Goal: Task Accomplishment & Management: Manage account settings

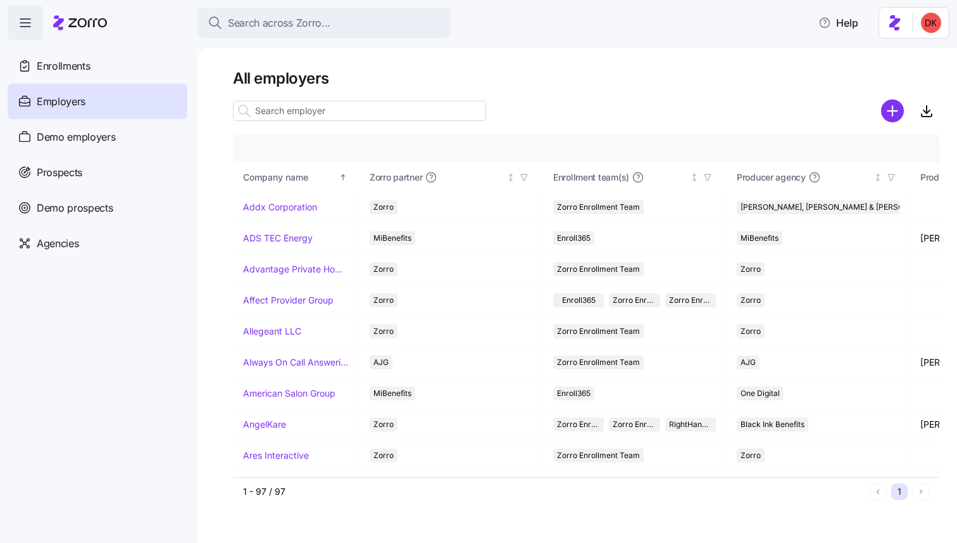
click at [27, 25] on icon "button" at bounding box center [25, 22] width 15 height 15
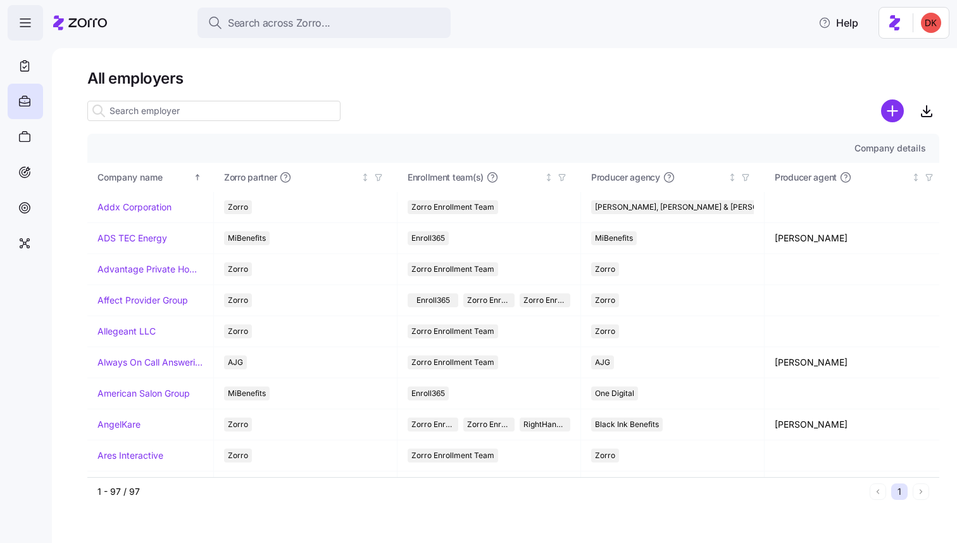
click at [27, 25] on icon "button" at bounding box center [25, 22] width 15 height 15
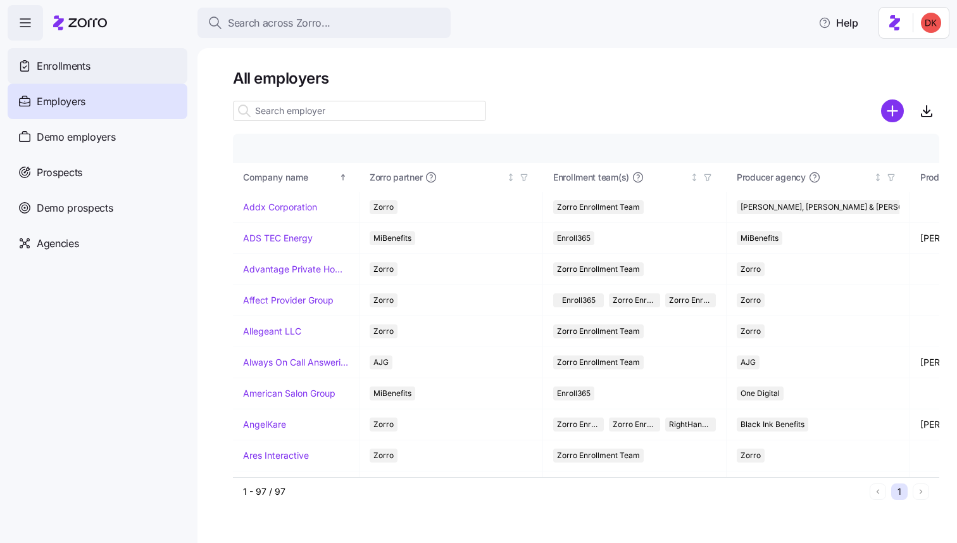
click at [89, 69] on span "Enrollments" at bounding box center [63, 66] width 53 height 16
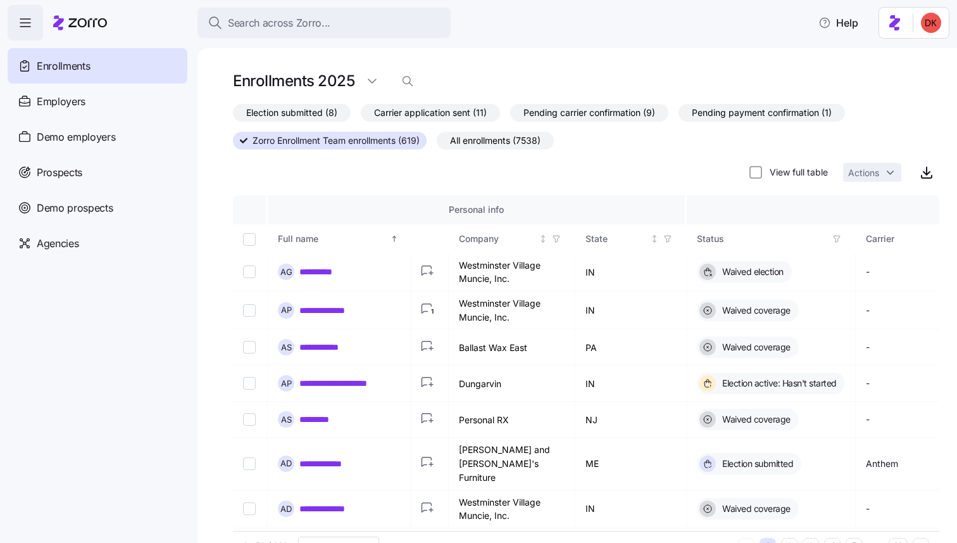
click at [16, 13] on span "button" at bounding box center [25, 23] width 34 height 34
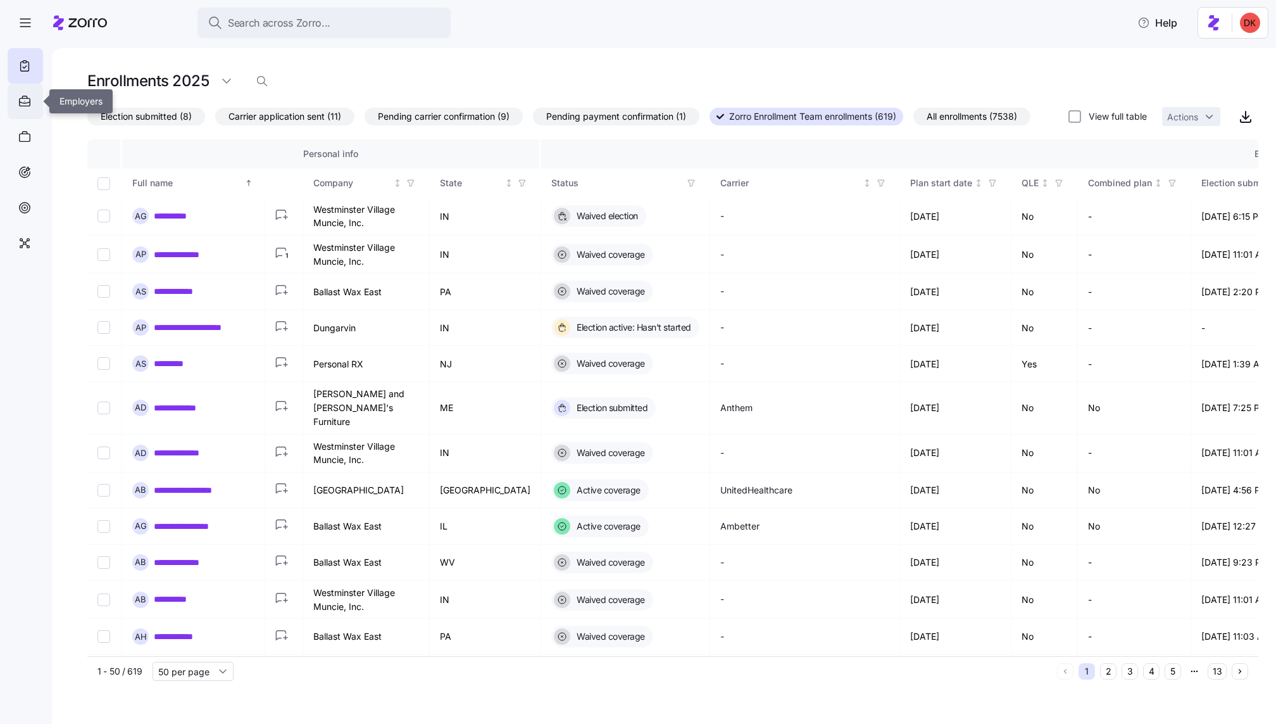
click at [25, 94] on icon at bounding box center [25, 101] width 14 height 15
click at [28, 23] on icon "button" at bounding box center [25, 22] width 15 height 15
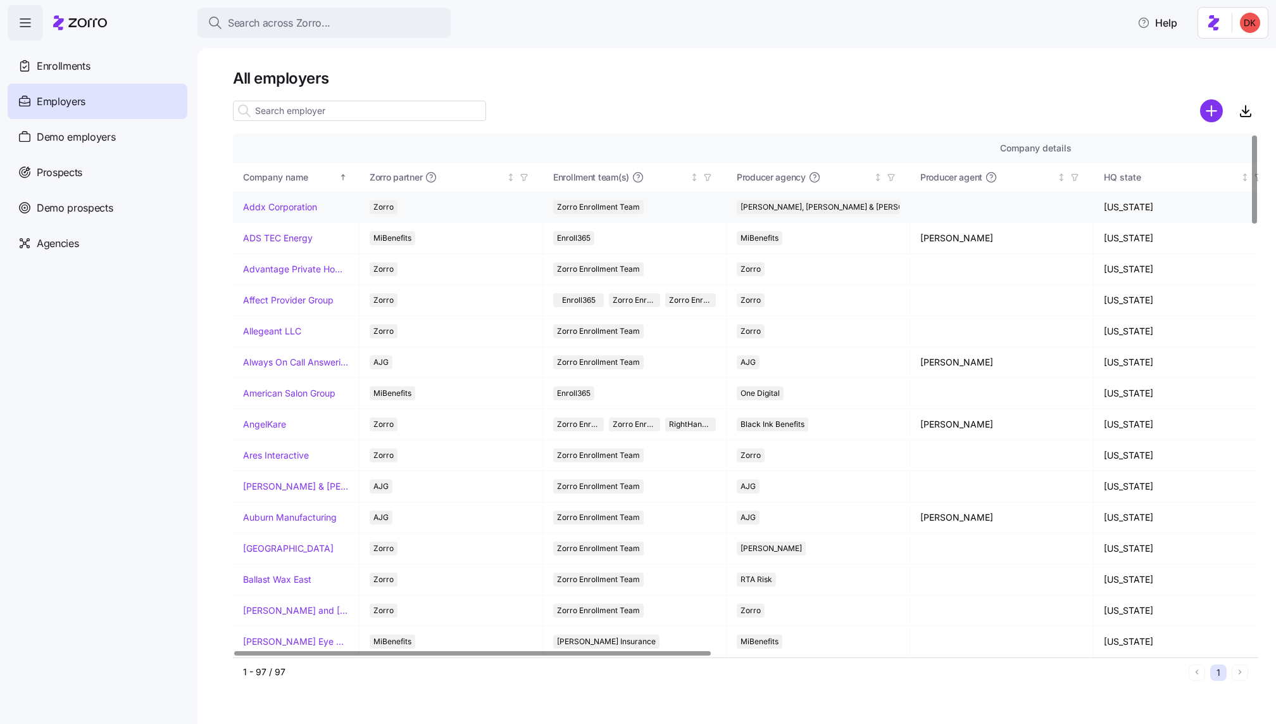
click at [284, 208] on link "Addx Corporation" at bounding box center [280, 207] width 74 height 13
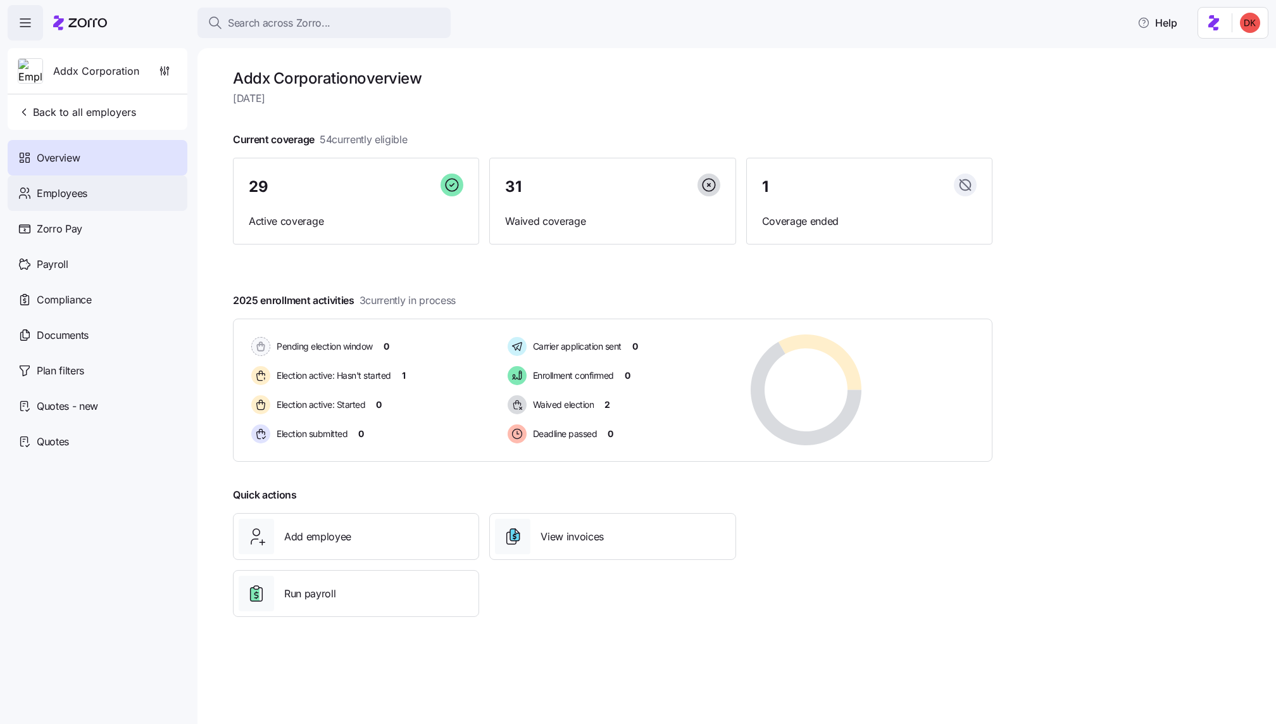
click at [139, 194] on div "Employees" at bounding box center [98, 192] width 180 height 35
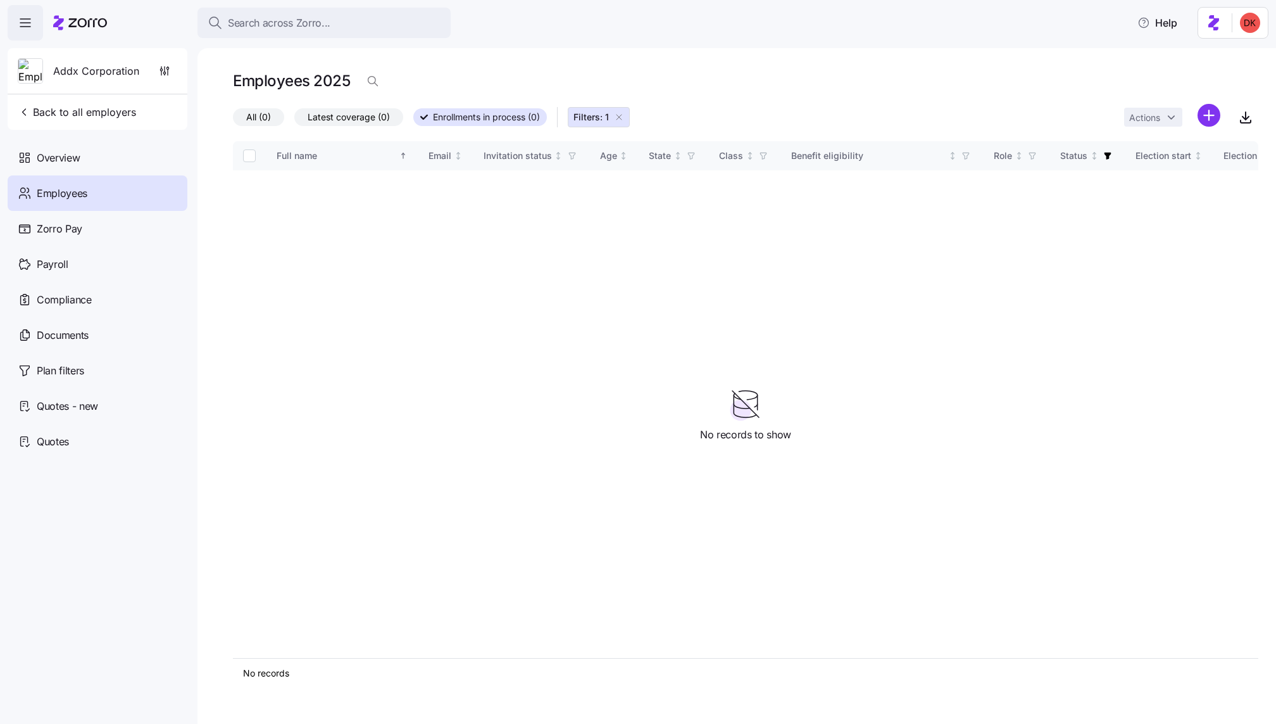
click at [620, 115] on icon "button" at bounding box center [619, 117] width 10 height 10
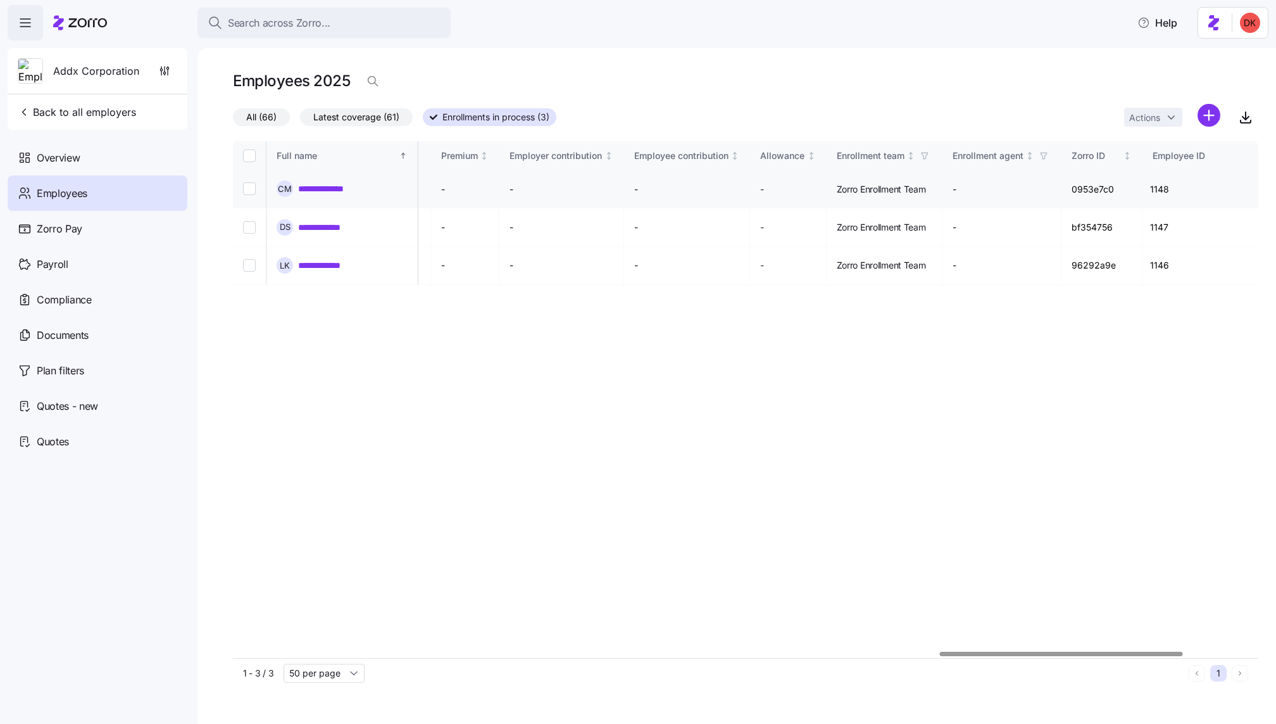
scroll to position [0, 2974]
click at [360, 122] on span "Latest coverage (61)" at bounding box center [356, 117] width 86 height 16
click at [300, 120] on input "Latest coverage (61)" at bounding box center [300, 120] width 0 height 0
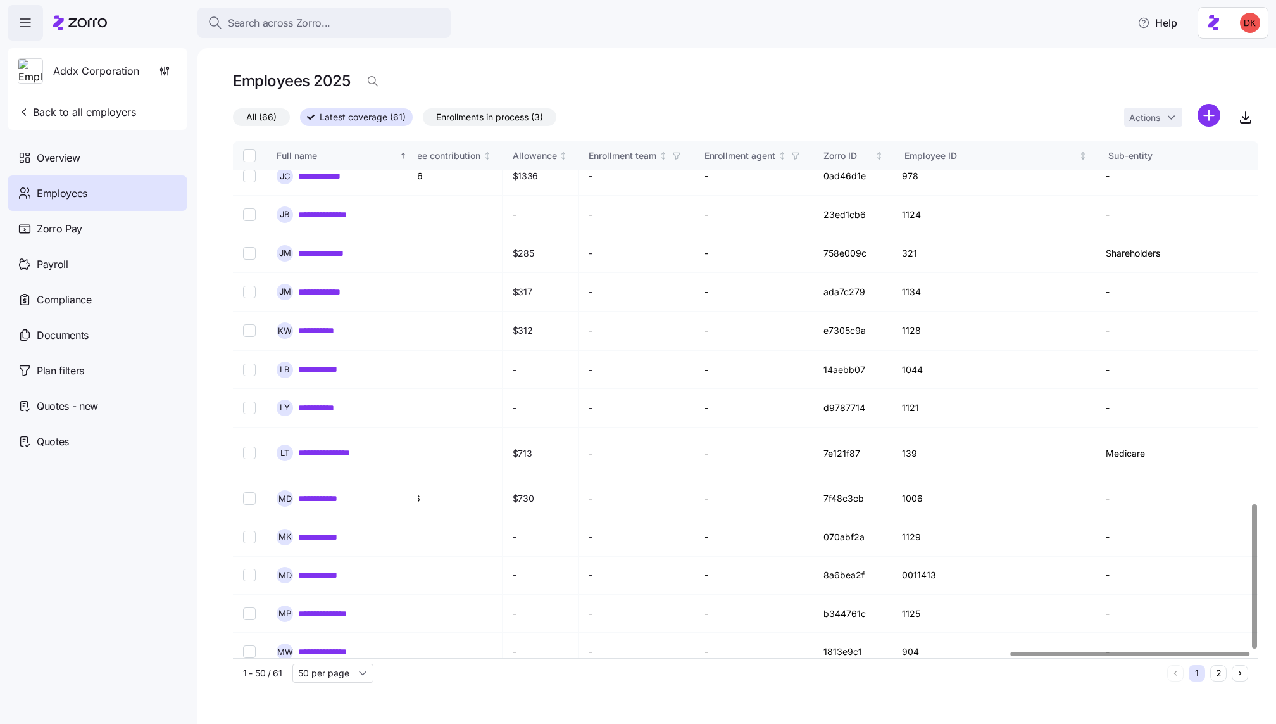
scroll to position [1295, 3330]
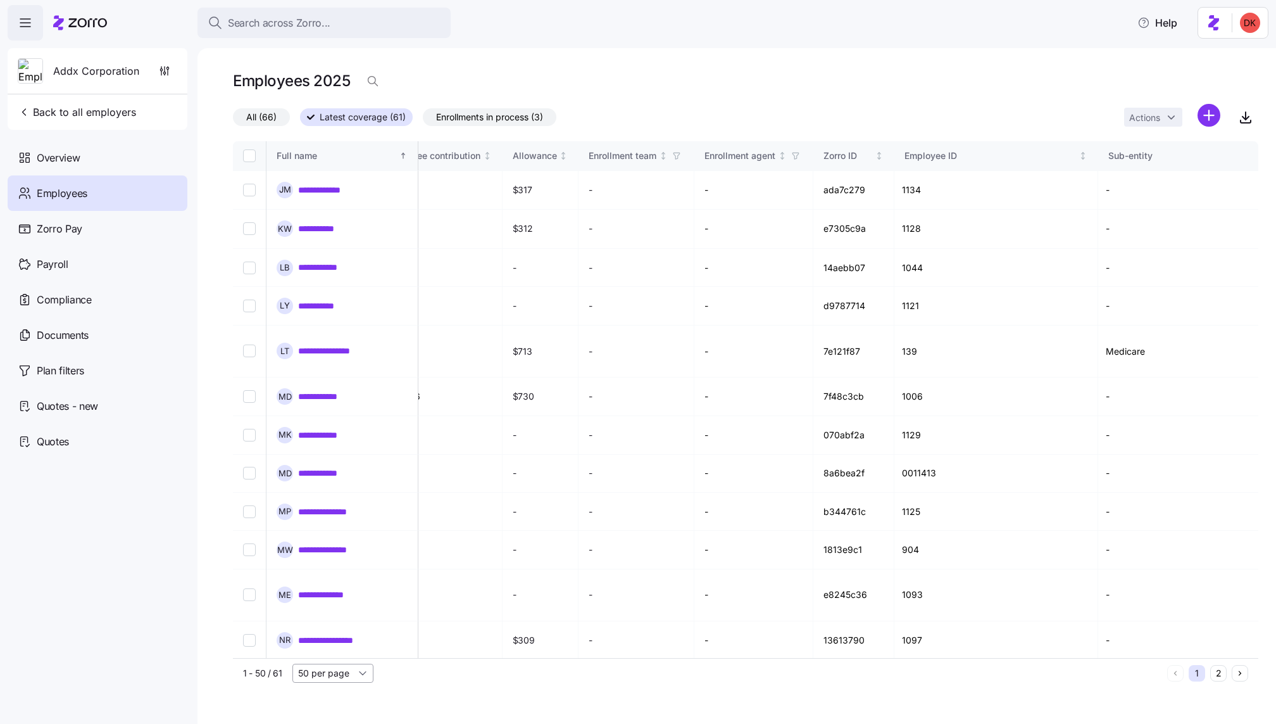
click at [336, 672] on input "50 per page" at bounding box center [333, 673] width 81 height 19
click at [349, 621] on span "100 per page" at bounding box center [330, 625] width 56 height 14
type input "100 per page"
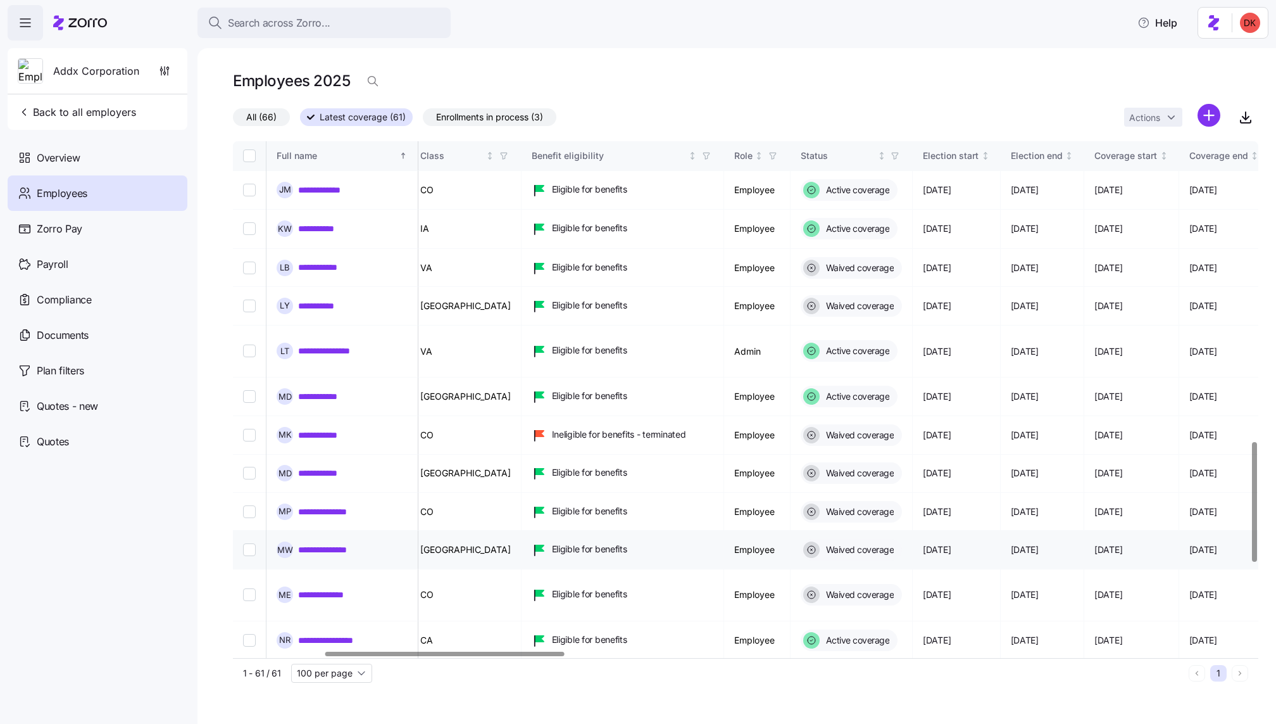
scroll to position [1295, 428]
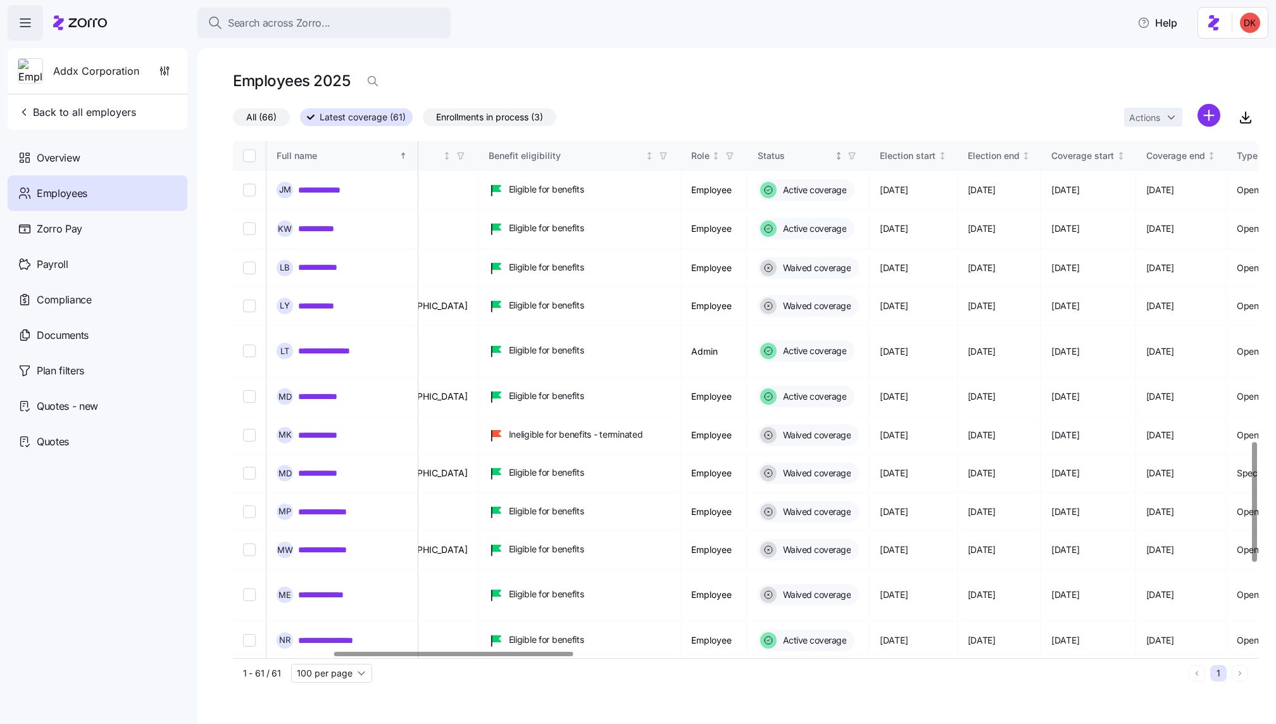
click at [848, 157] on icon "button" at bounding box center [852, 155] width 9 height 9
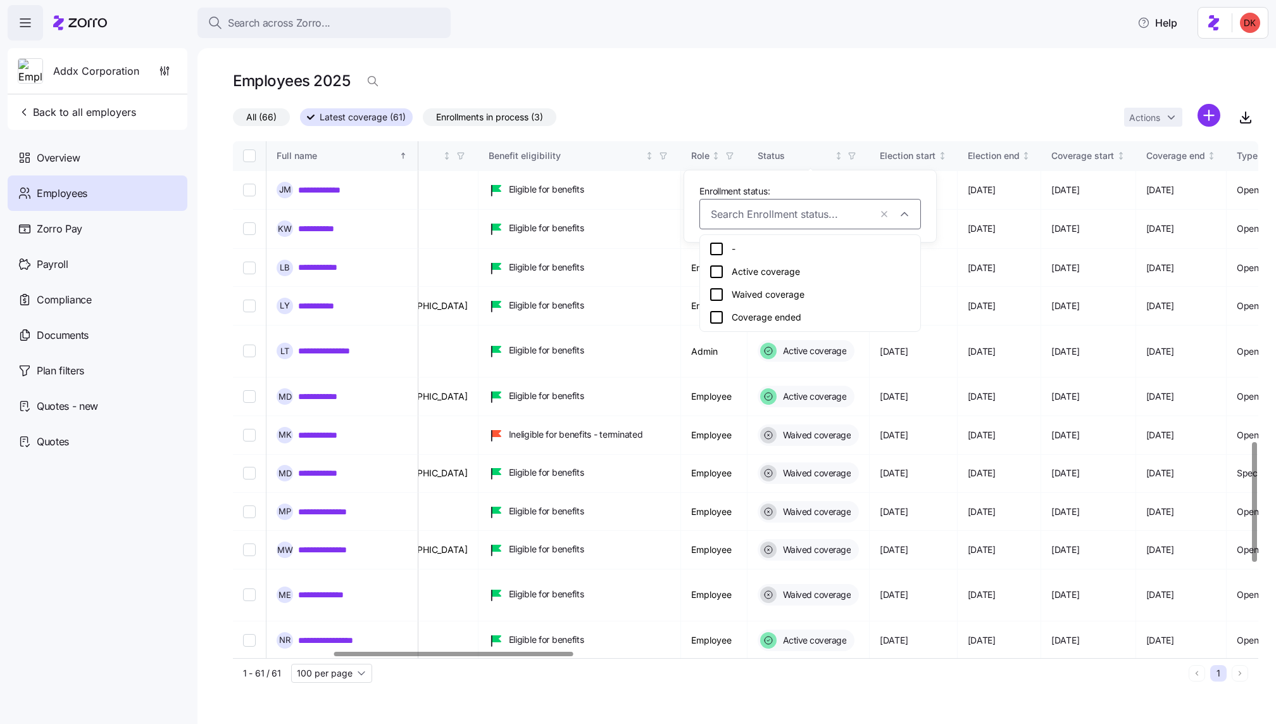
click at [770, 105] on div "All (66) Latest coverage (61) Enrollments in process (3) Actions" at bounding box center [746, 117] width 1026 height 27
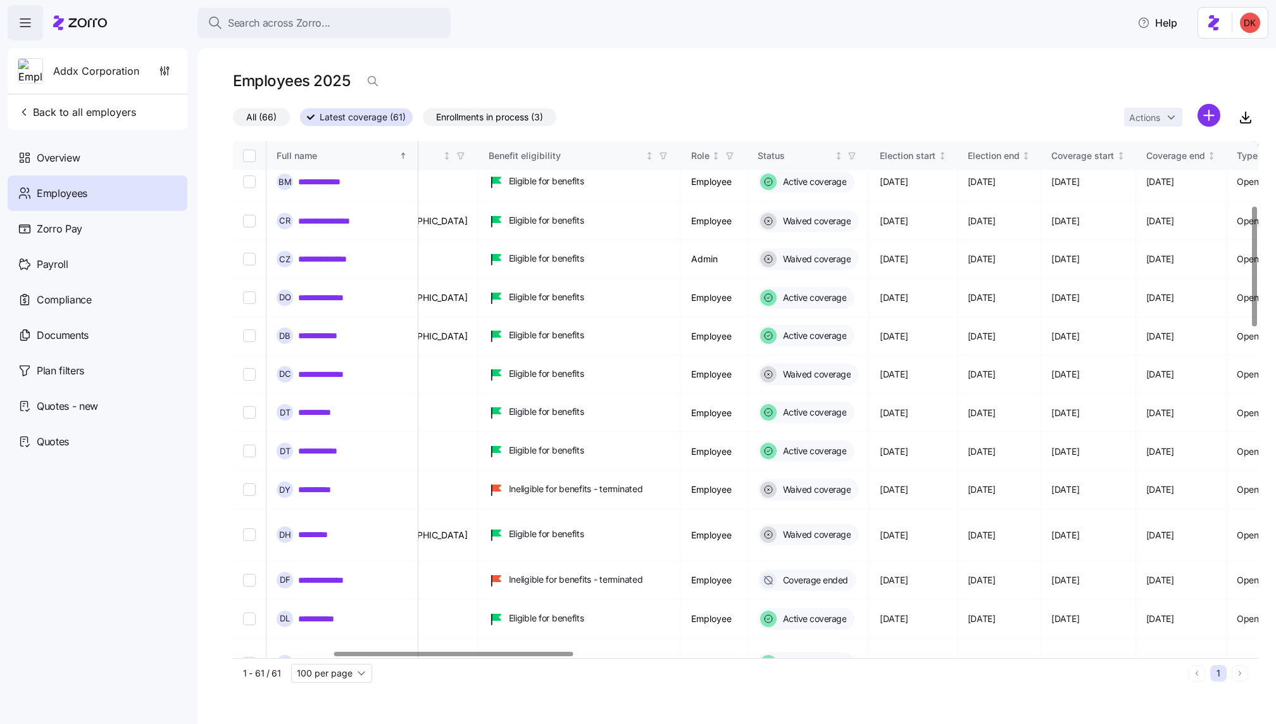
scroll to position [274, 428]
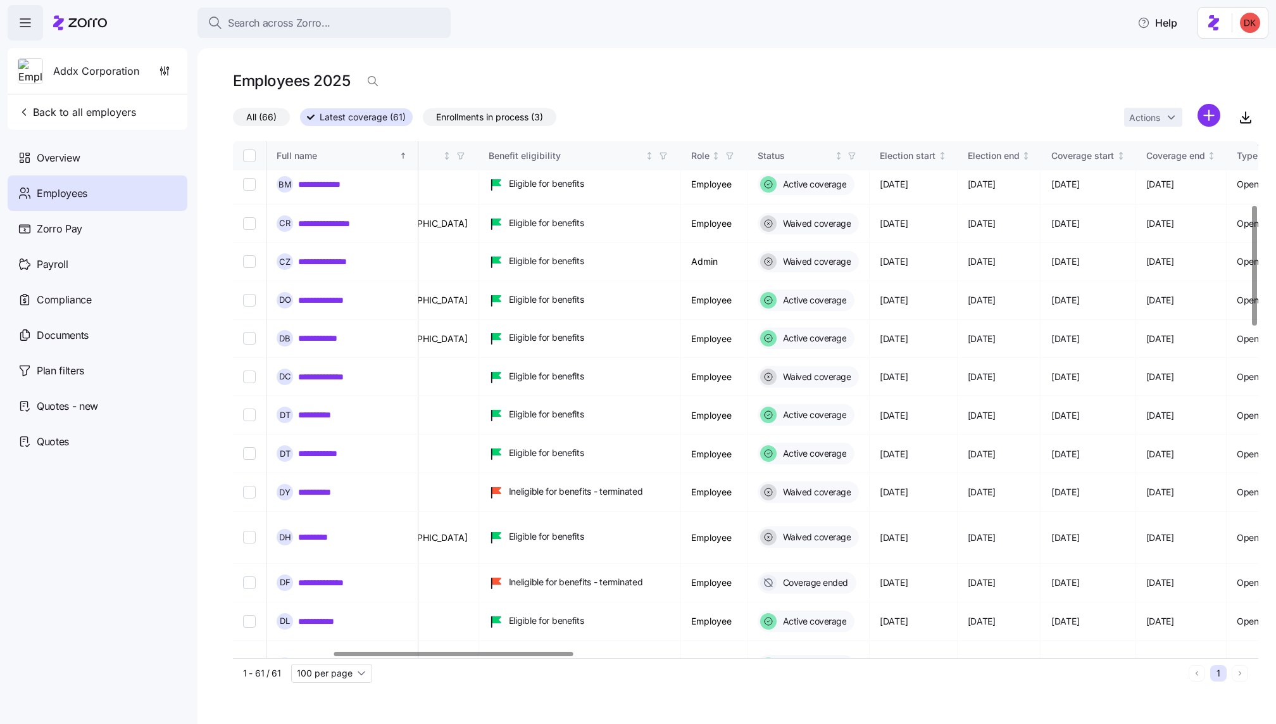
click at [248, 156] on input "Select all records" at bounding box center [249, 155] width 13 height 13
checkbox input "true"
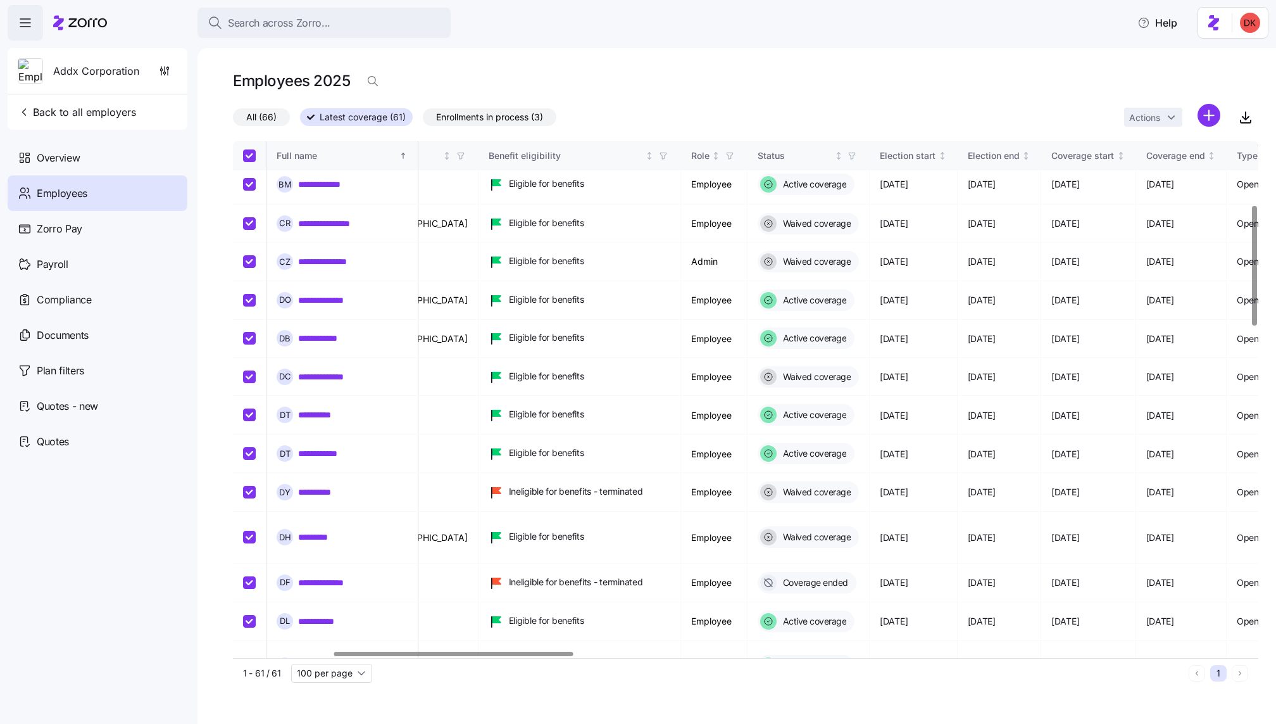
checkbox input "true"
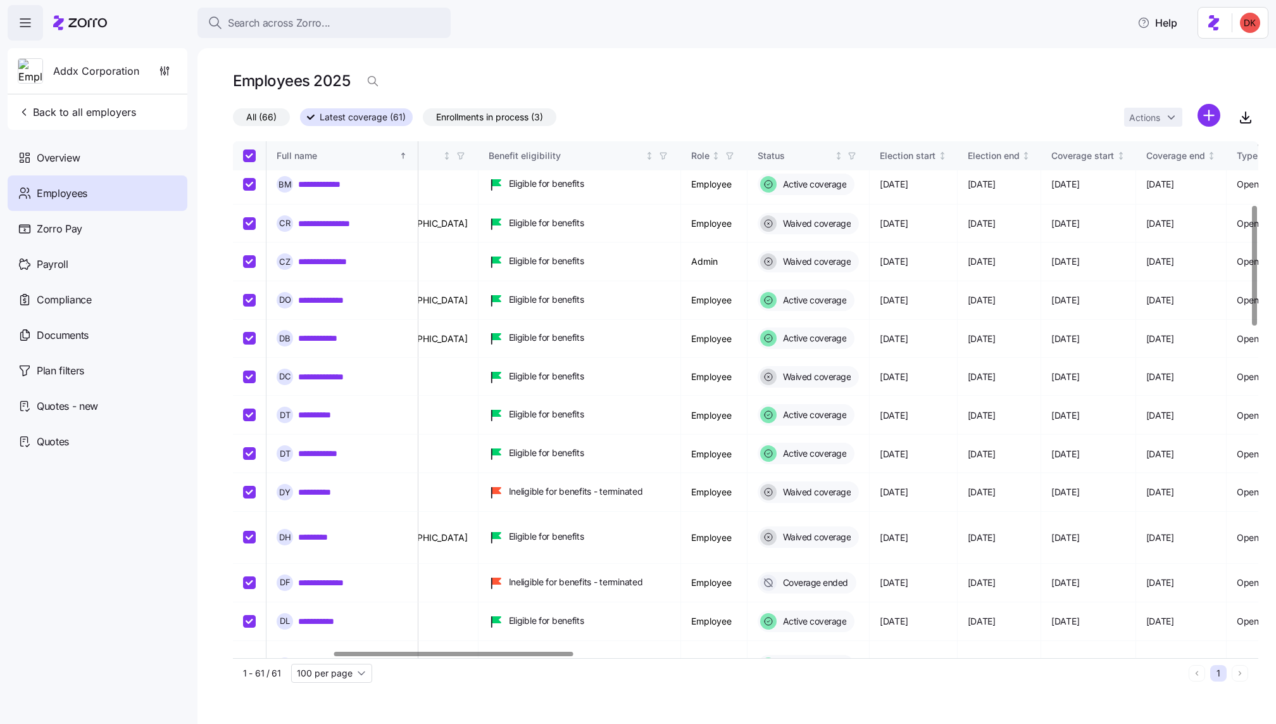
checkbox input "true"
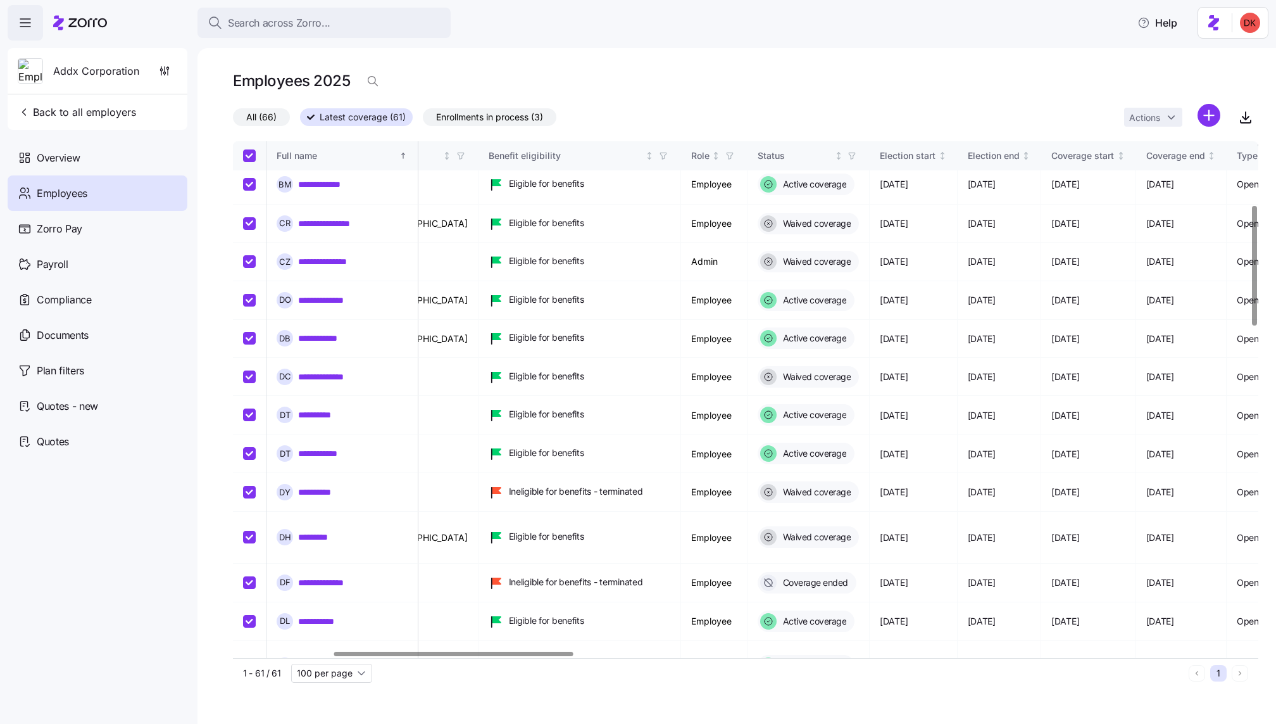
checkbox input "true"
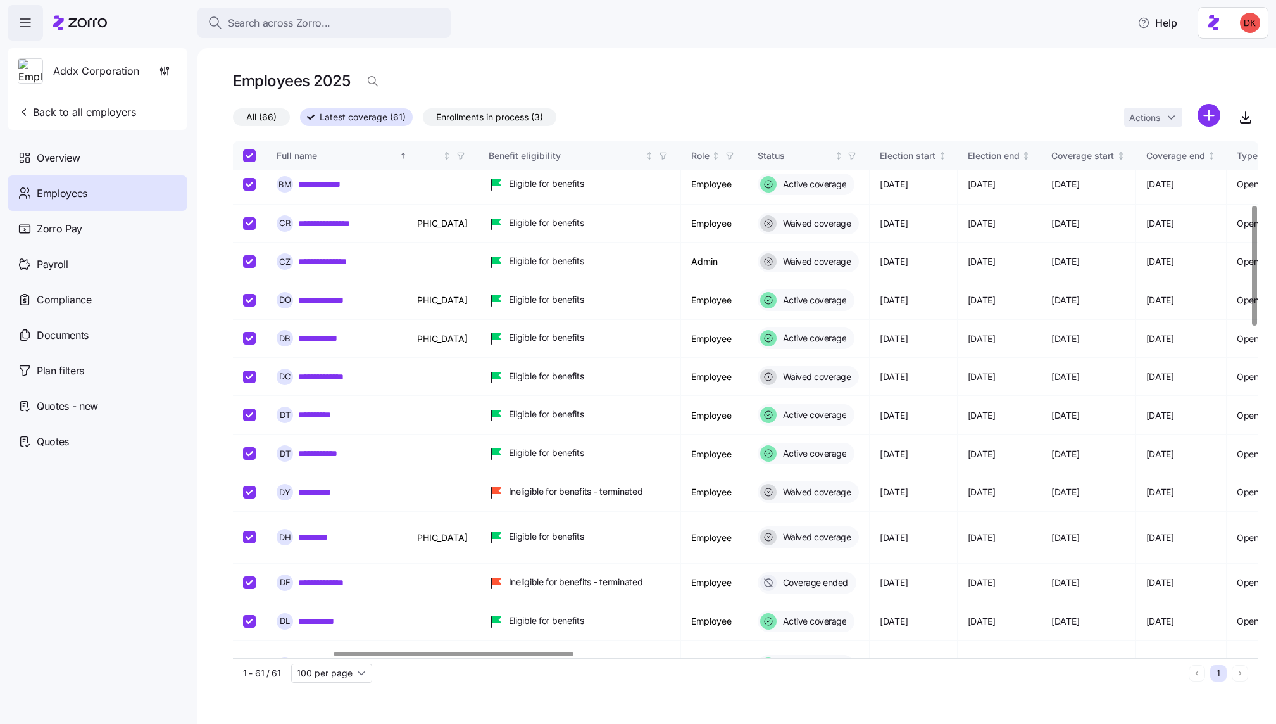
checkbox input "true"
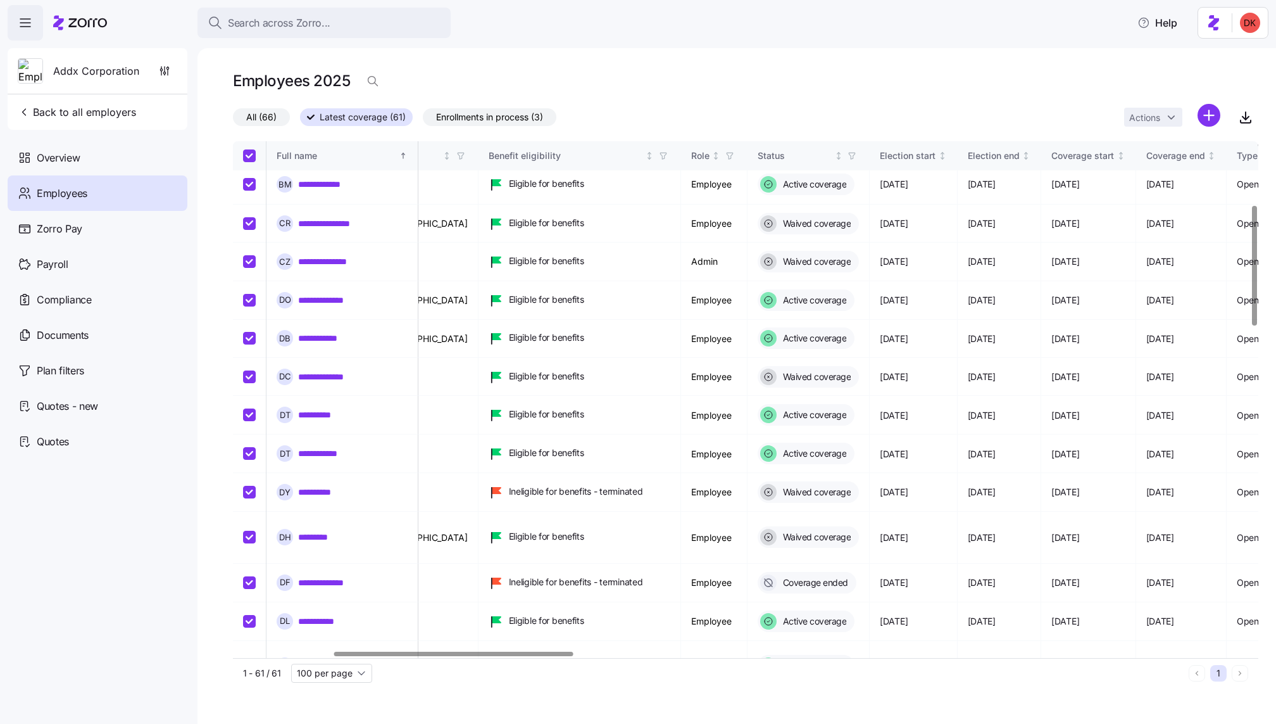
checkbox input "true"
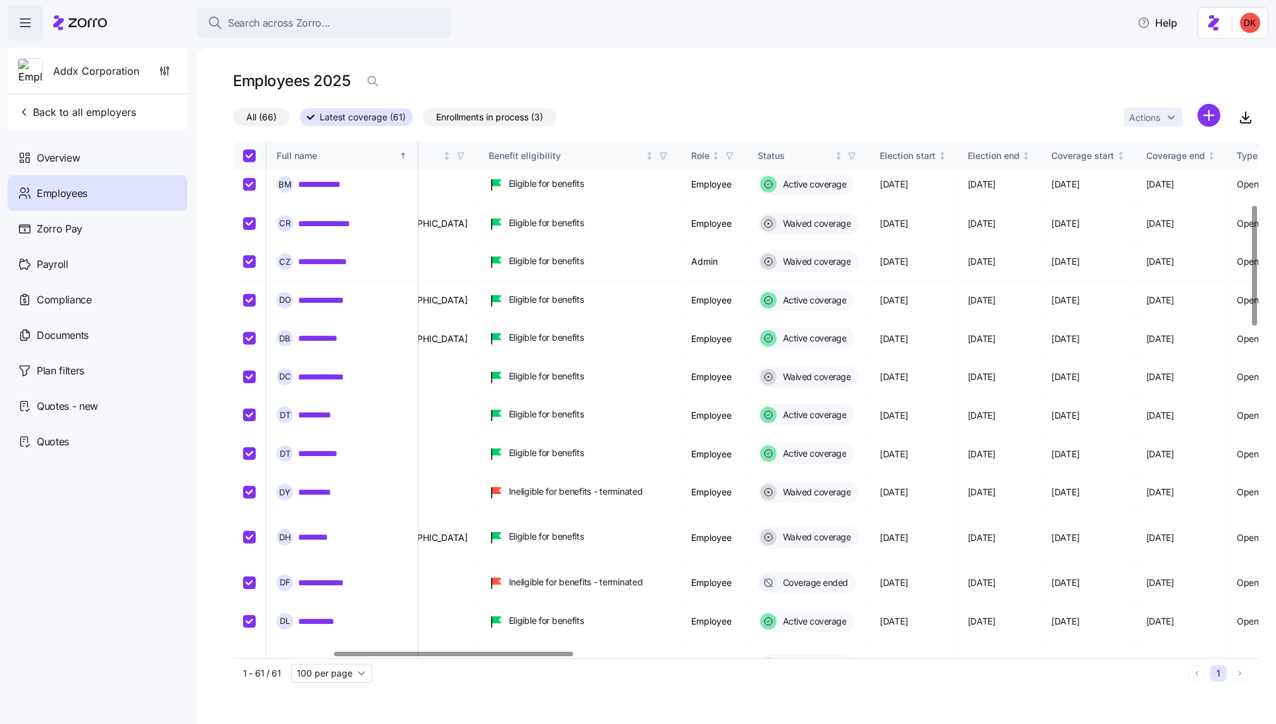
checkbox input "true"
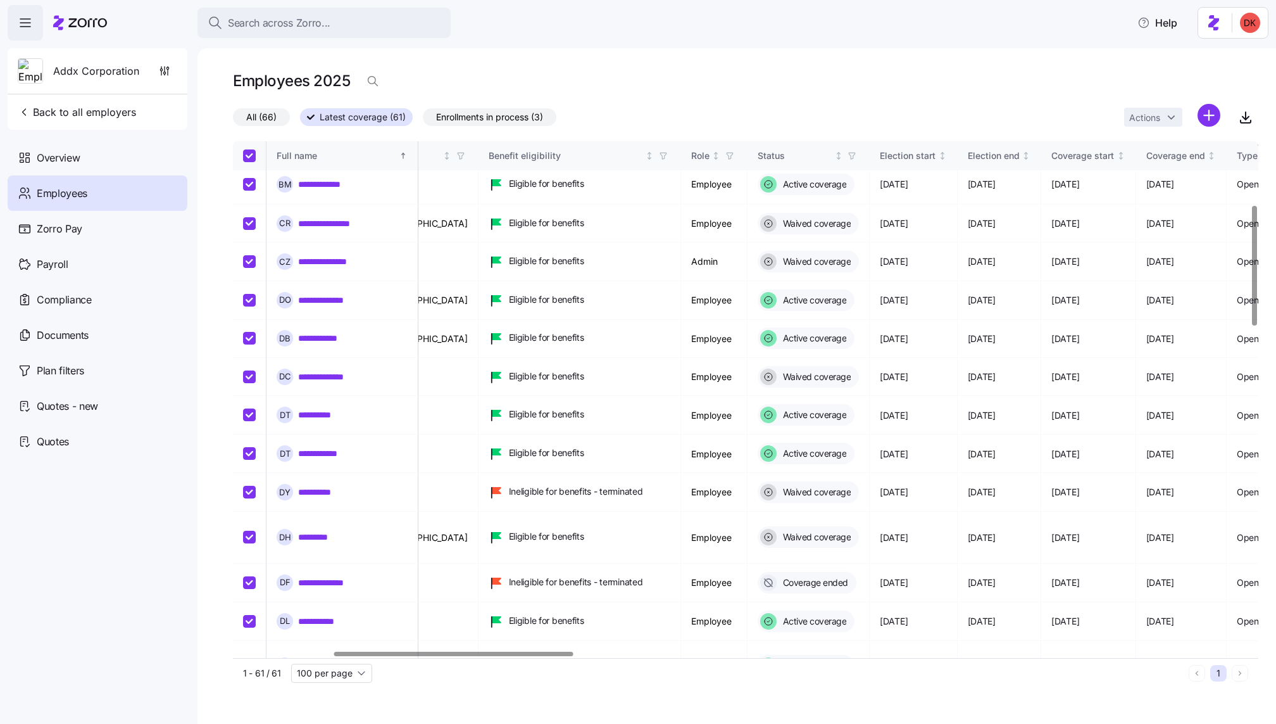
checkbox input "true"
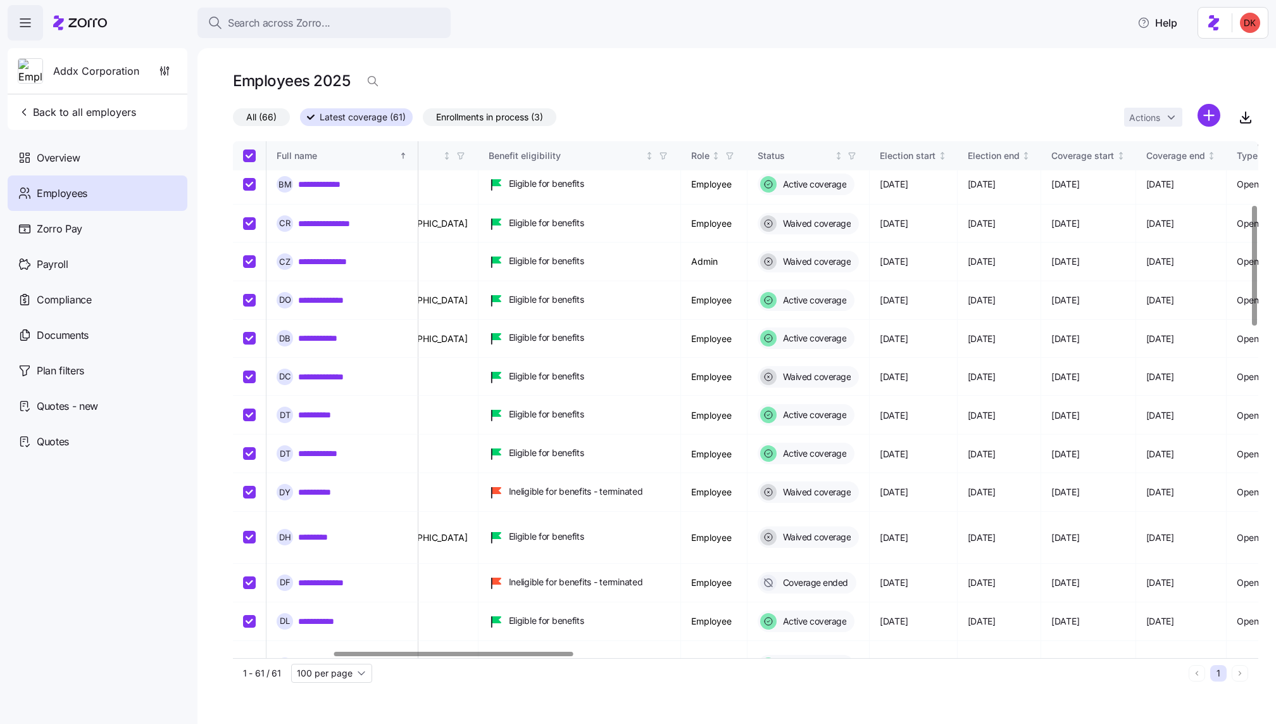
checkbox input "true"
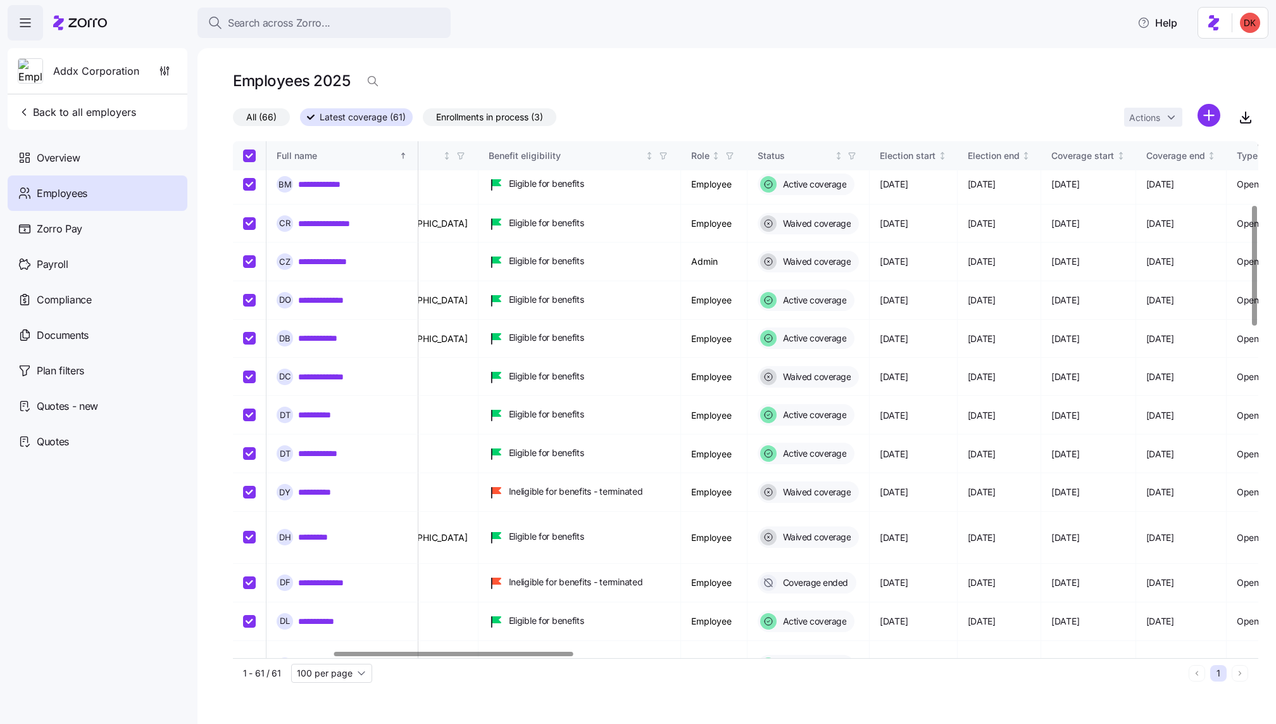
checkbox input "true"
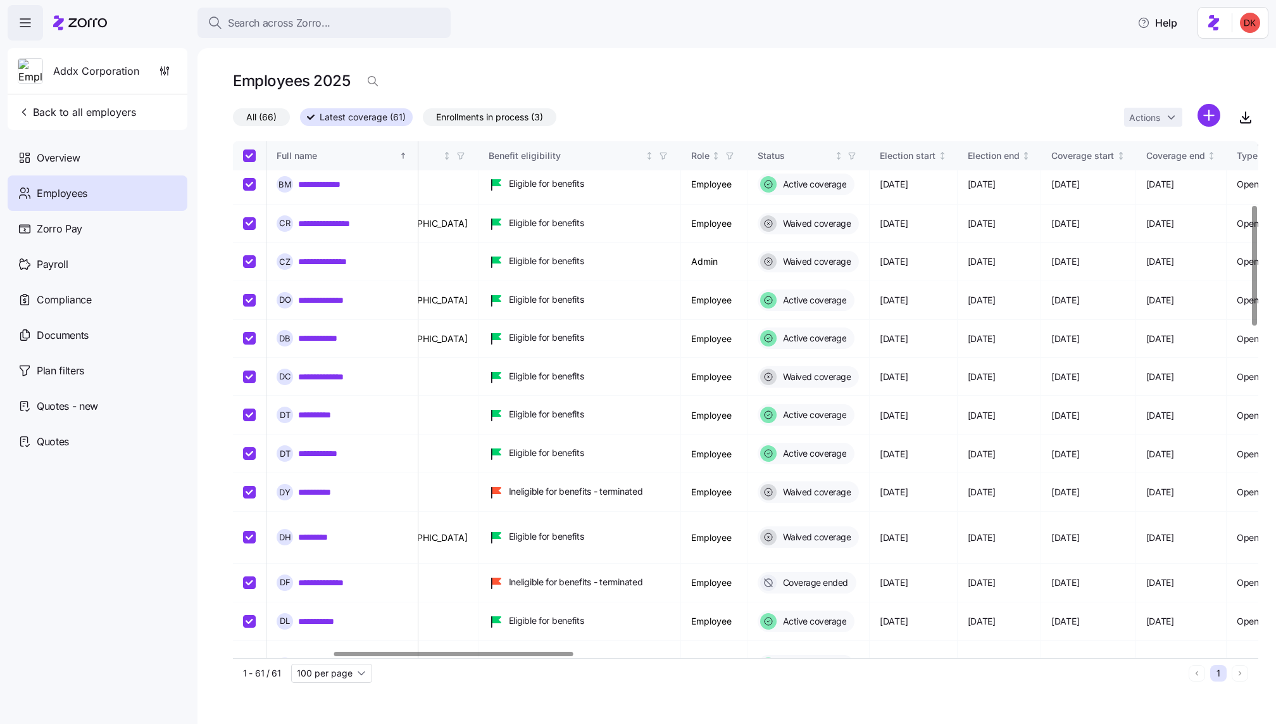
checkbox input "true"
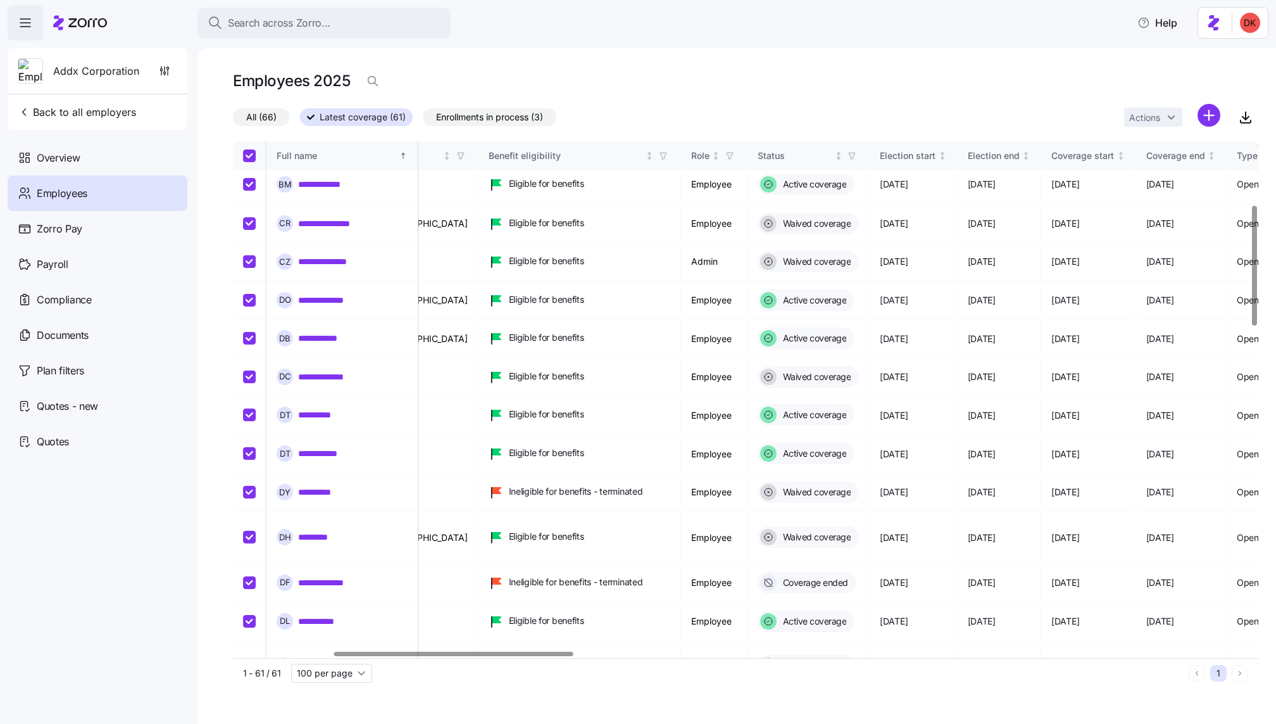
checkbox input "true"
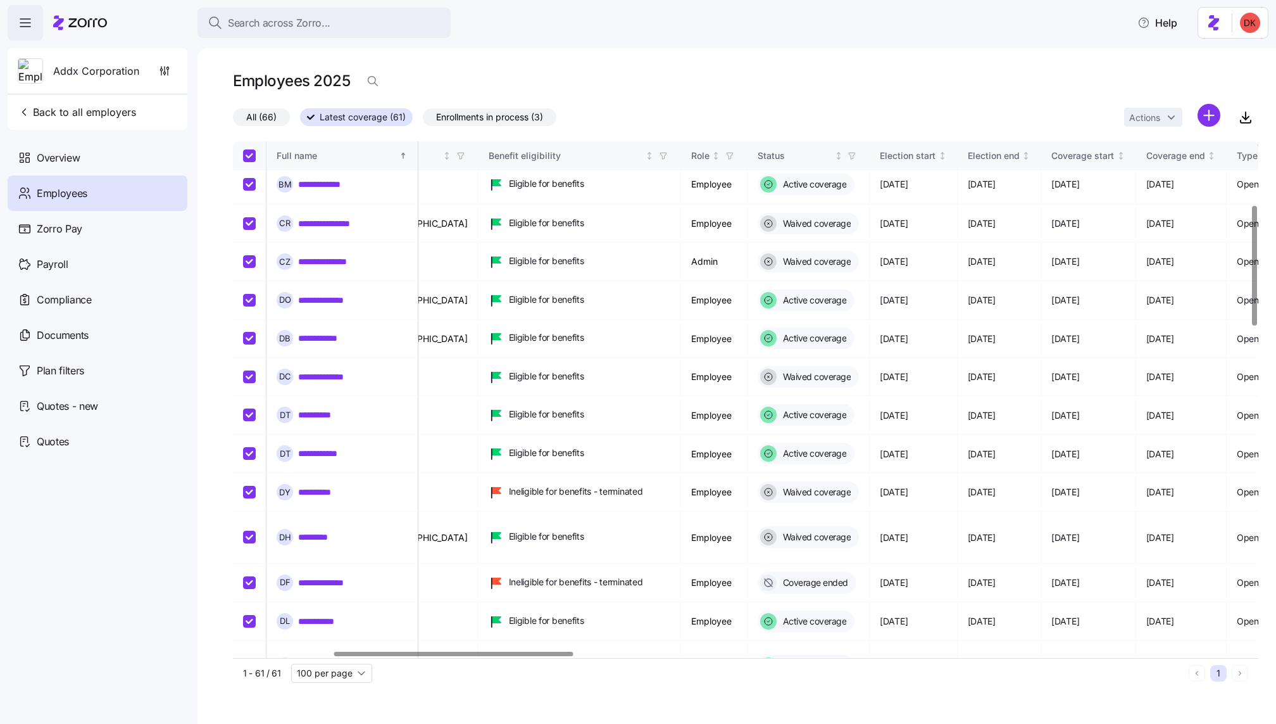
checkbox input "true"
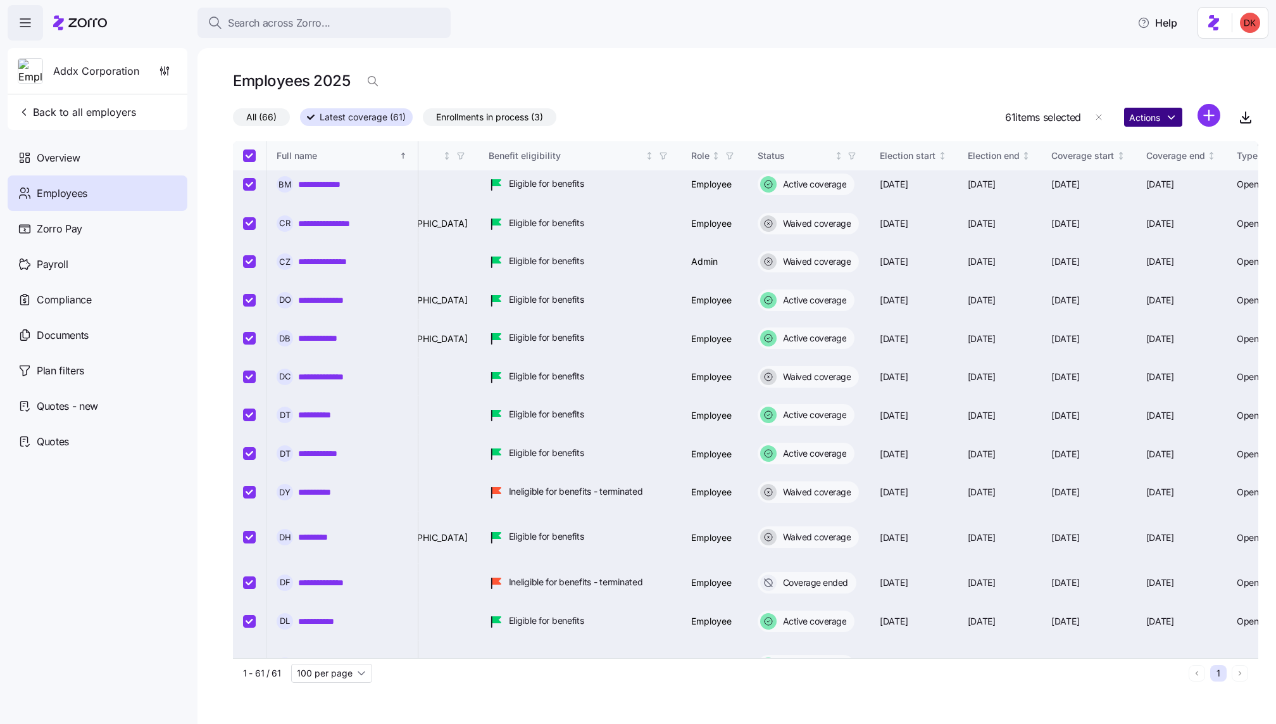
click at [1154, 116] on html "**********" at bounding box center [638, 358] width 1276 height 716
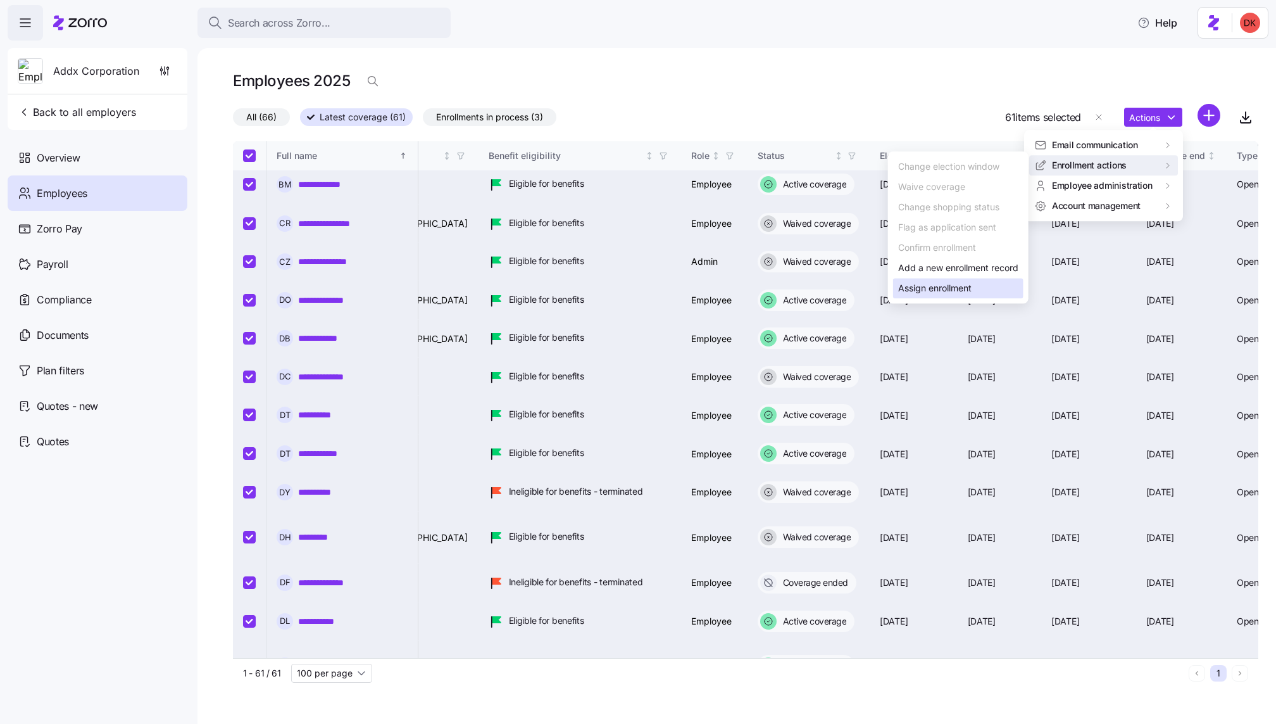
click at [946, 289] on div "Assign enrollment" at bounding box center [934, 288] width 73 height 14
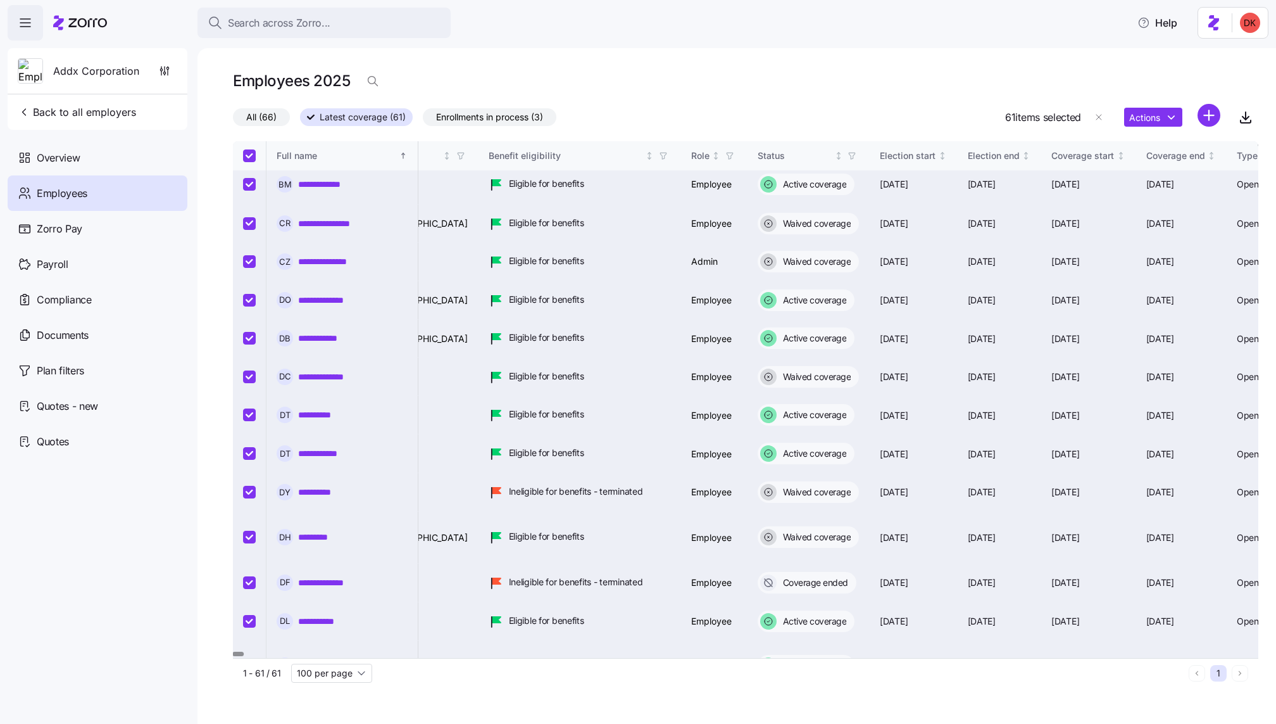
type input "Zorro Enrollment Team"
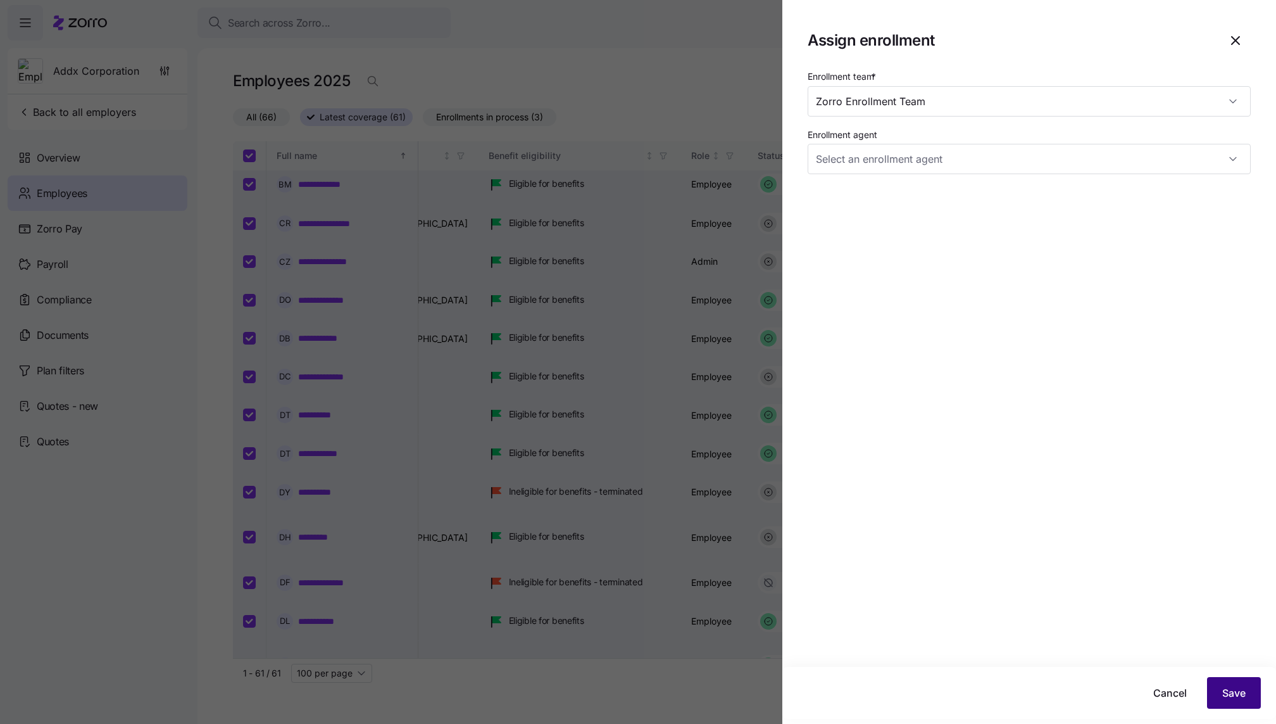
click at [1238, 693] on span "Save" at bounding box center [1234, 692] width 23 height 15
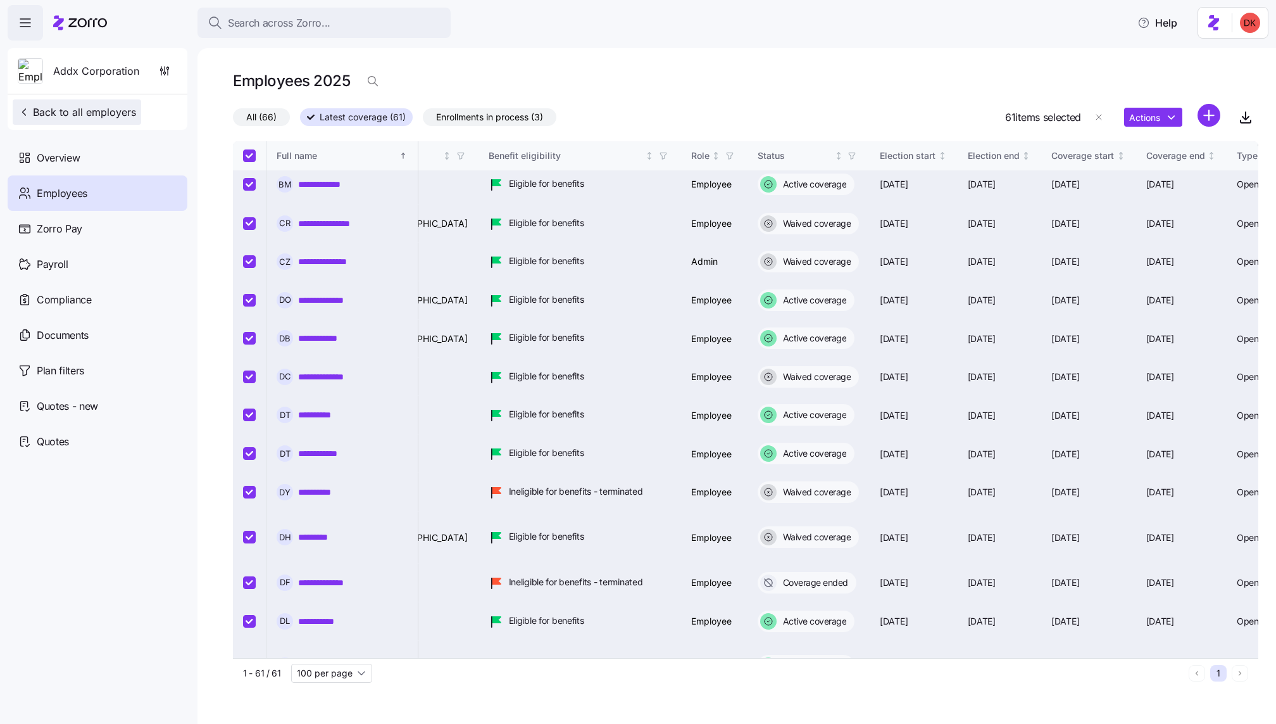
click at [87, 110] on span "Back to all employers" at bounding box center [77, 111] width 118 height 15
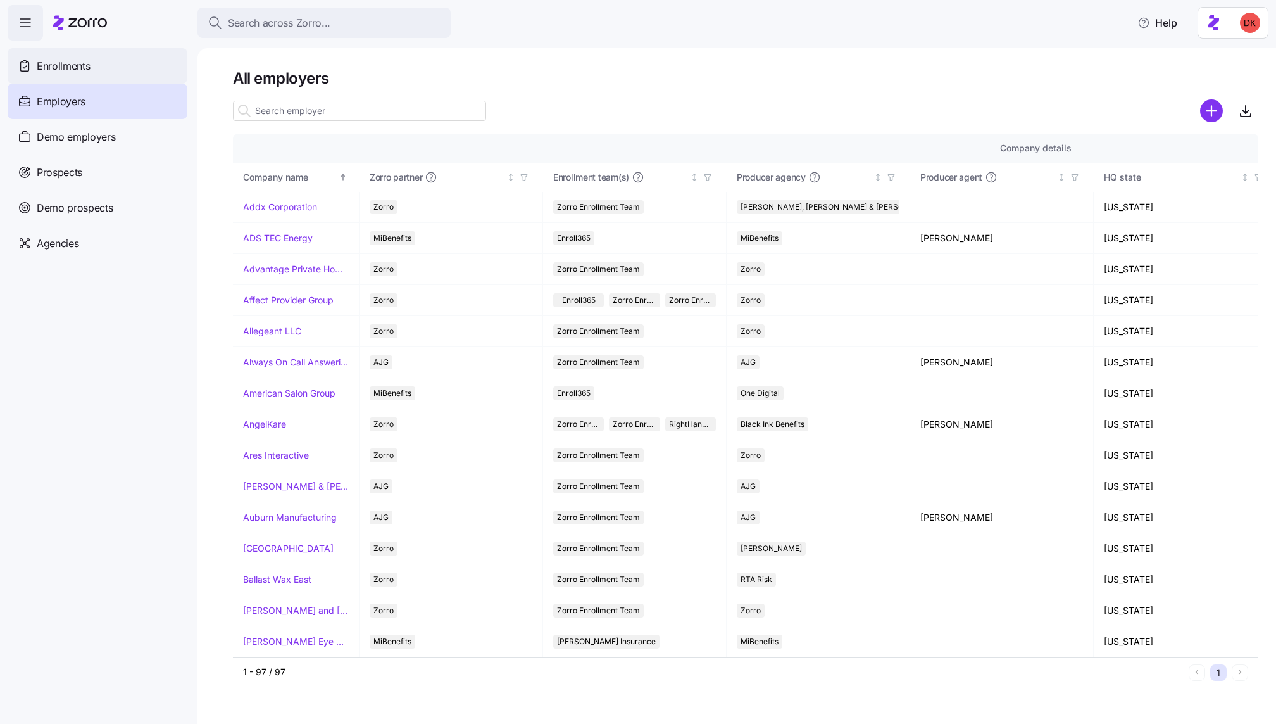
click at [75, 61] on span "Enrollments" at bounding box center [63, 66] width 53 height 16
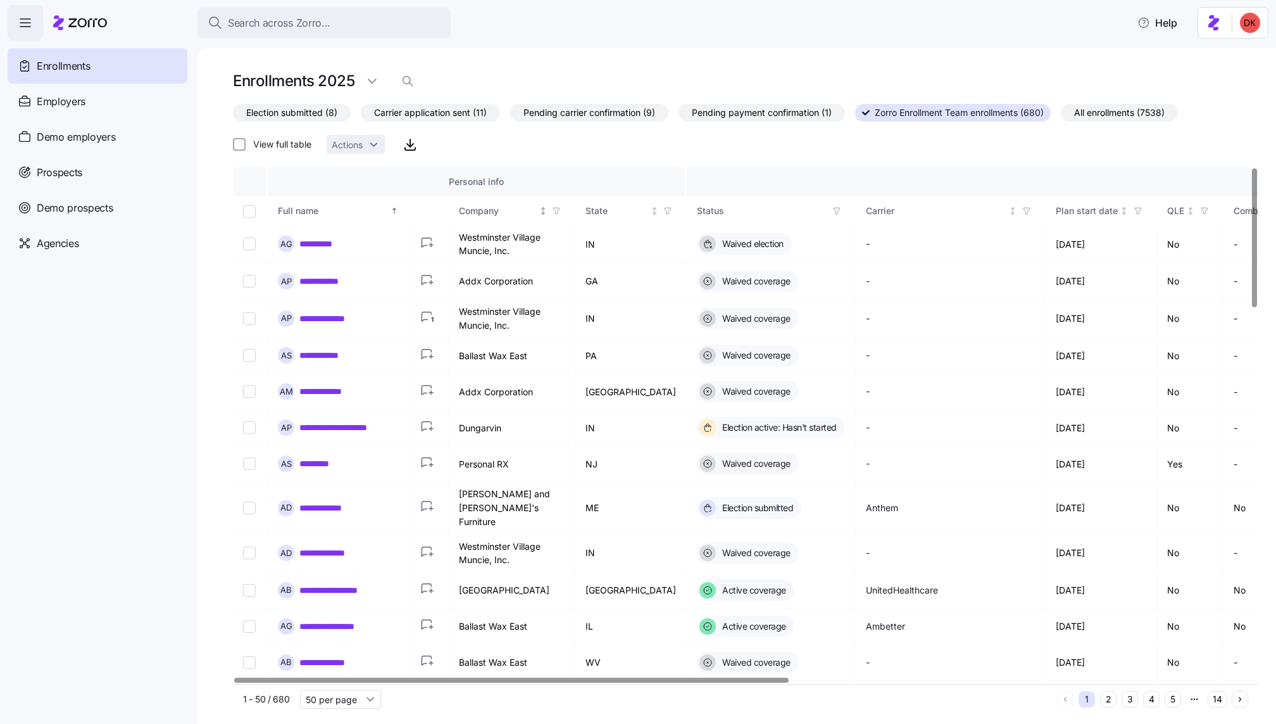
click at [558, 211] on icon "button" at bounding box center [556, 210] width 9 height 9
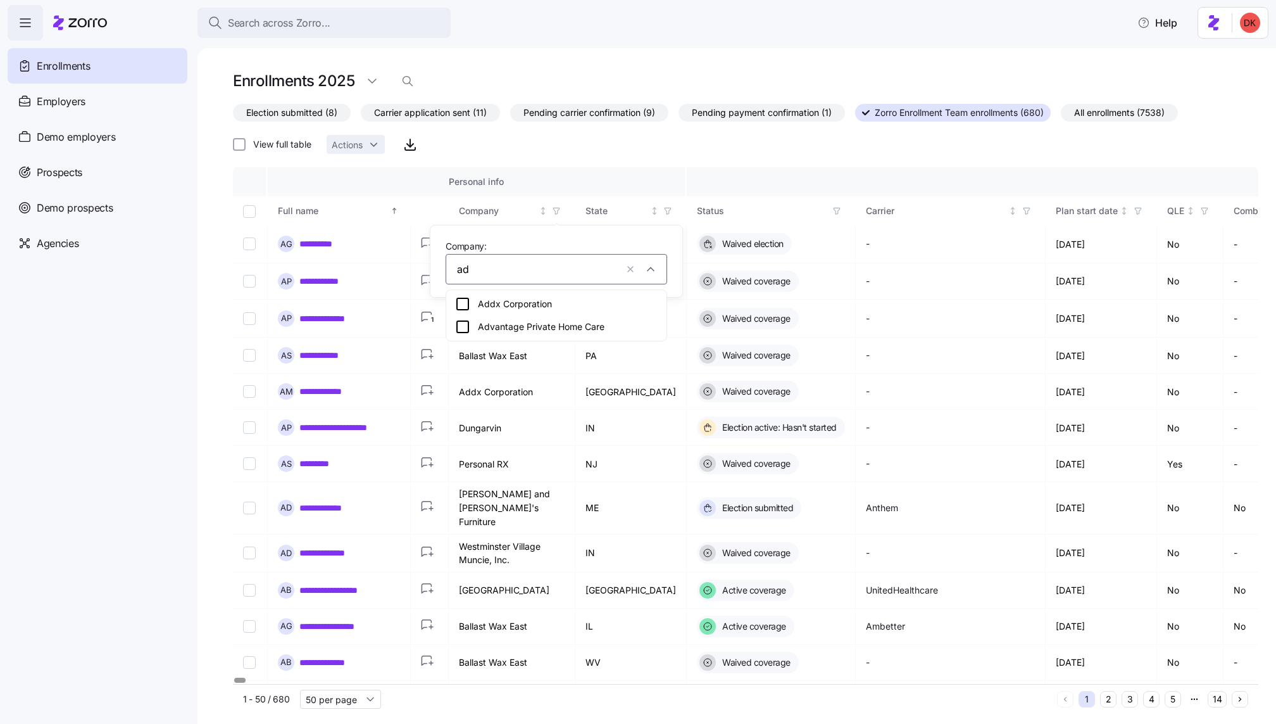
type input "add"
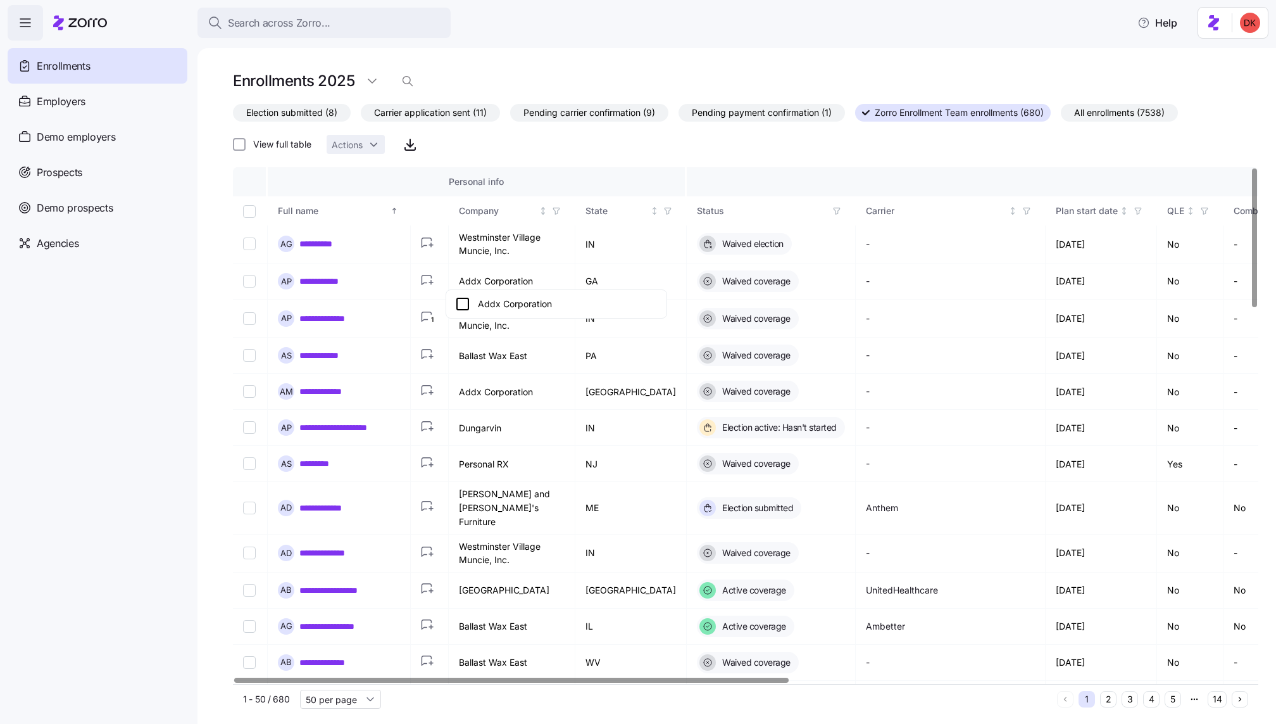
click at [459, 301] on icon at bounding box center [462, 303] width 15 height 15
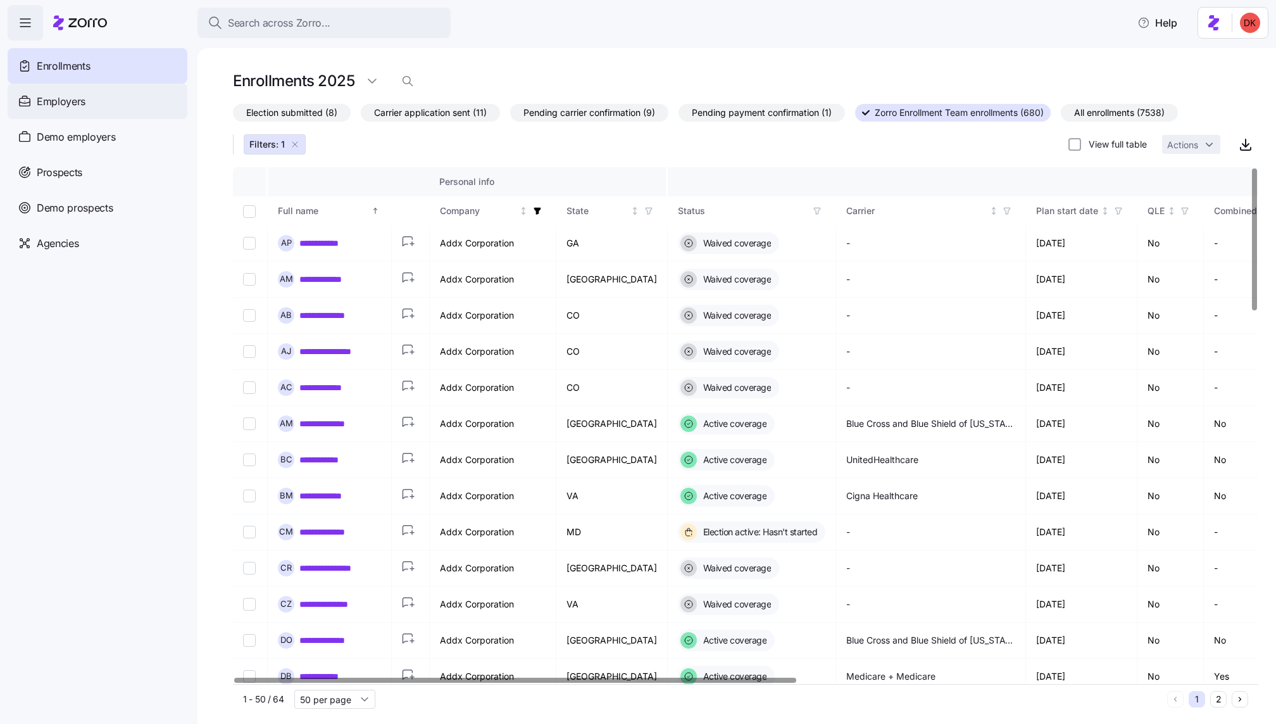
click at [103, 105] on div "Employers" at bounding box center [98, 101] width 180 height 35
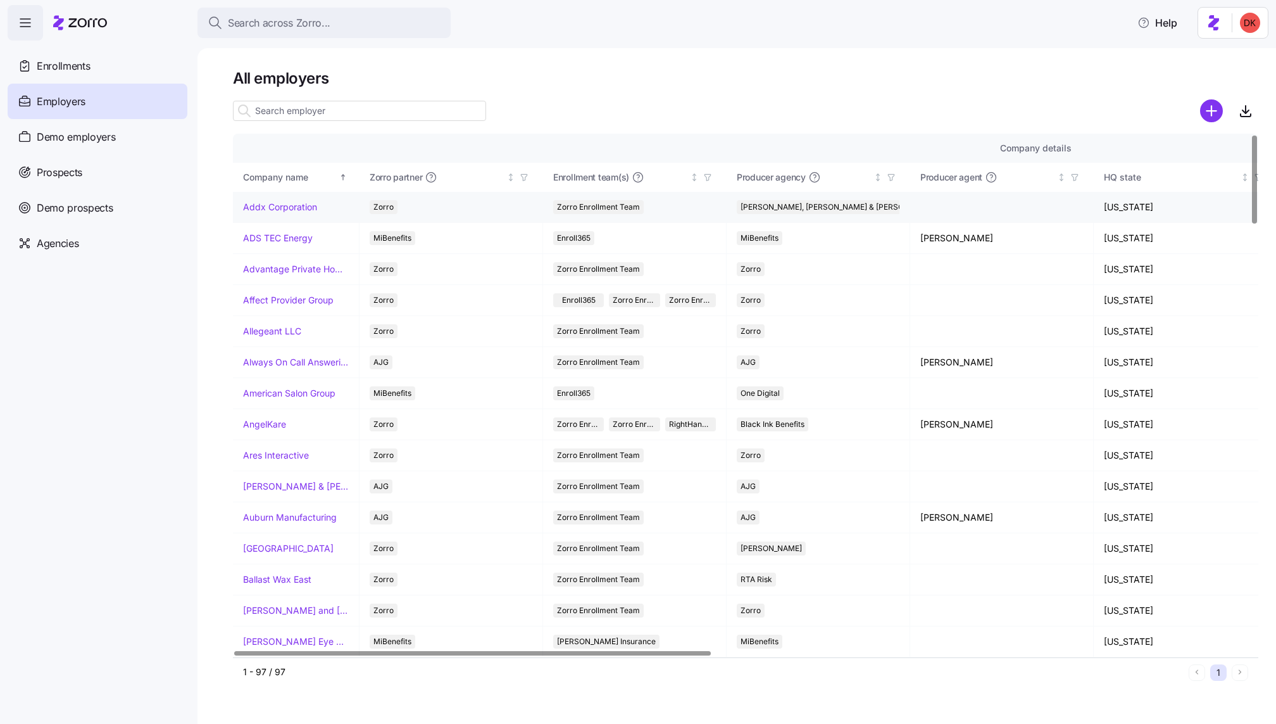
click at [273, 204] on link "Addx Corporation" at bounding box center [280, 207] width 74 height 13
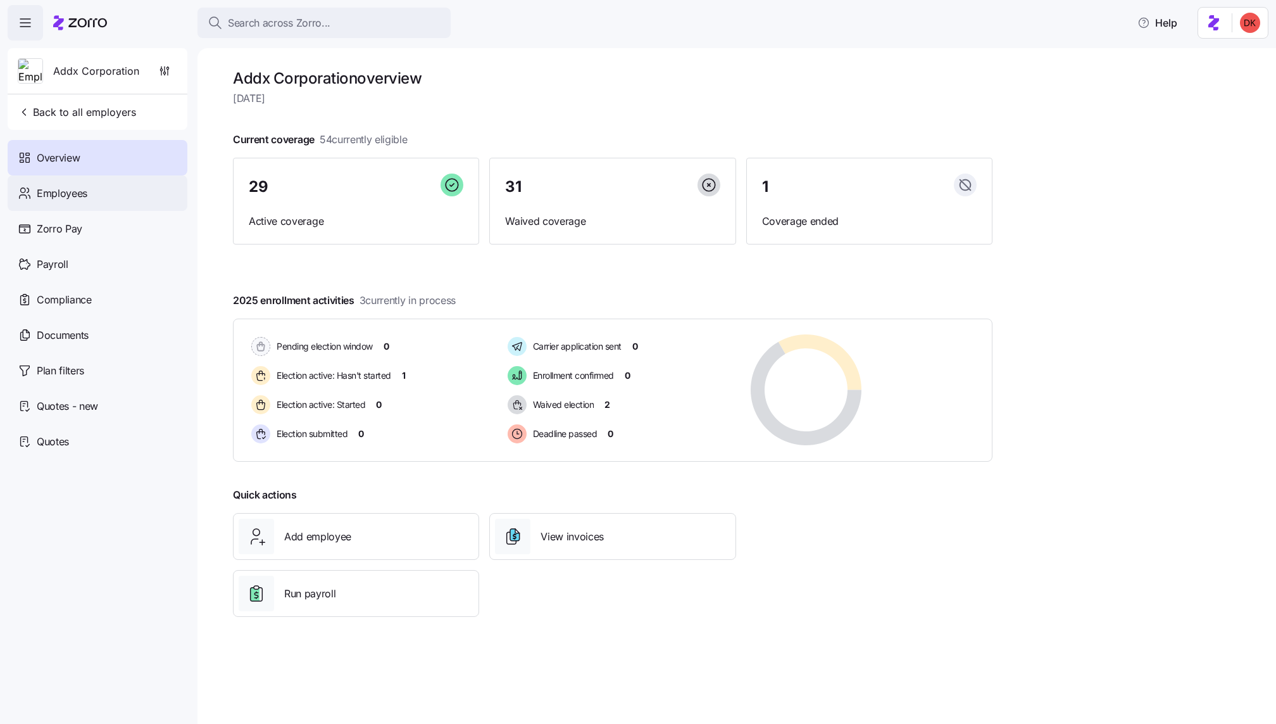
click at [90, 194] on div "Employees" at bounding box center [98, 192] width 180 height 35
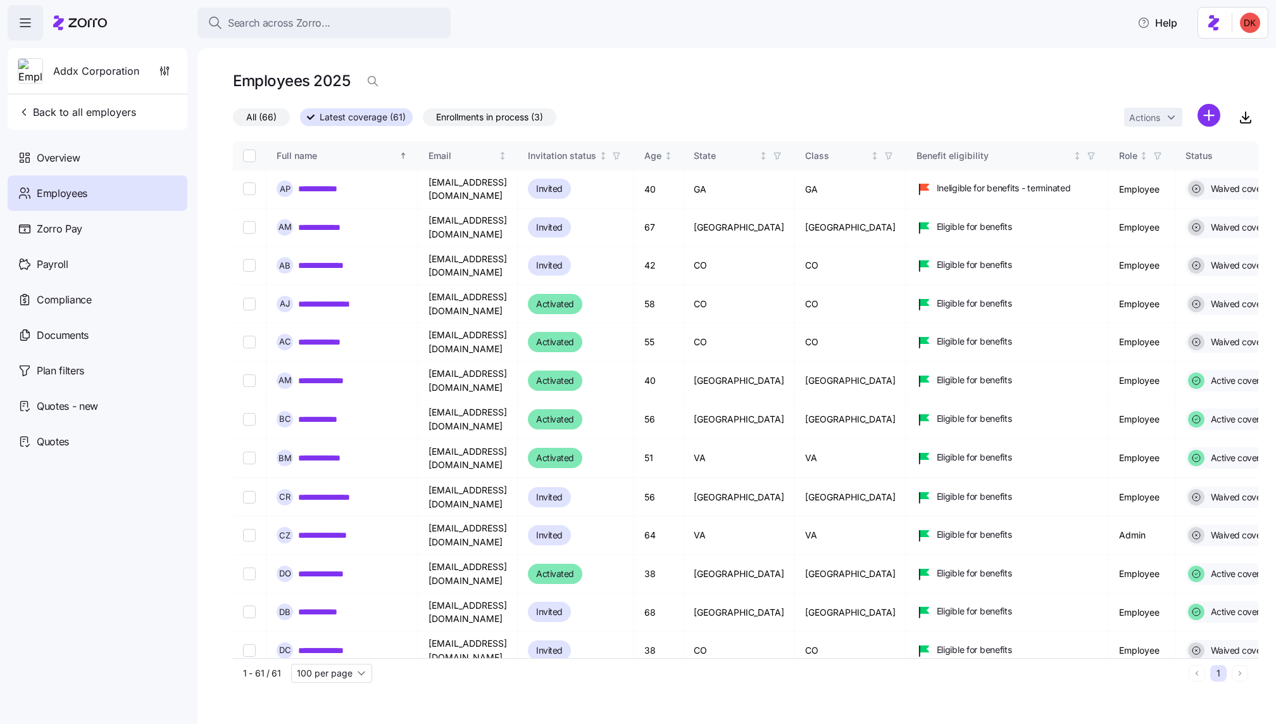
click at [510, 118] on span "Enrollments in process (3)" at bounding box center [489, 117] width 107 height 16
click at [423, 120] on input "Enrollments in process (3)" at bounding box center [423, 120] width 0 height 0
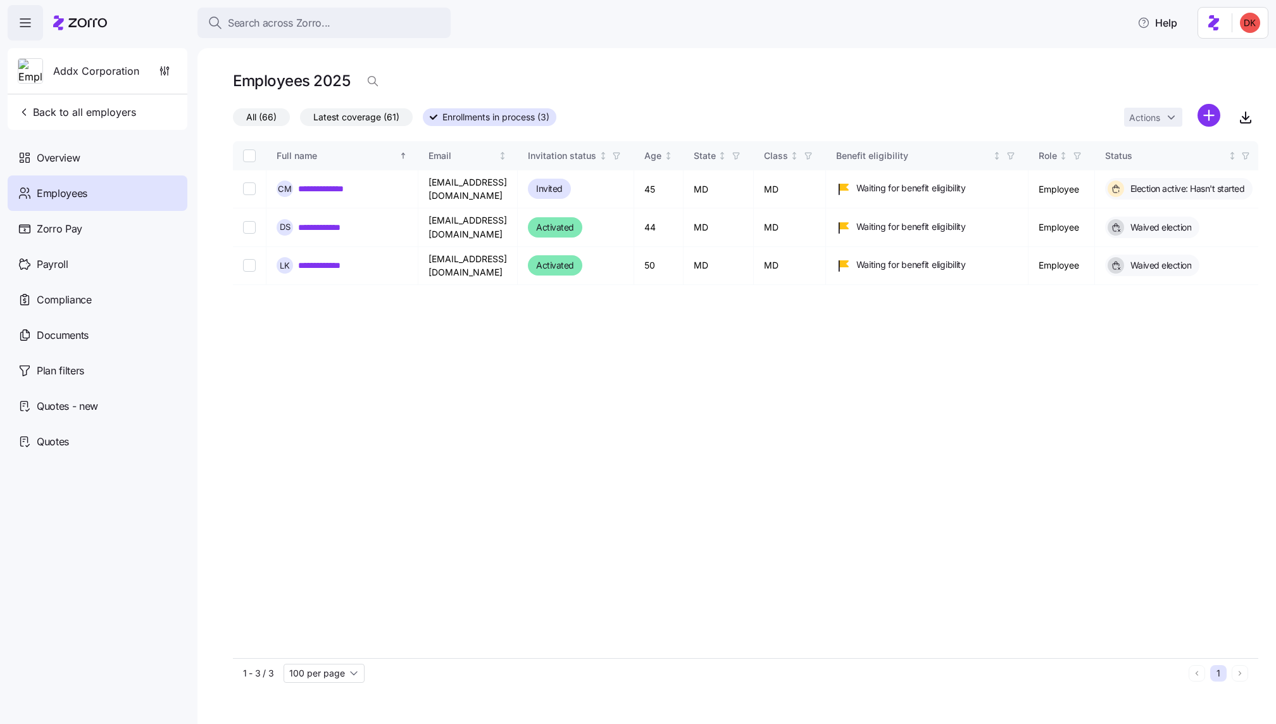
click at [367, 115] on span "Latest coverage (61)" at bounding box center [356, 117] width 86 height 16
click at [300, 120] on input "Latest coverage (61)" at bounding box center [300, 120] width 0 height 0
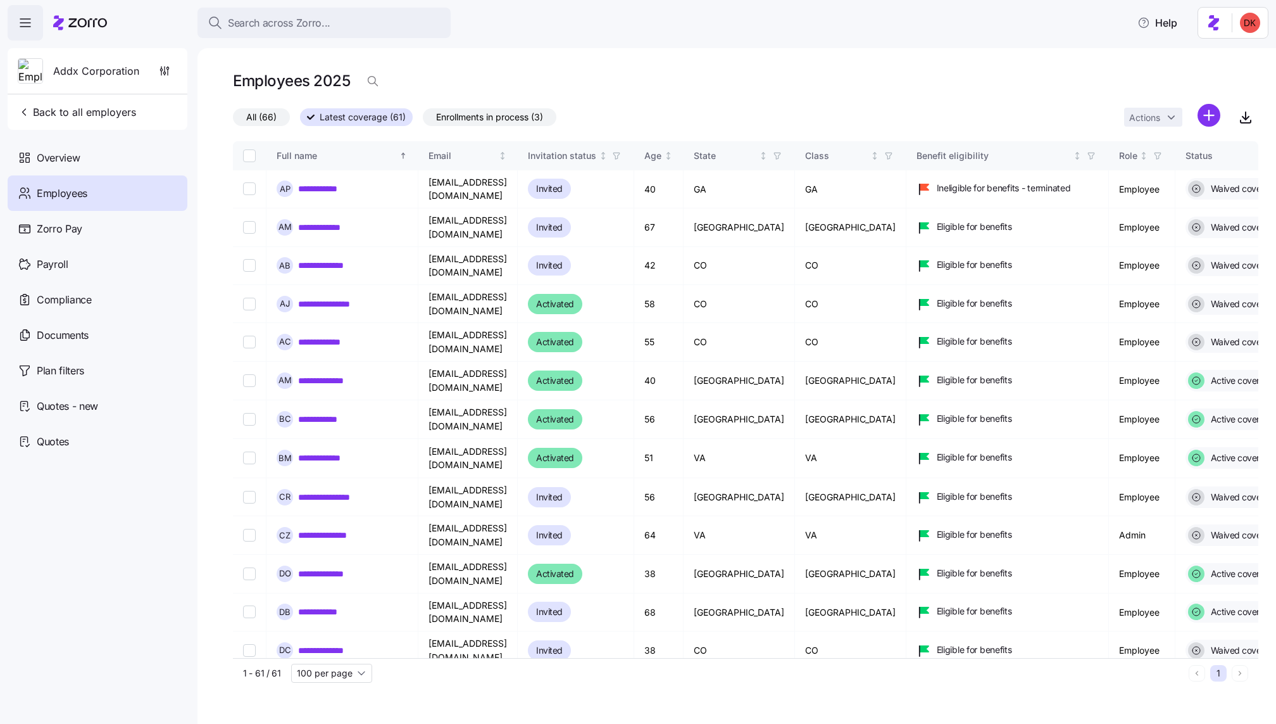
click at [260, 119] on span "All (66)" at bounding box center [261, 117] width 30 height 16
click at [233, 120] on input "All (66)" at bounding box center [233, 120] width 0 height 0
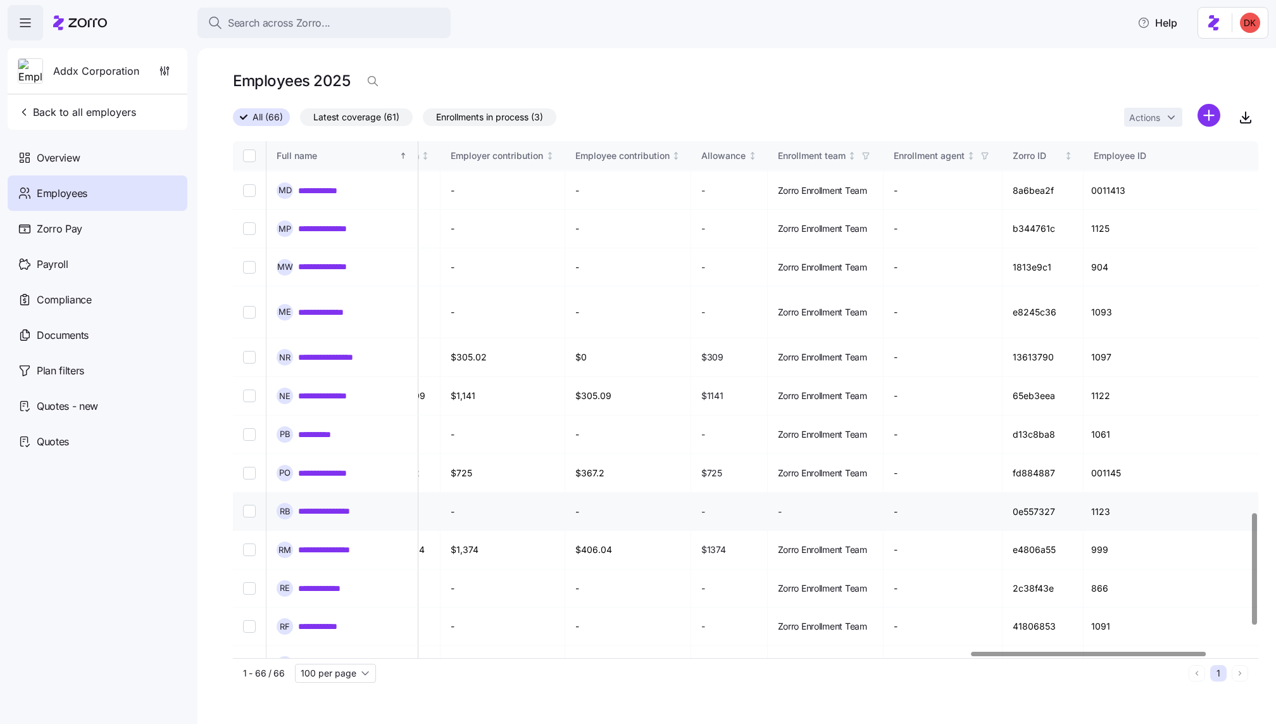
scroll to position [1720, 3219]
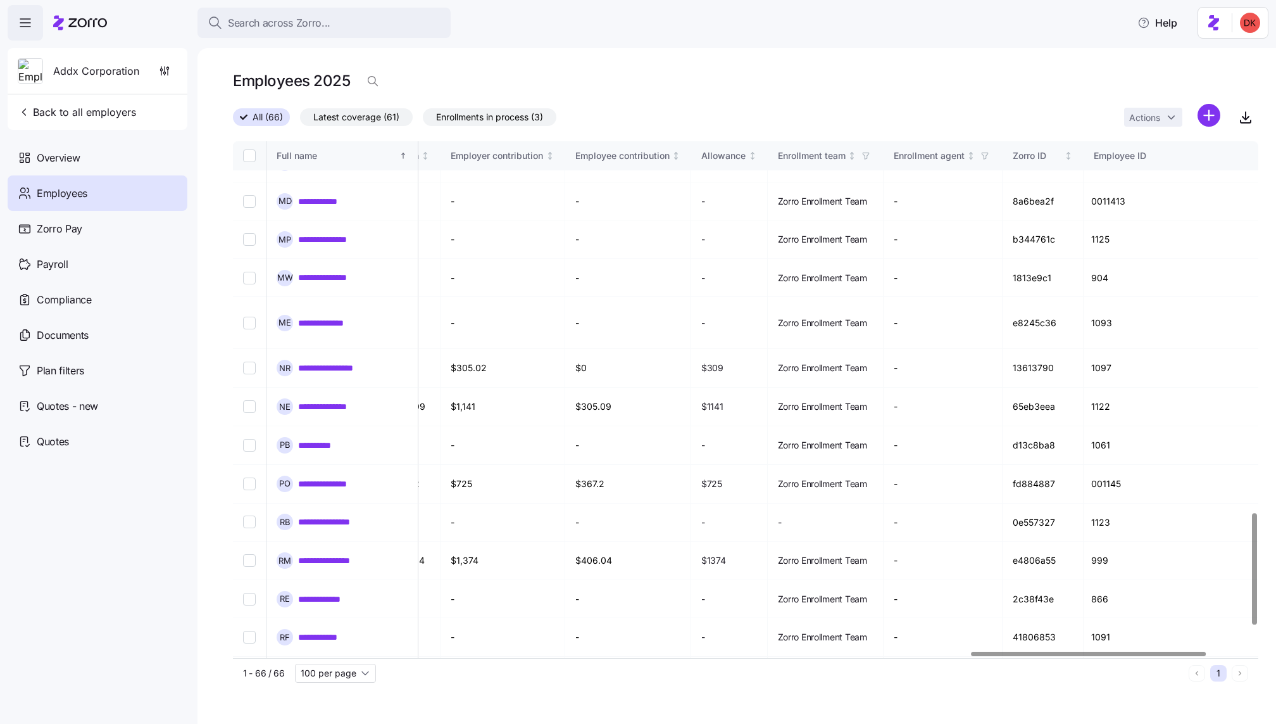
click at [251, 155] on input "Select all records" at bounding box center [249, 155] width 13 height 13
checkbox input "true"
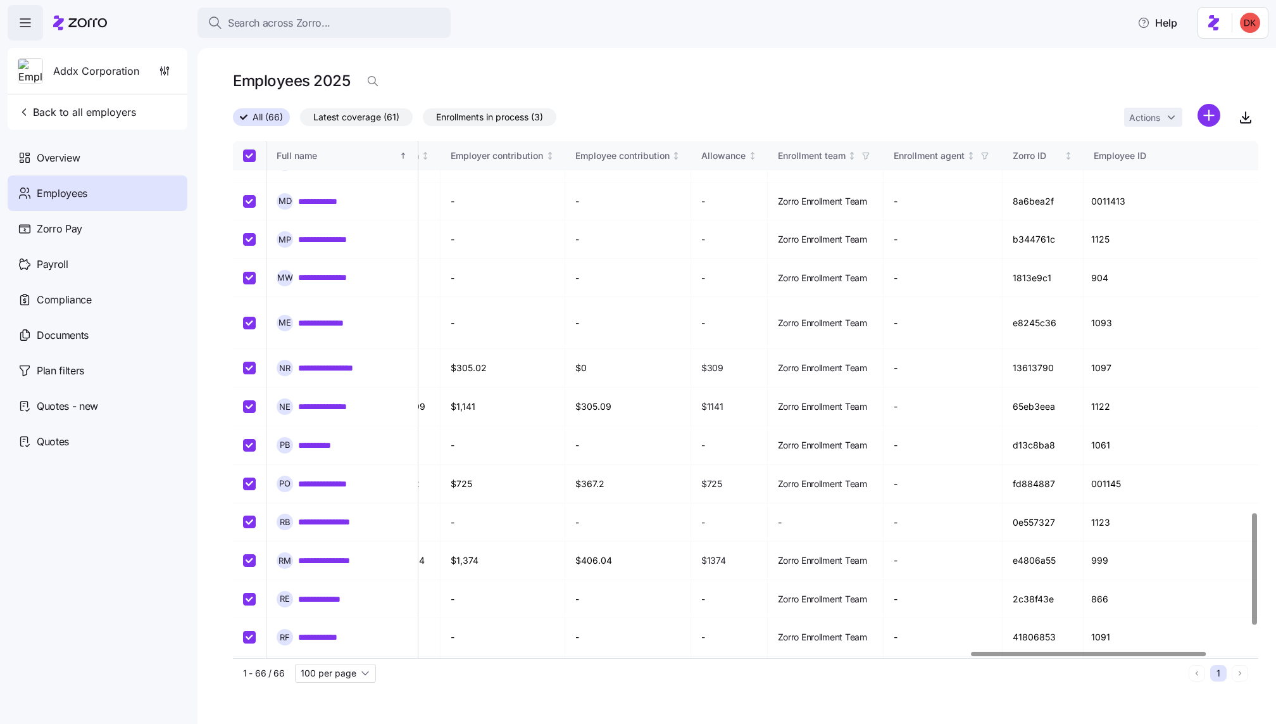
checkbox input "true"
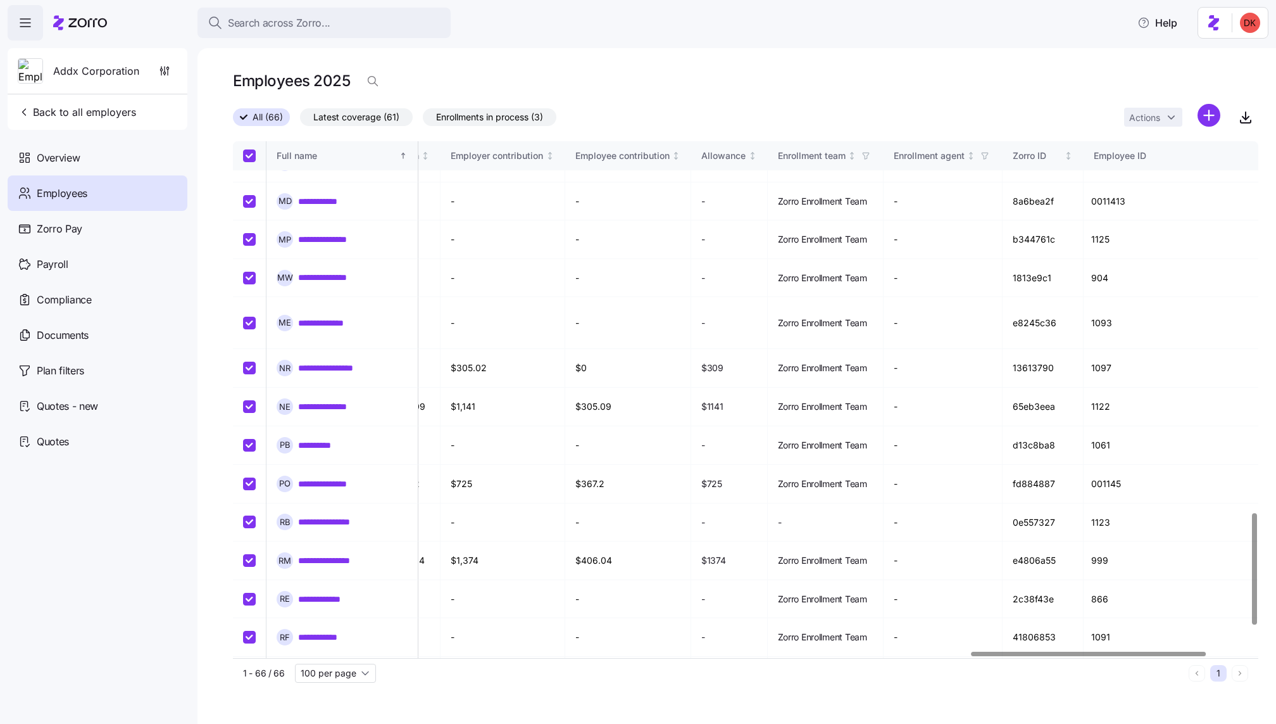
checkbox input "true"
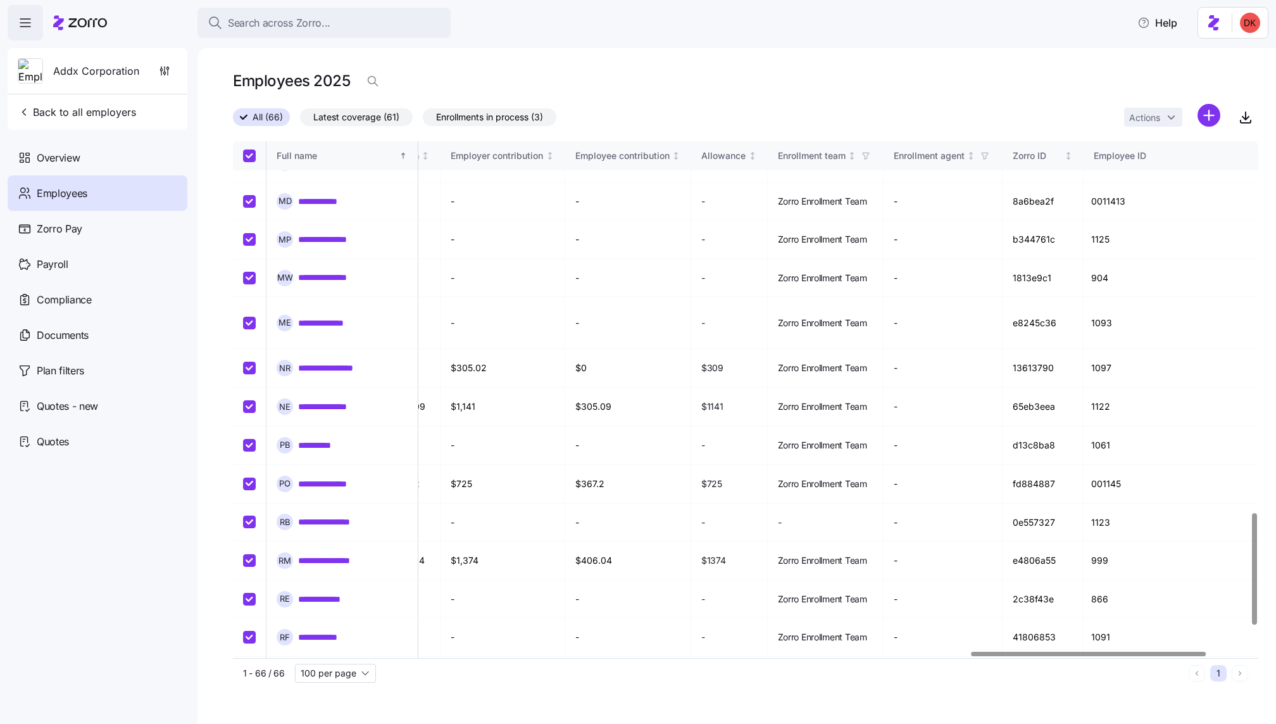
checkbox input "true"
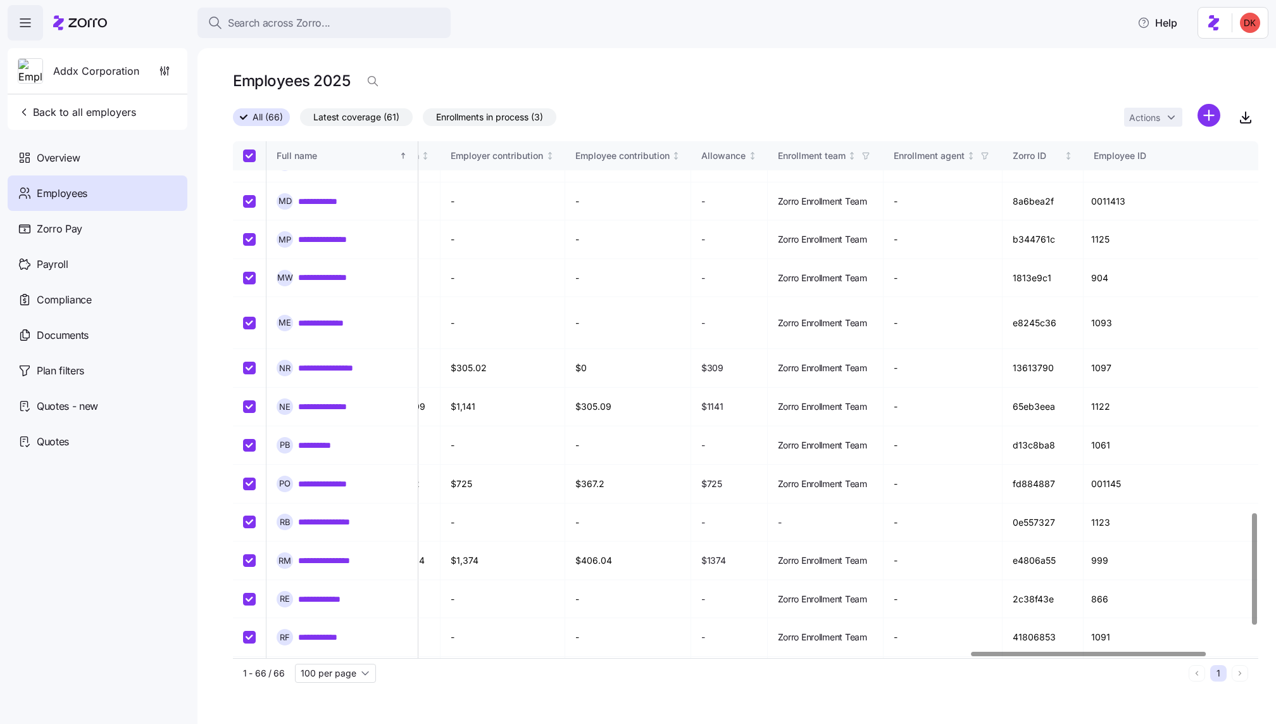
checkbox input "true"
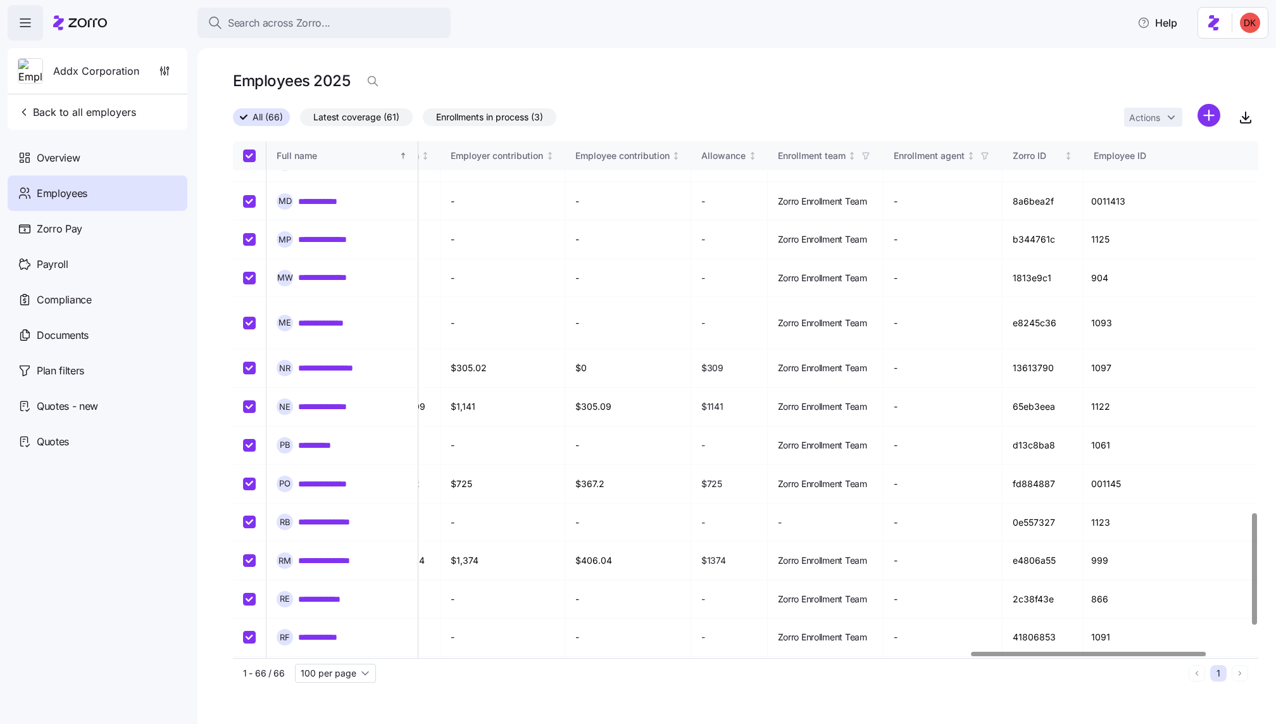
checkbox input "true"
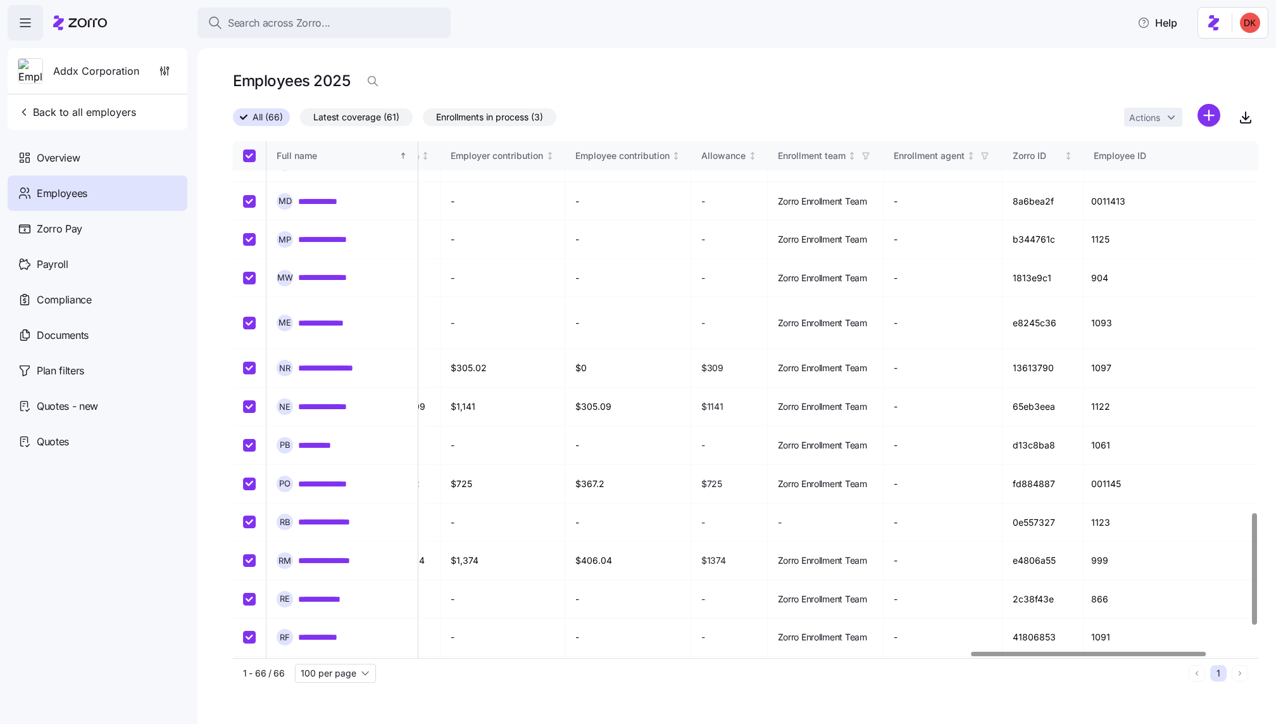
checkbox input "true"
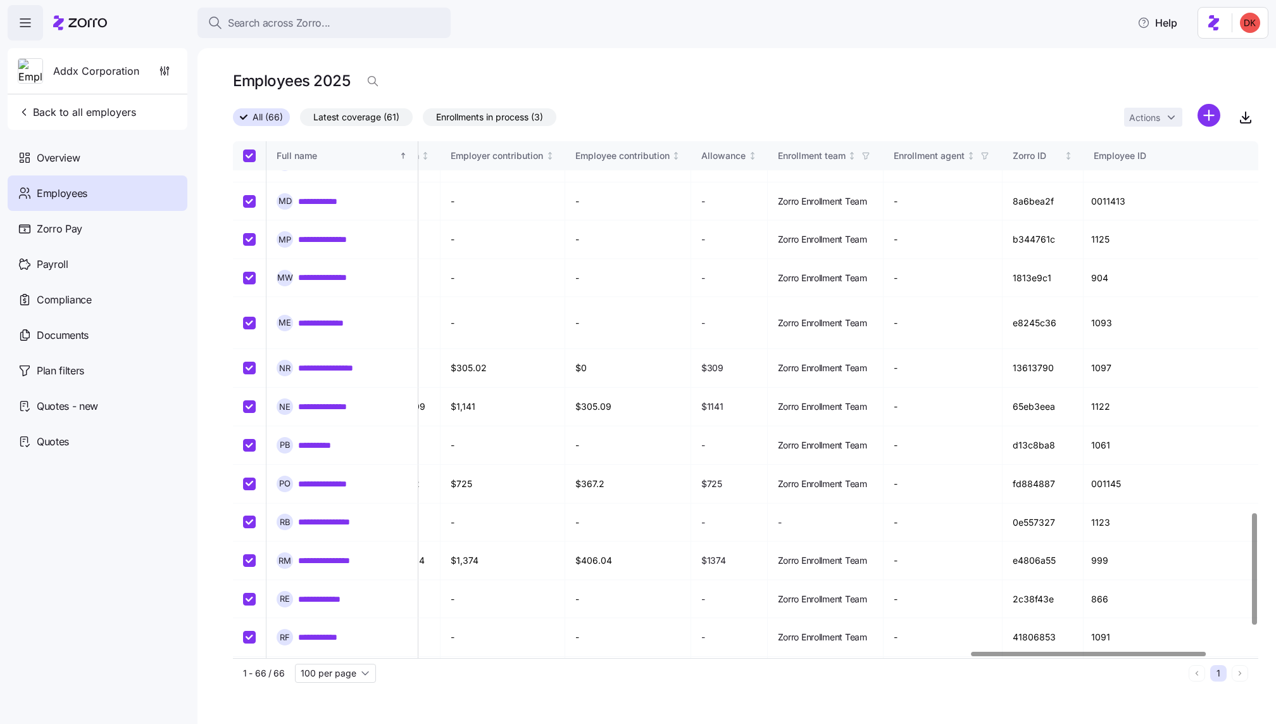
checkbox input "true"
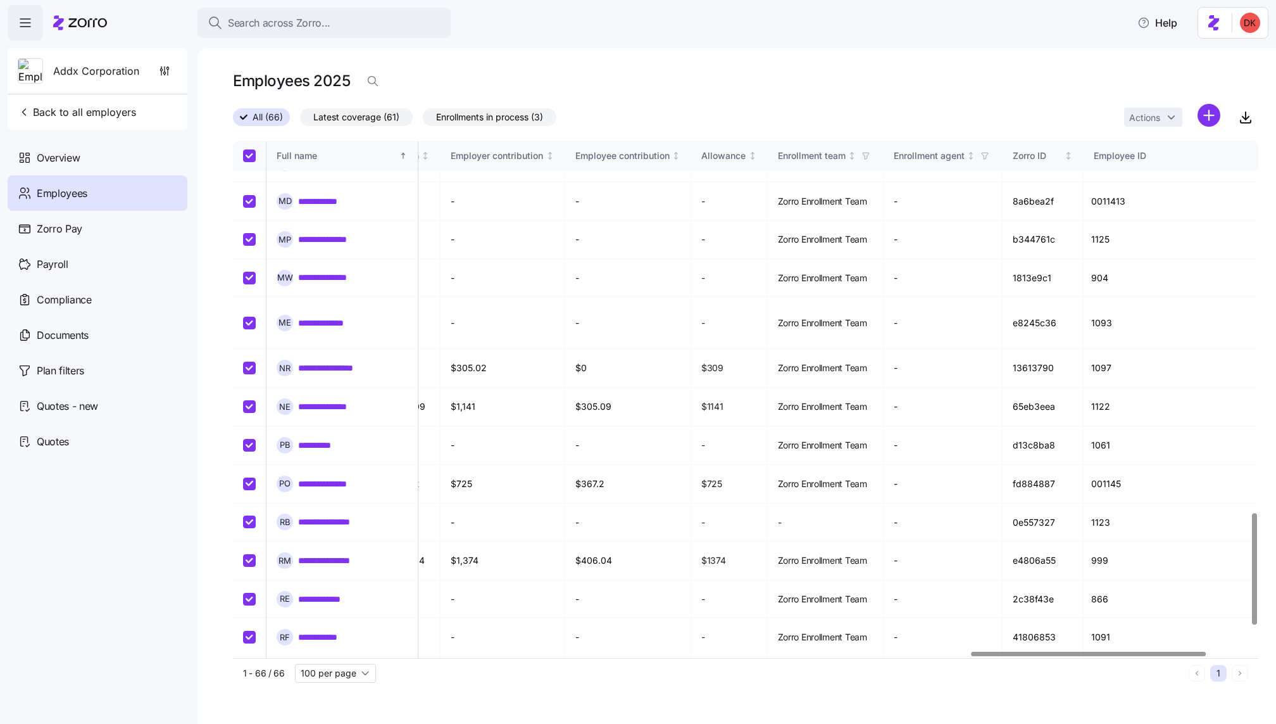
checkbox input "true"
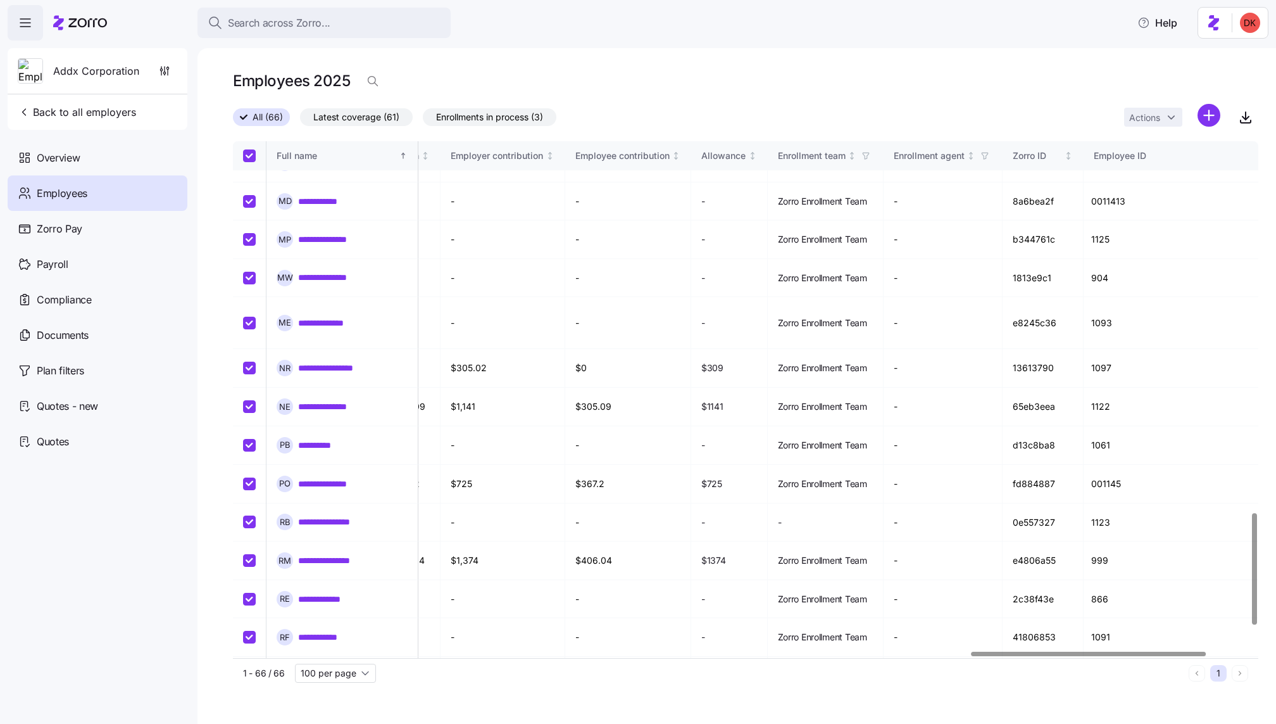
checkbox input "true"
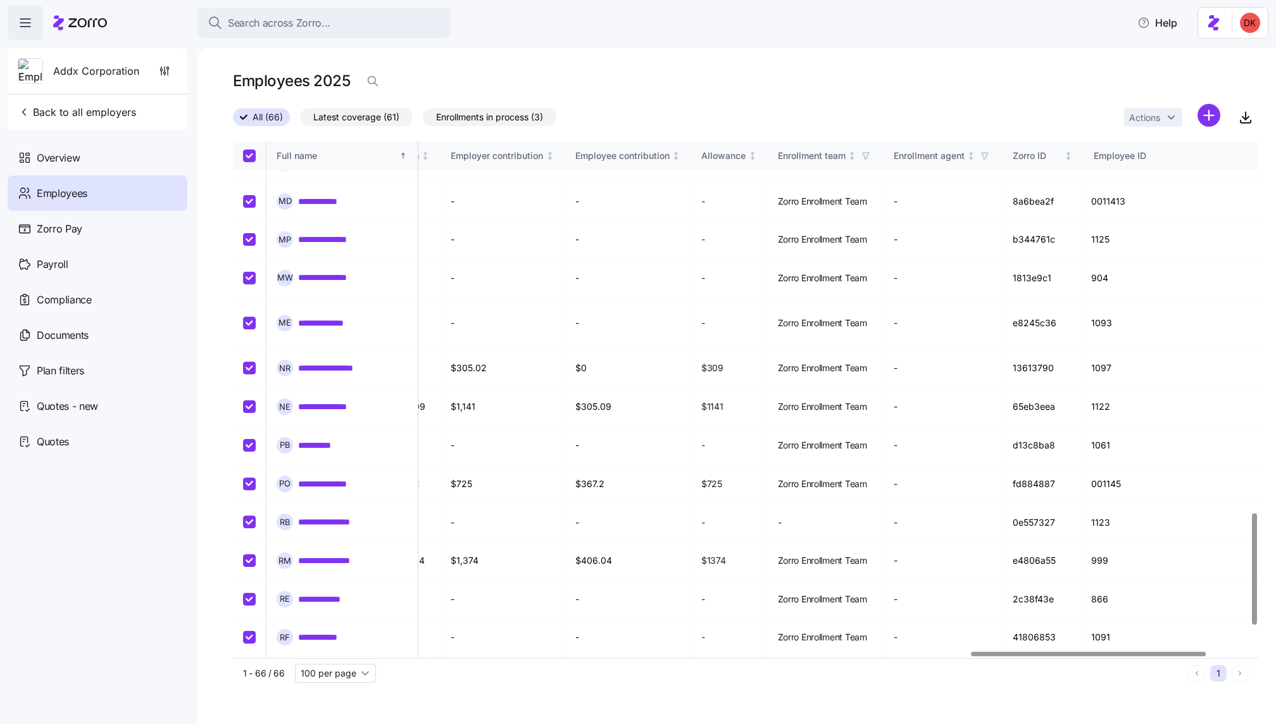
checkbox input "true"
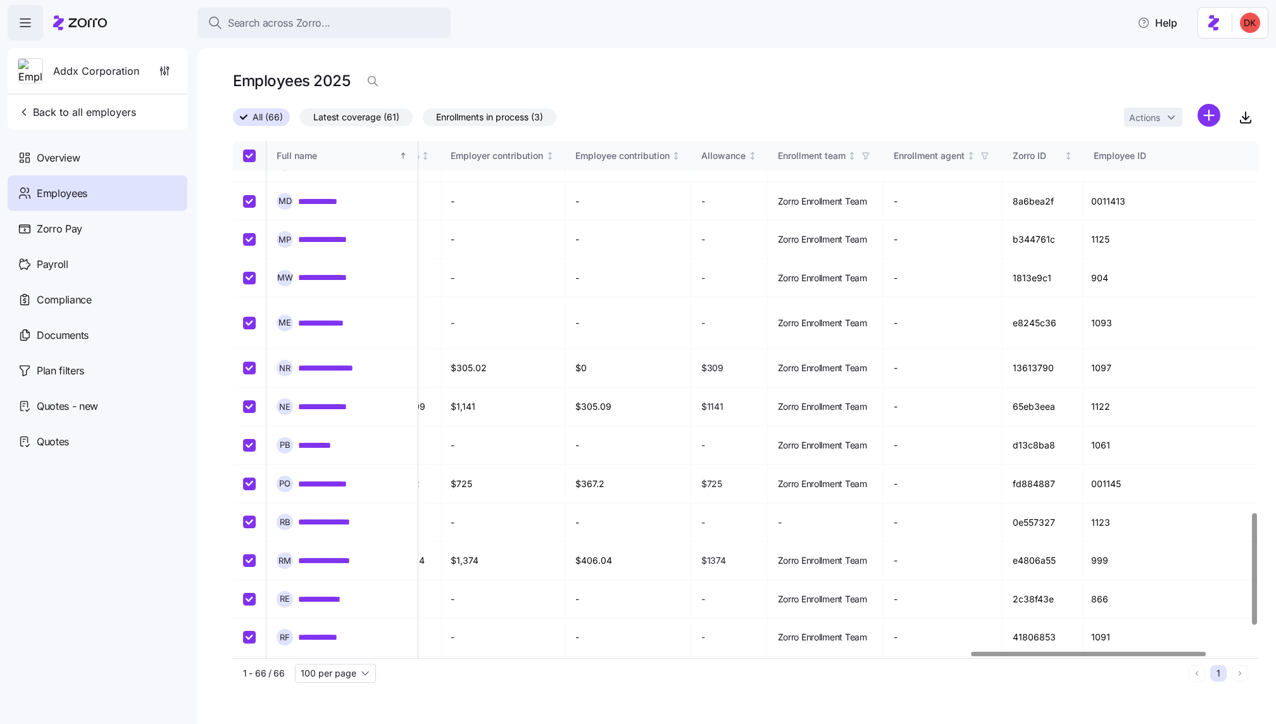
checkbox input "true"
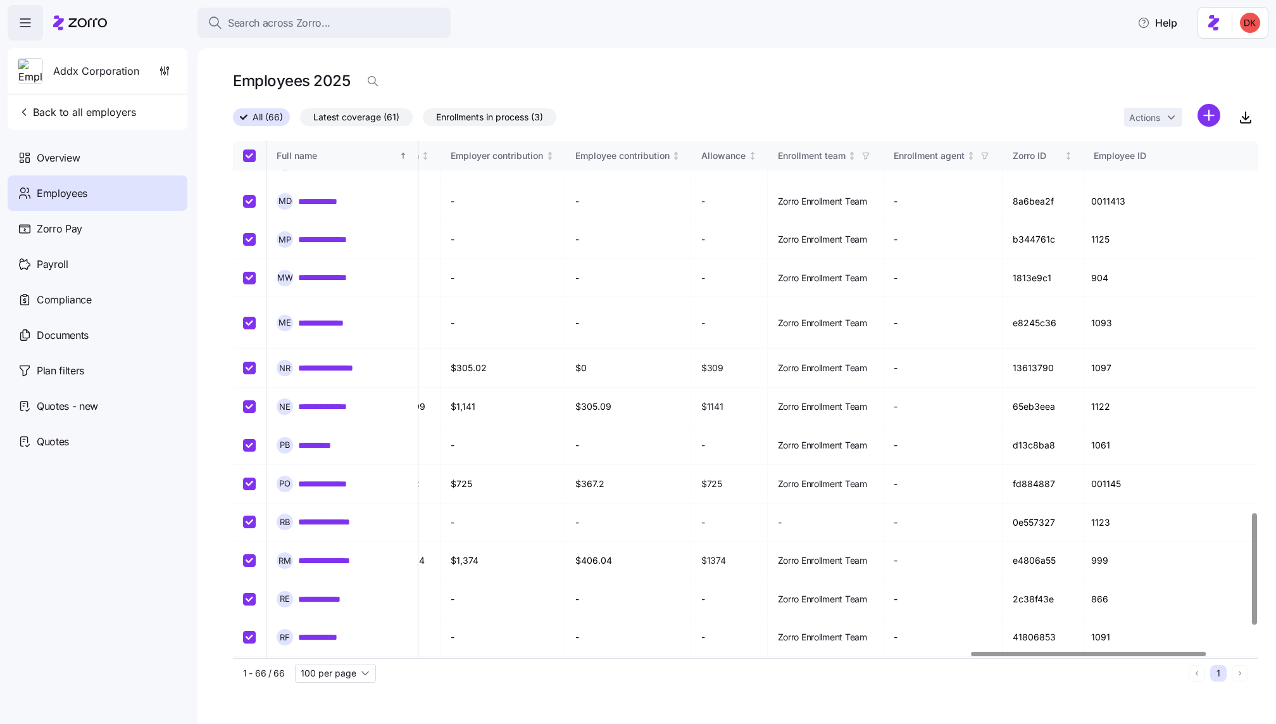
checkbox input "true"
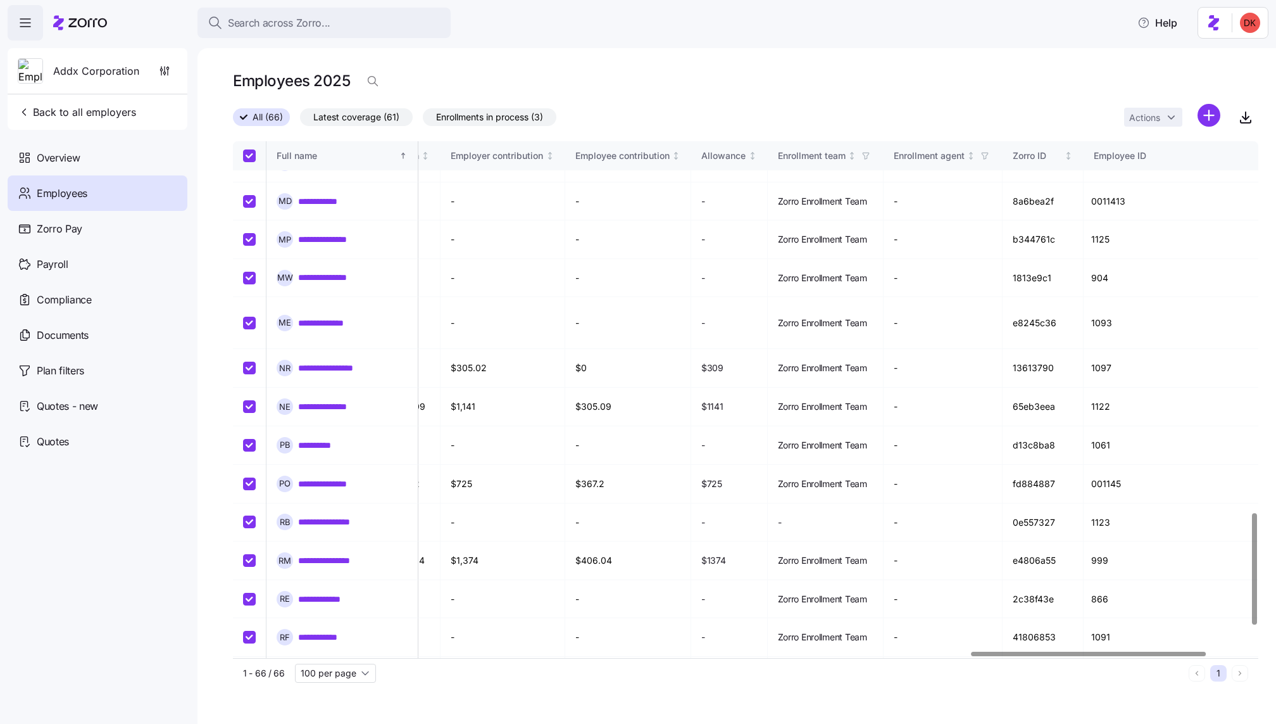
checkbox input "true"
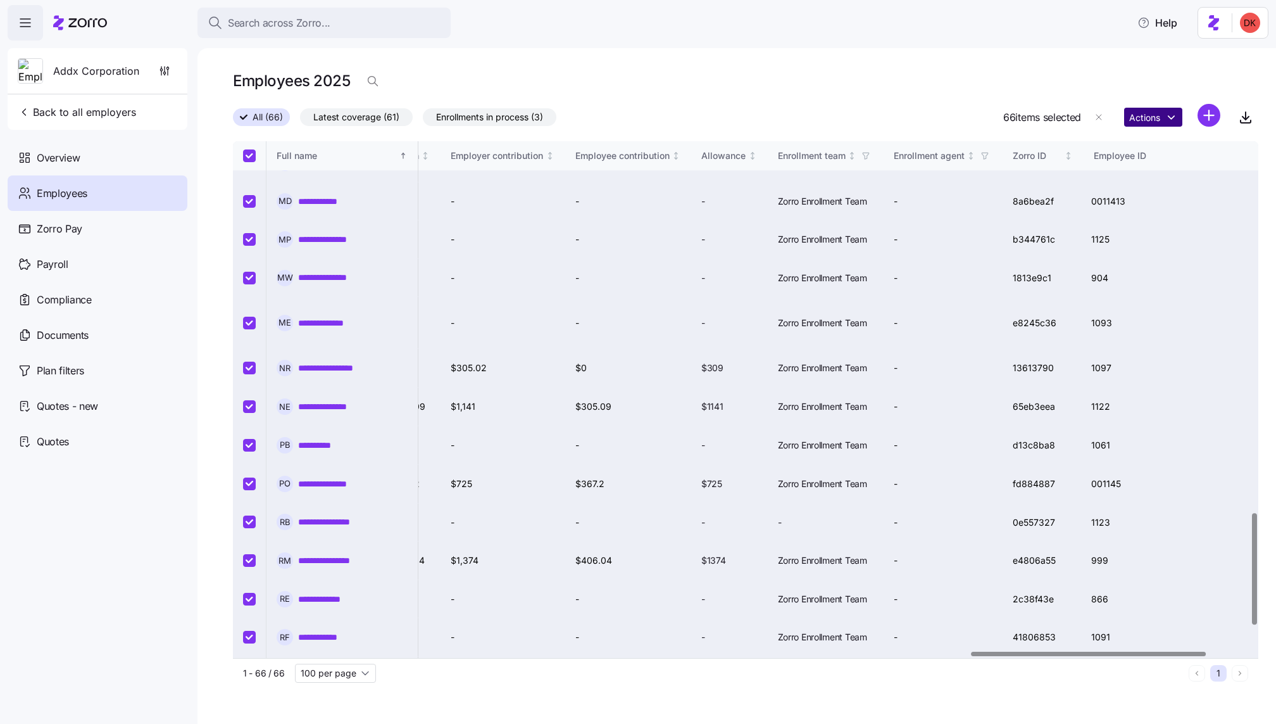
click at [1156, 119] on html "**********" at bounding box center [638, 358] width 1276 height 716
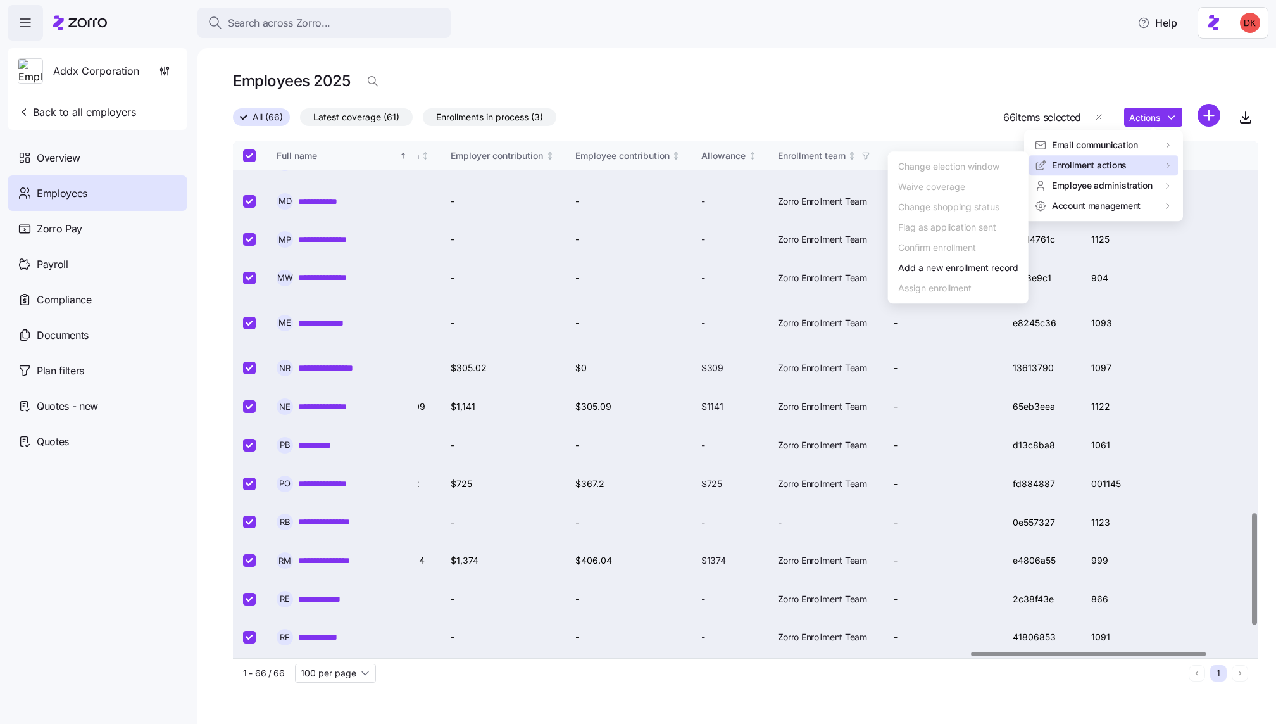
click at [941, 122] on html "**********" at bounding box center [638, 358] width 1276 height 716
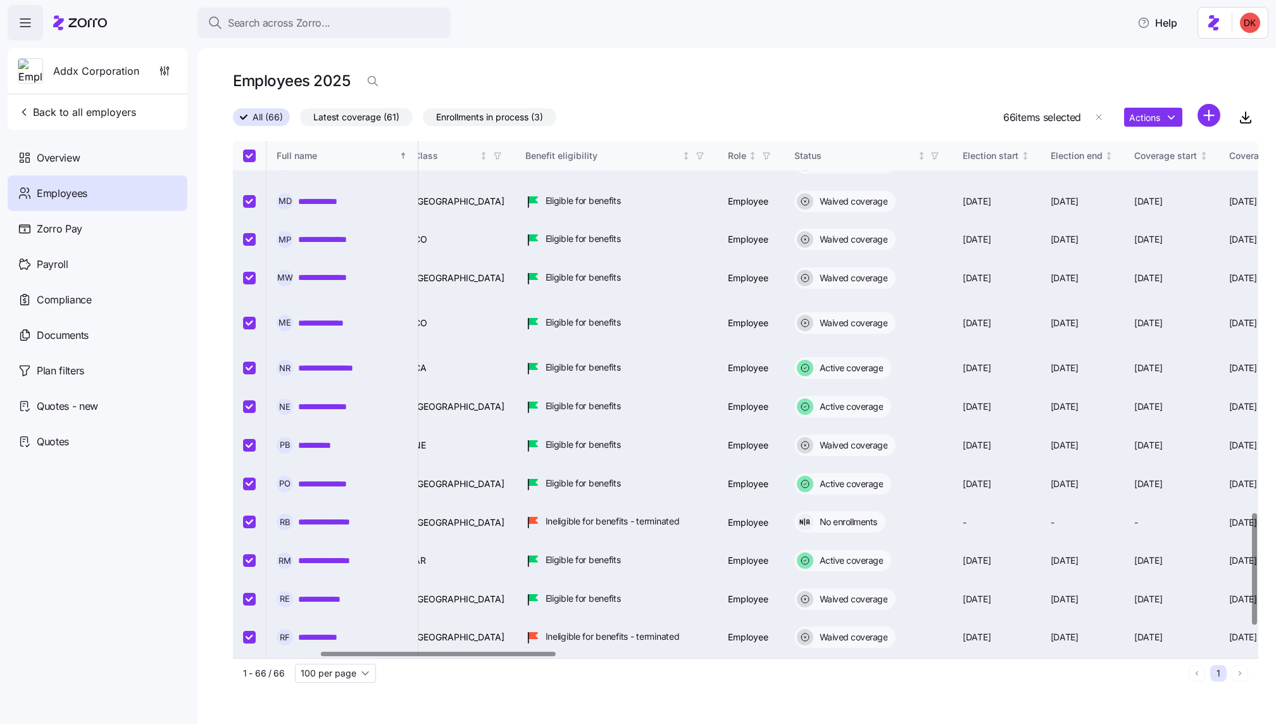
scroll to position [1720, 394]
click at [247, 515] on input "Select record 53" at bounding box center [249, 521] width 13 height 13
checkbox input "false"
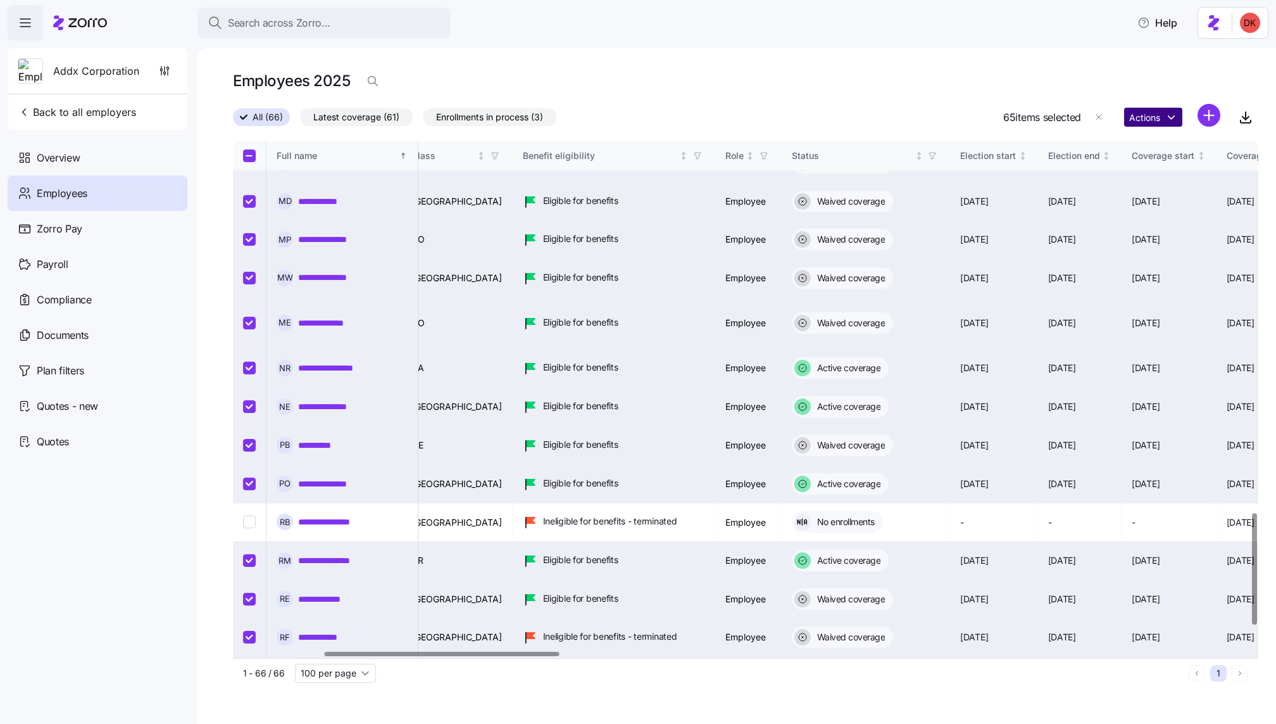
click at [1136, 112] on html "**********" at bounding box center [638, 358] width 1276 height 716
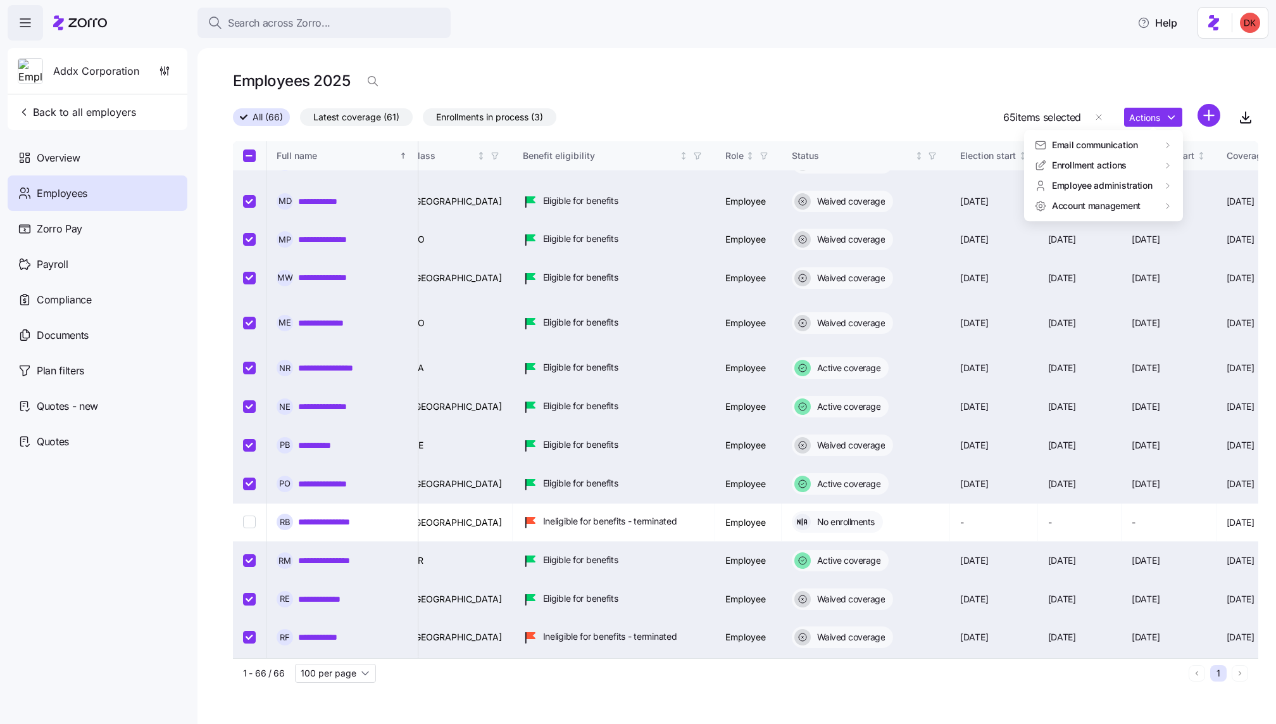
click at [955, 91] on html "**********" at bounding box center [638, 358] width 1276 height 716
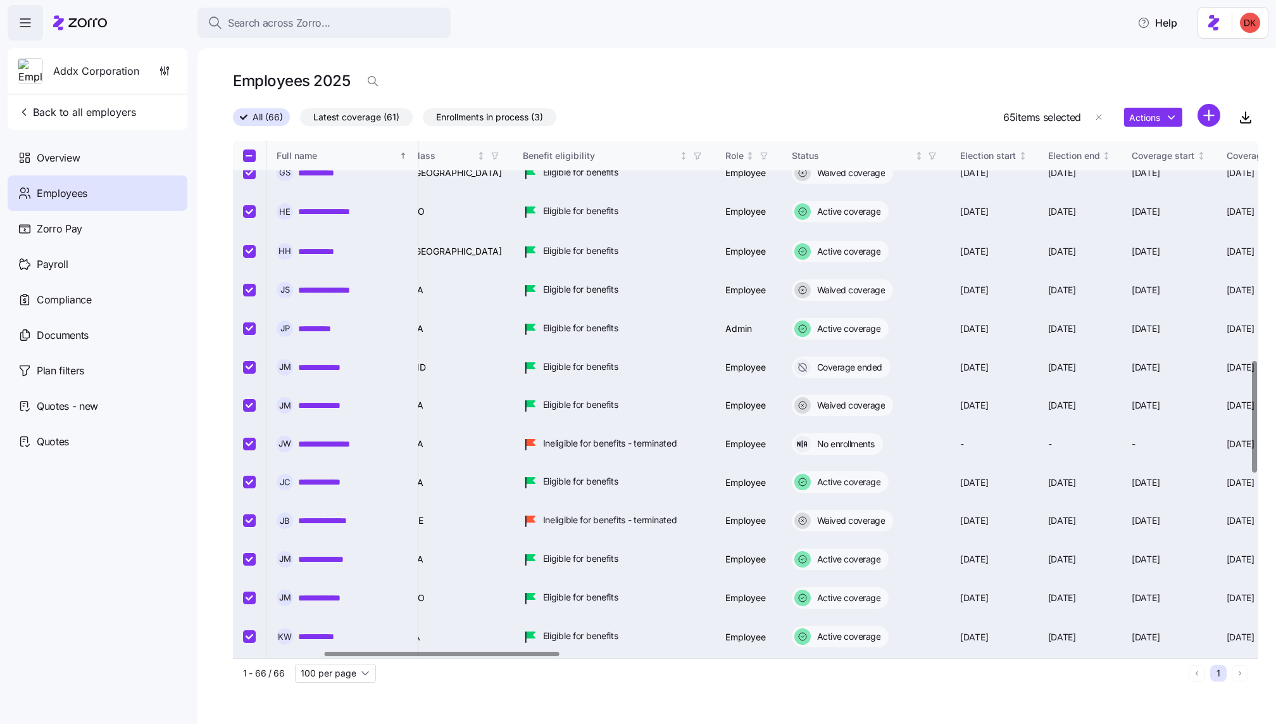
scroll to position [983, 394]
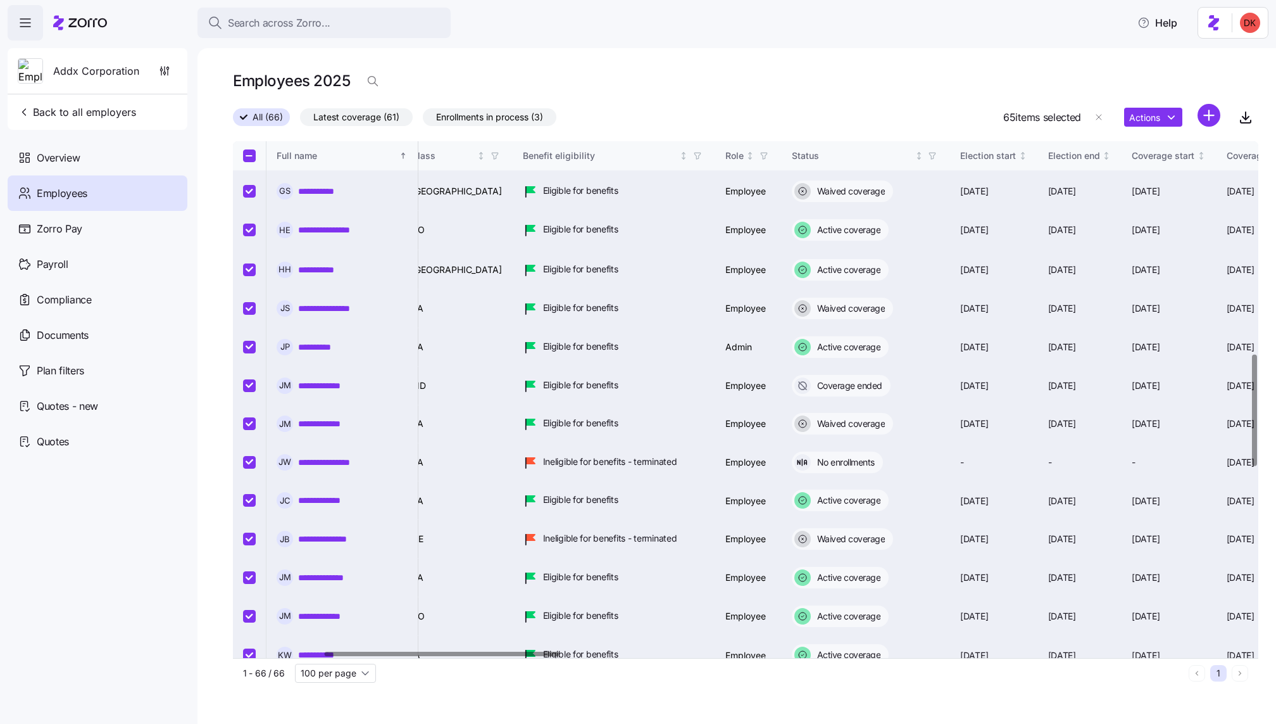
click at [247, 456] on input "Select record 33" at bounding box center [249, 462] width 13 height 13
checkbox input "false"
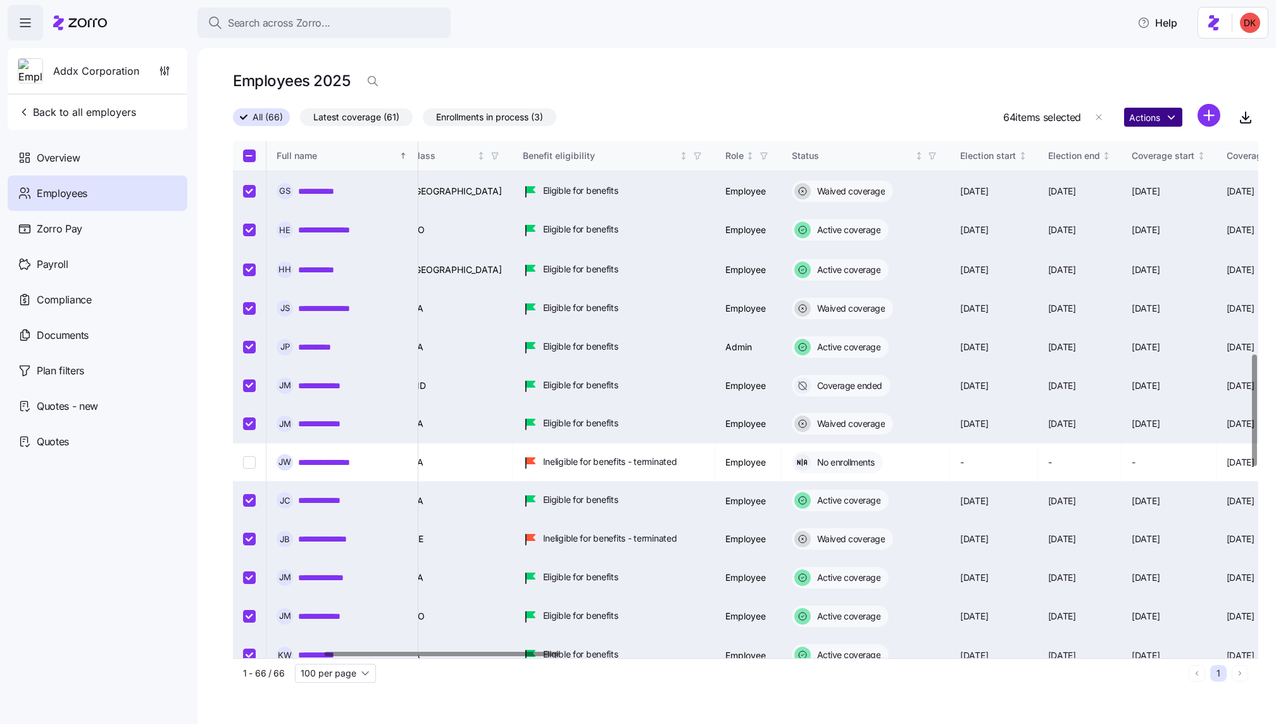
click at [1142, 113] on html "**********" at bounding box center [638, 358] width 1276 height 716
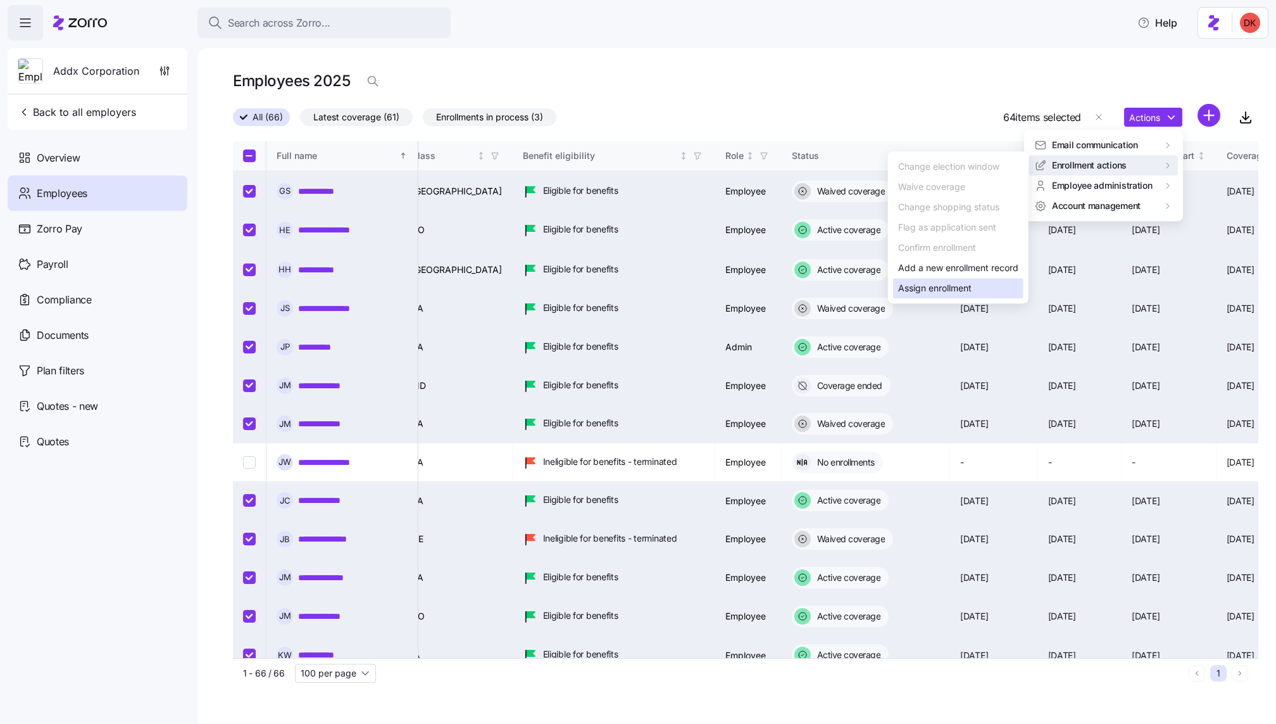
click at [967, 289] on div "Assign enrollment" at bounding box center [934, 288] width 73 height 14
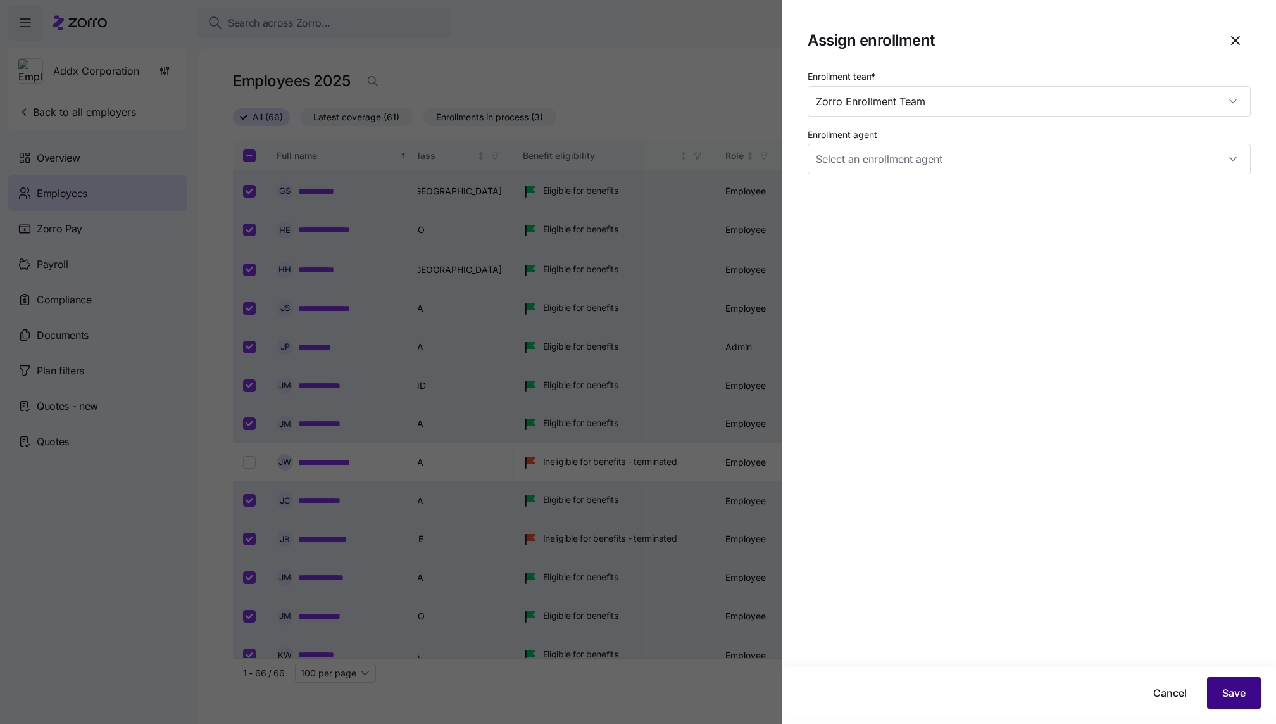
click at [1237, 693] on span "Save" at bounding box center [1234, 692] width 23 height 15
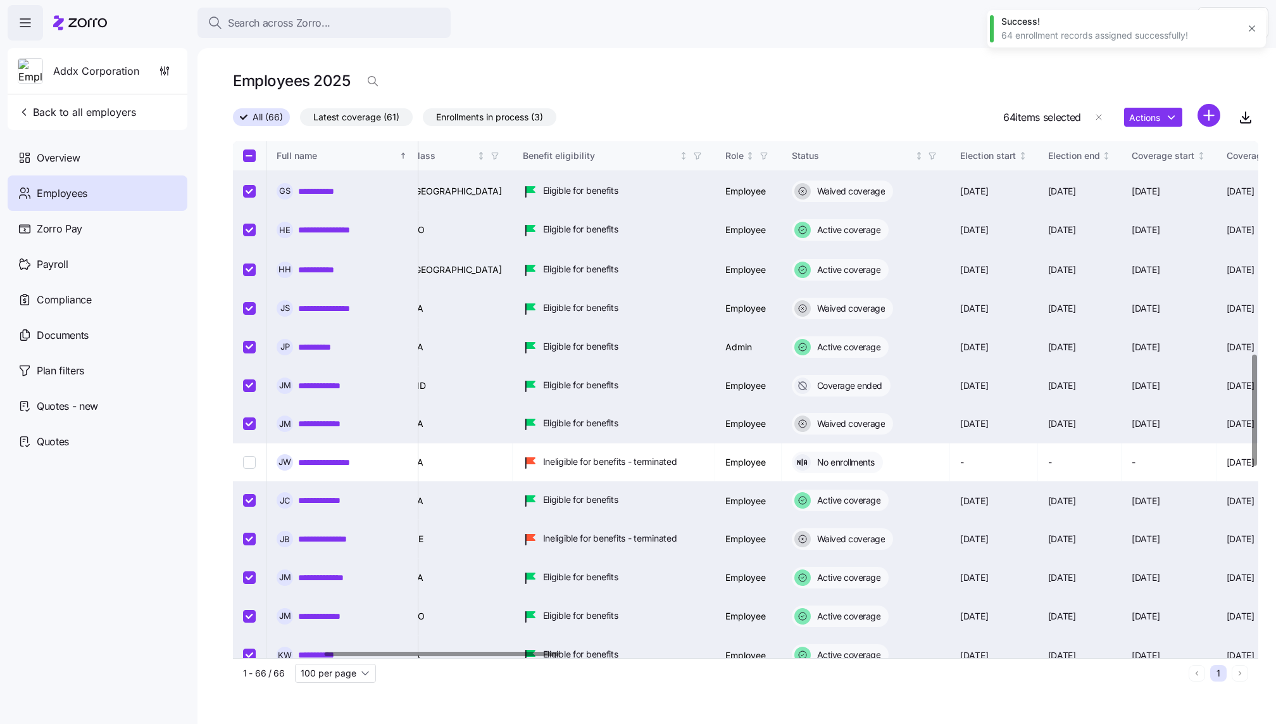
click at [246, 151] on input "Select all records" at bounding box center [249, 155] width 13 height 13
checkbox input "true"
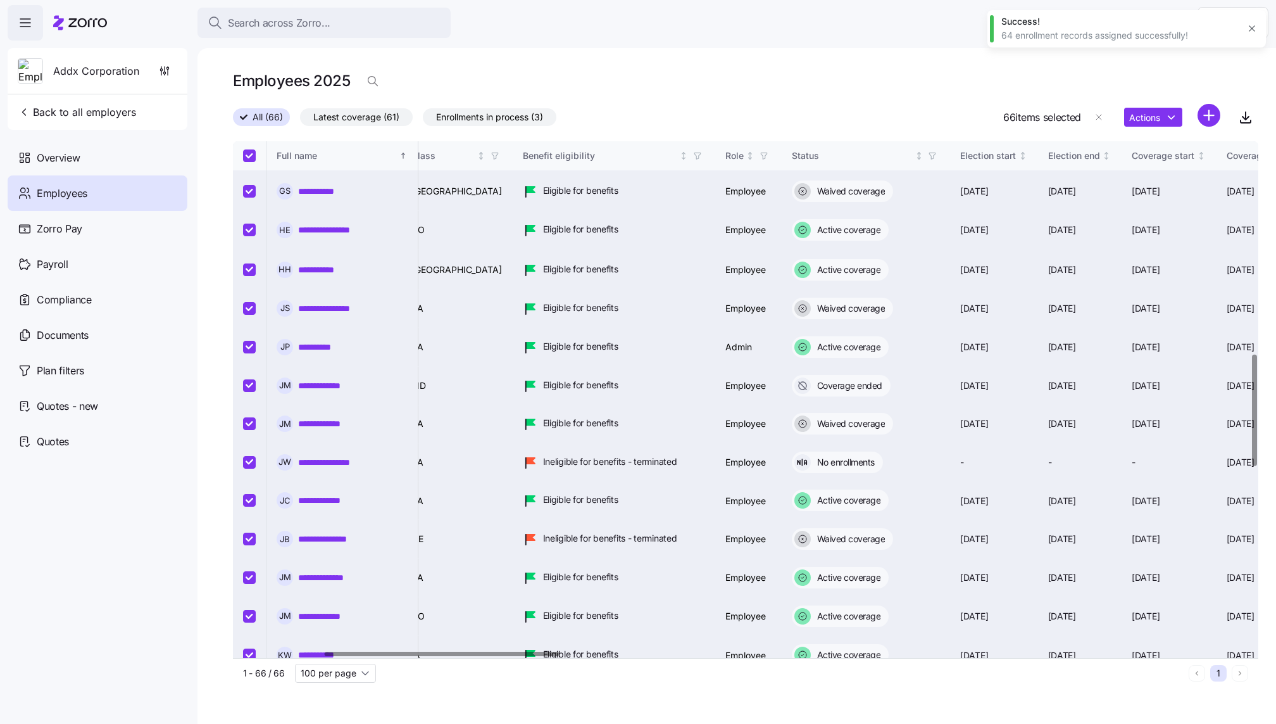
click at [213, 144] on div "**********" at bounding box center [737, 386] width 1079 height 676
click at [244, 155] on input "Select all records" at bounding box center [249, 155] width 13 height 13
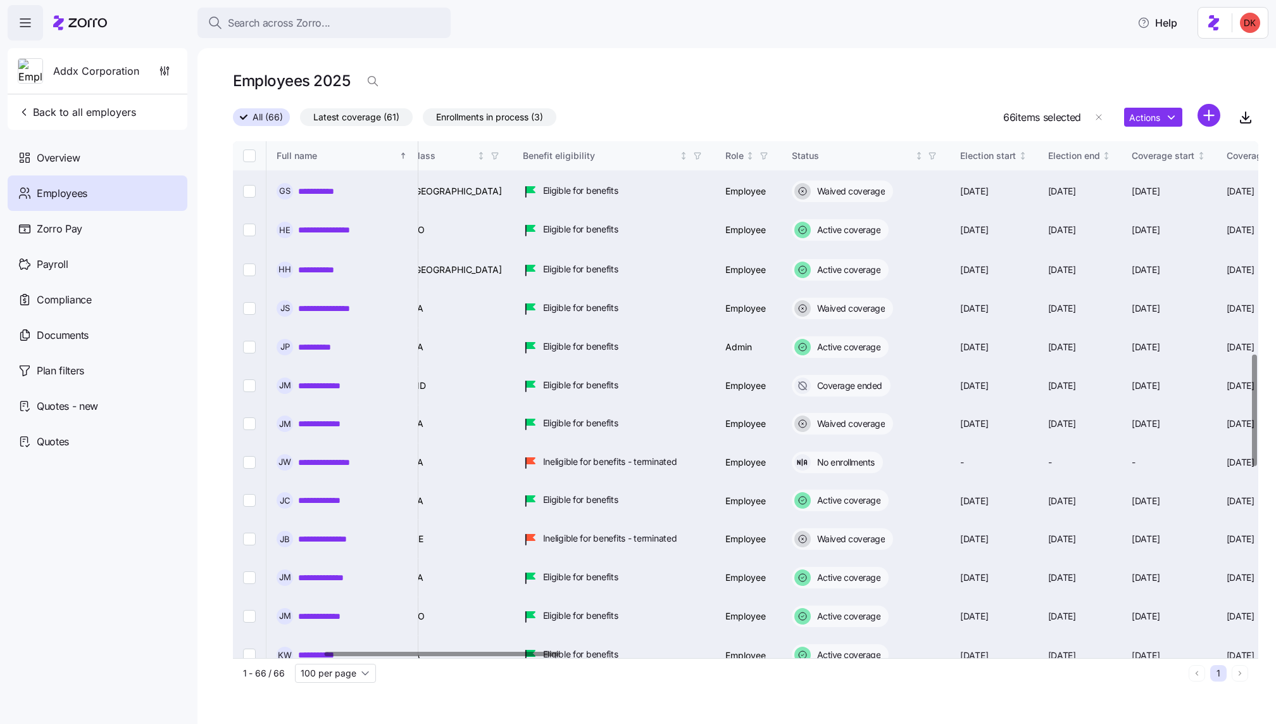
checkbox input "false"
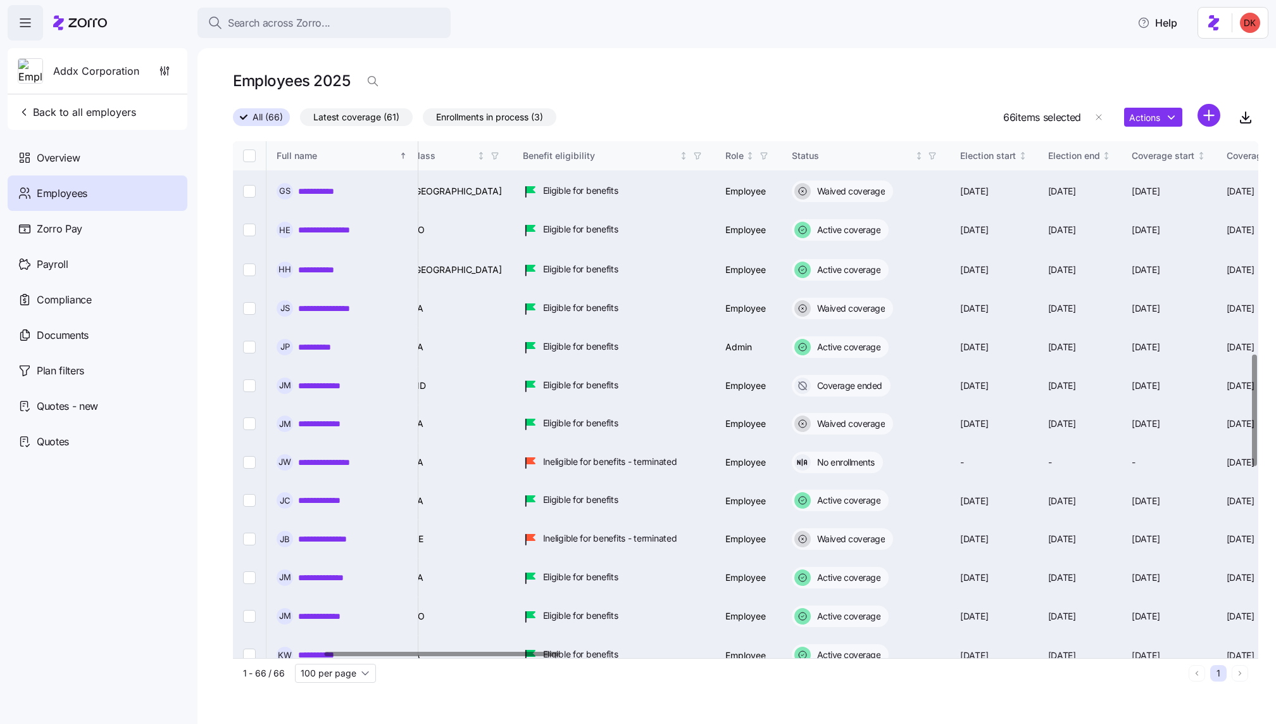
checkbox input "false"
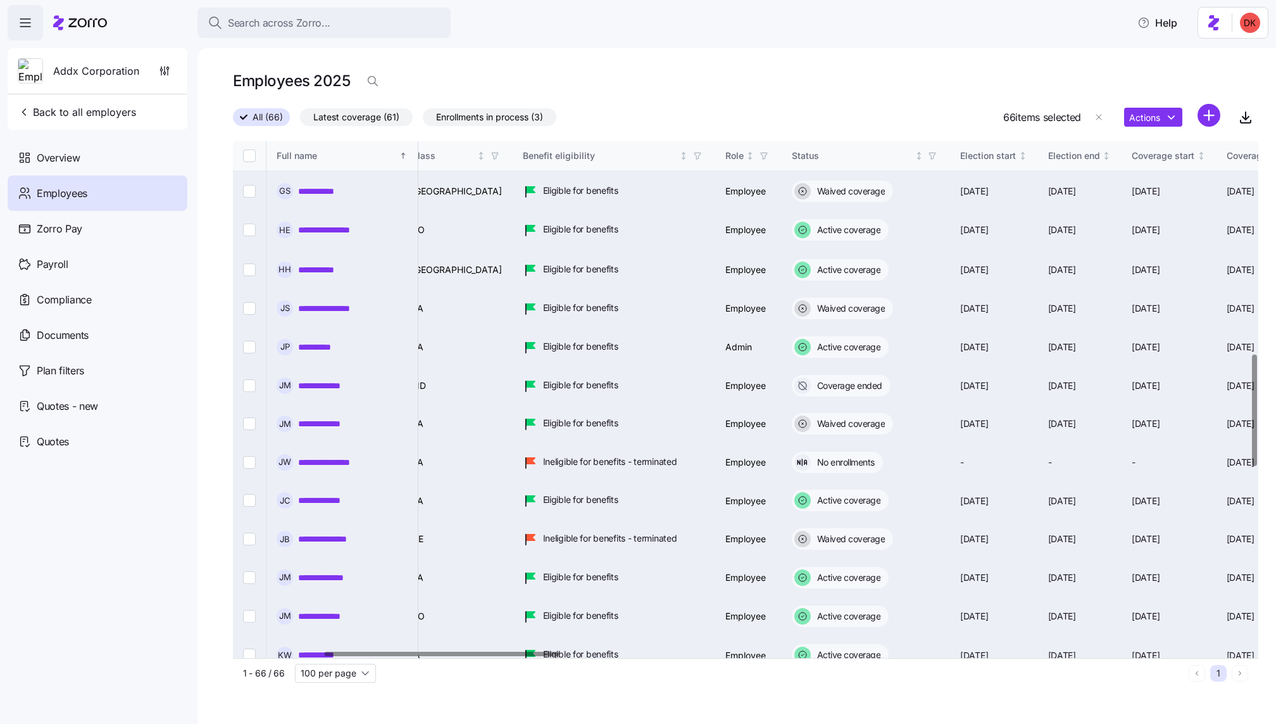
checkbox input "false"
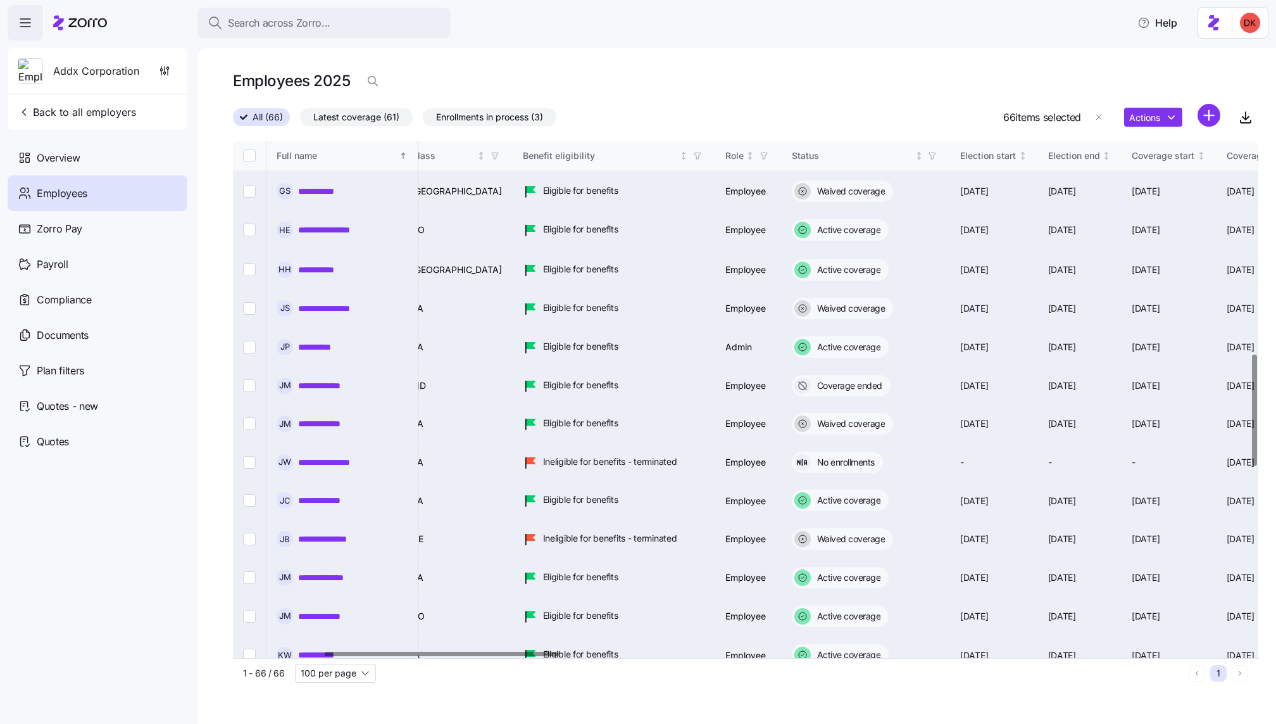
checkbox input "false"
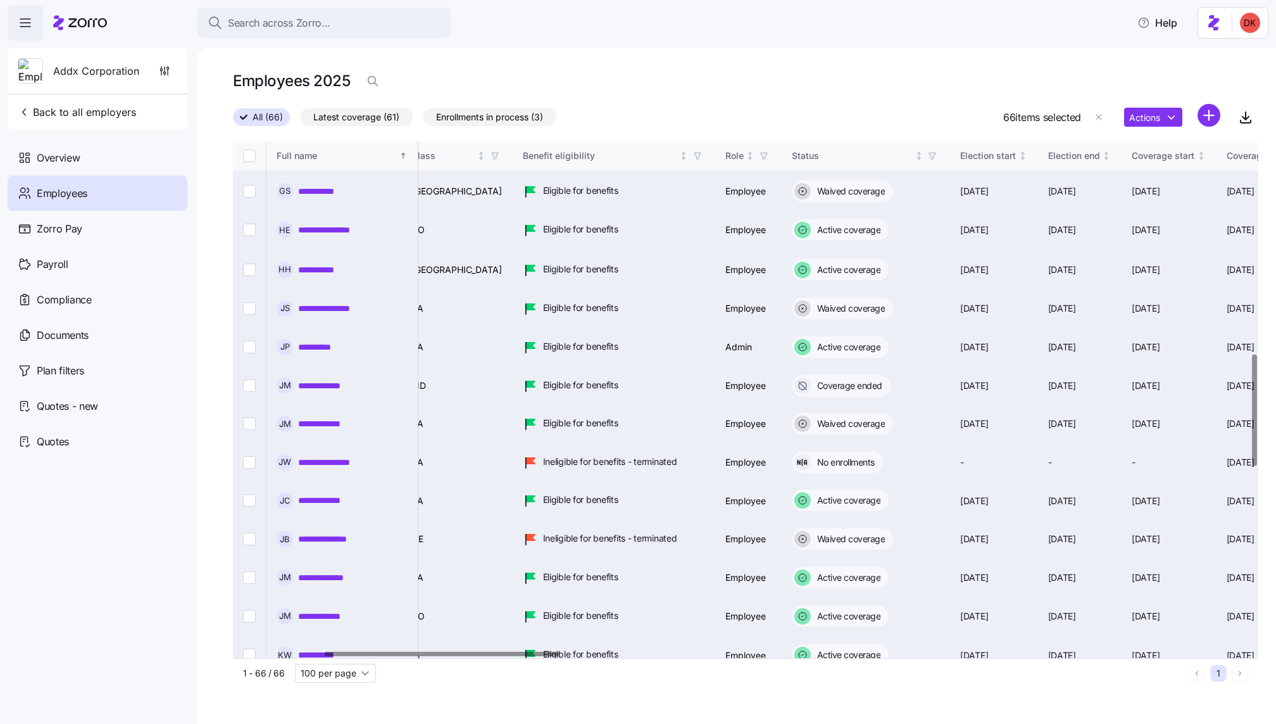
checkbox input "false"
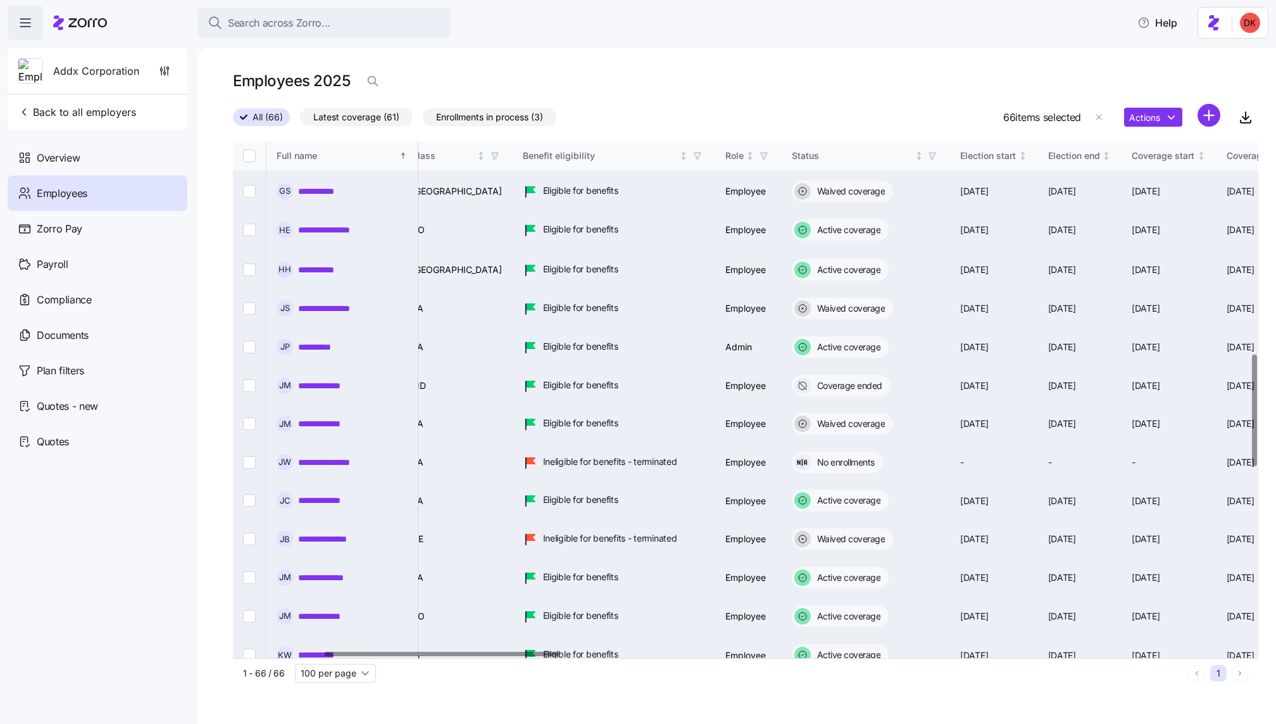
checkbox input "false"
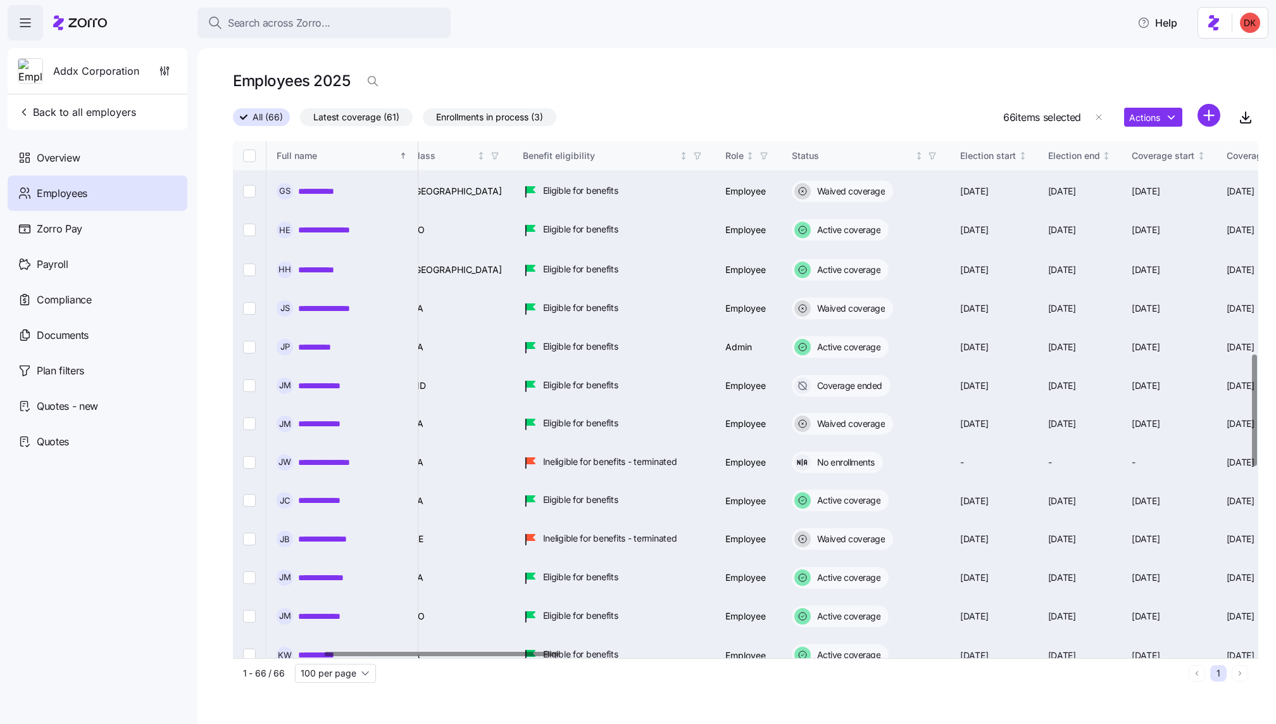
checkbox input "false"
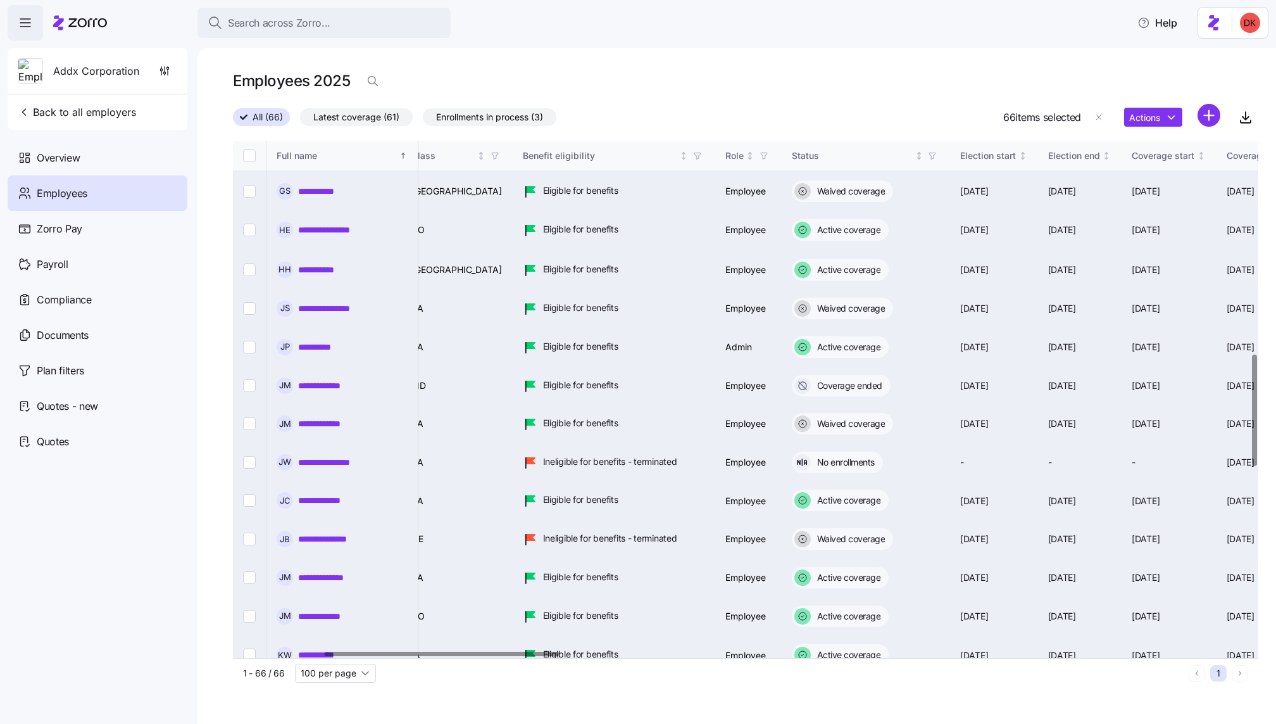
checkbox input "false"
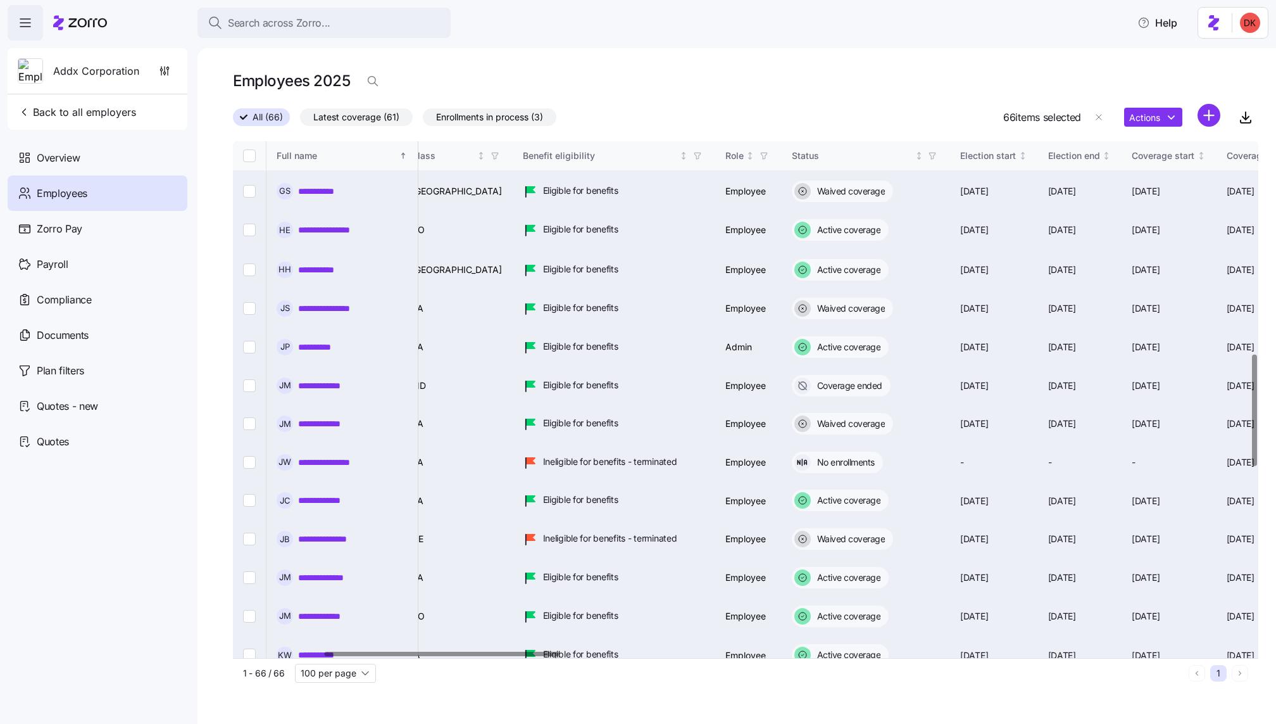
checkbox input "false"
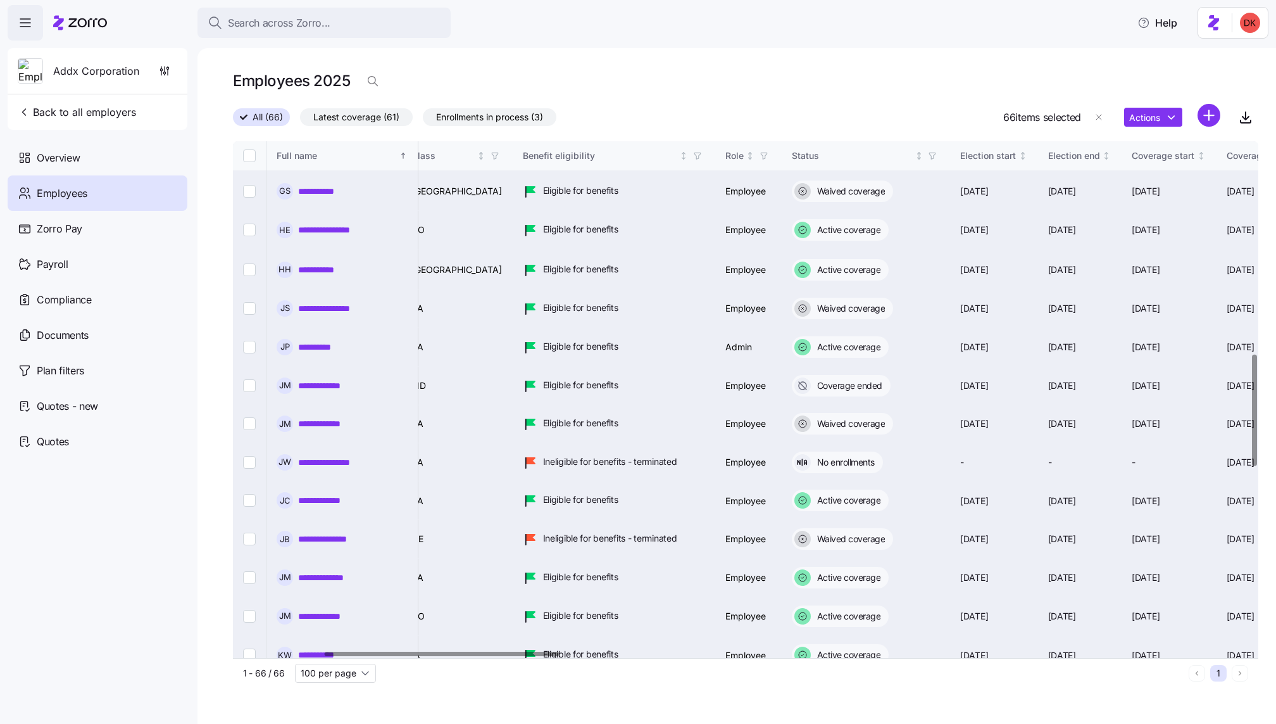
checkbox input "false"
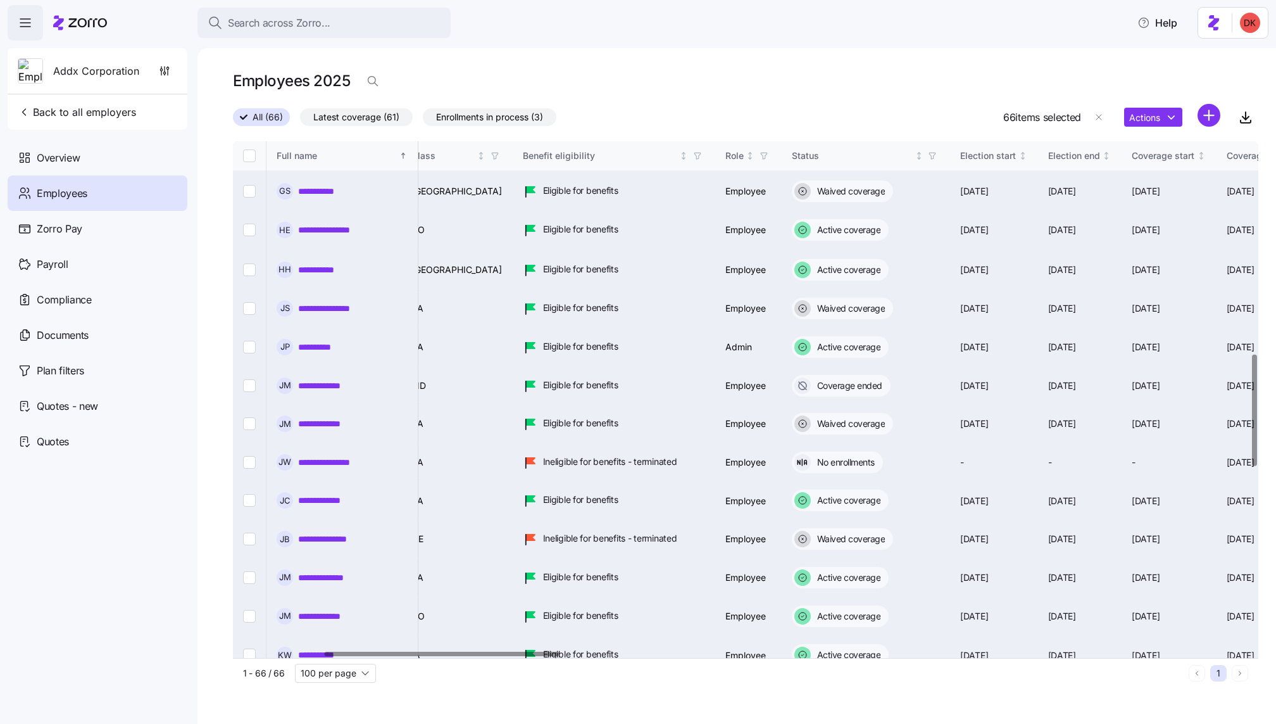
checkbox input "false"
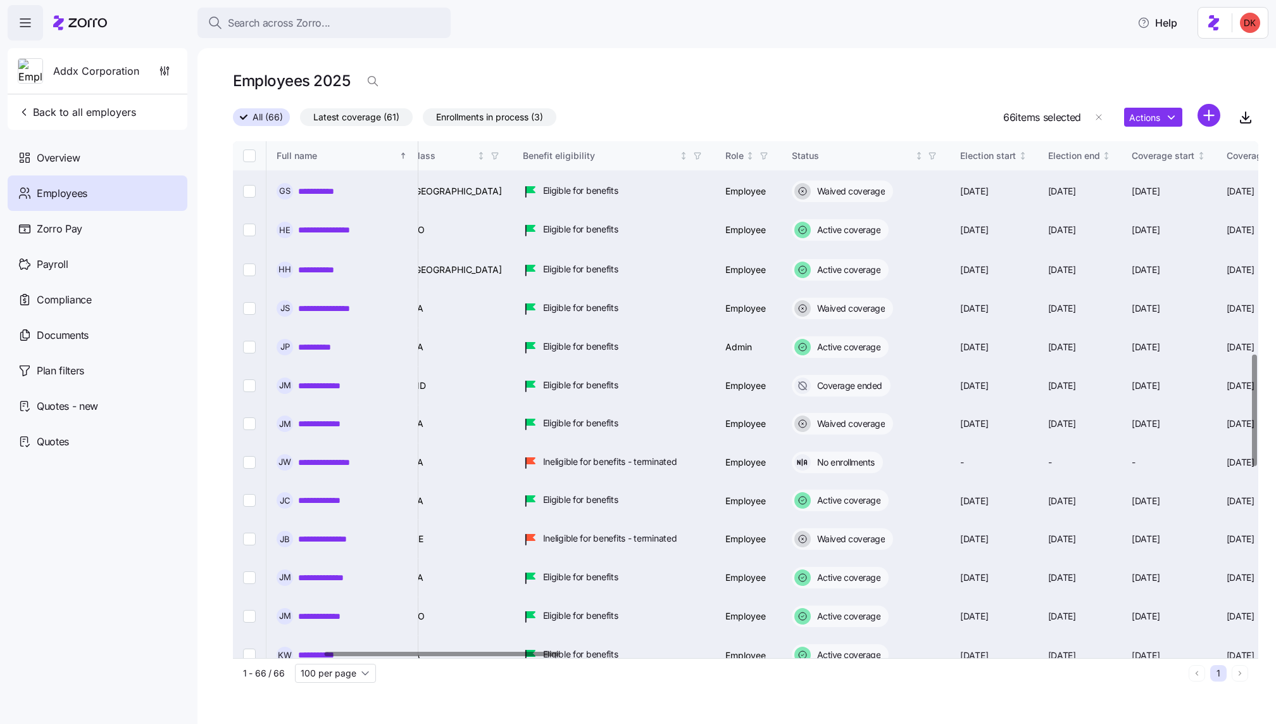
checkbox input "false"
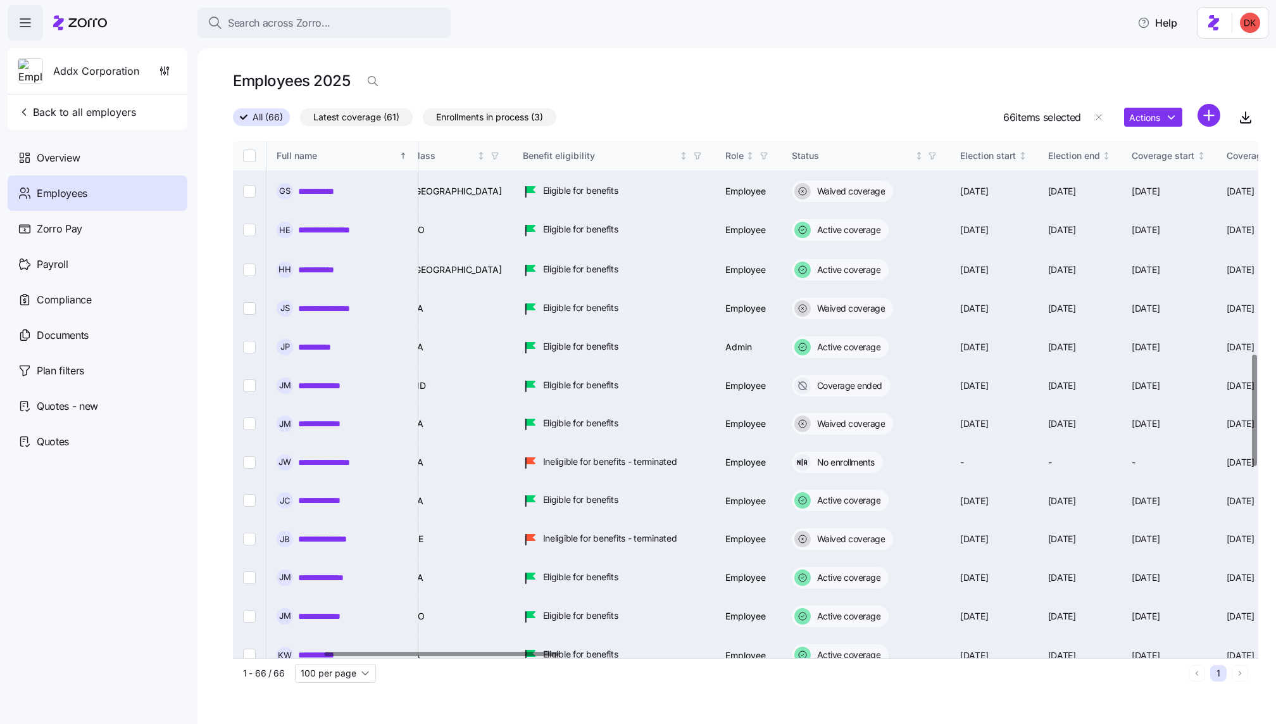
checkbox input "false"
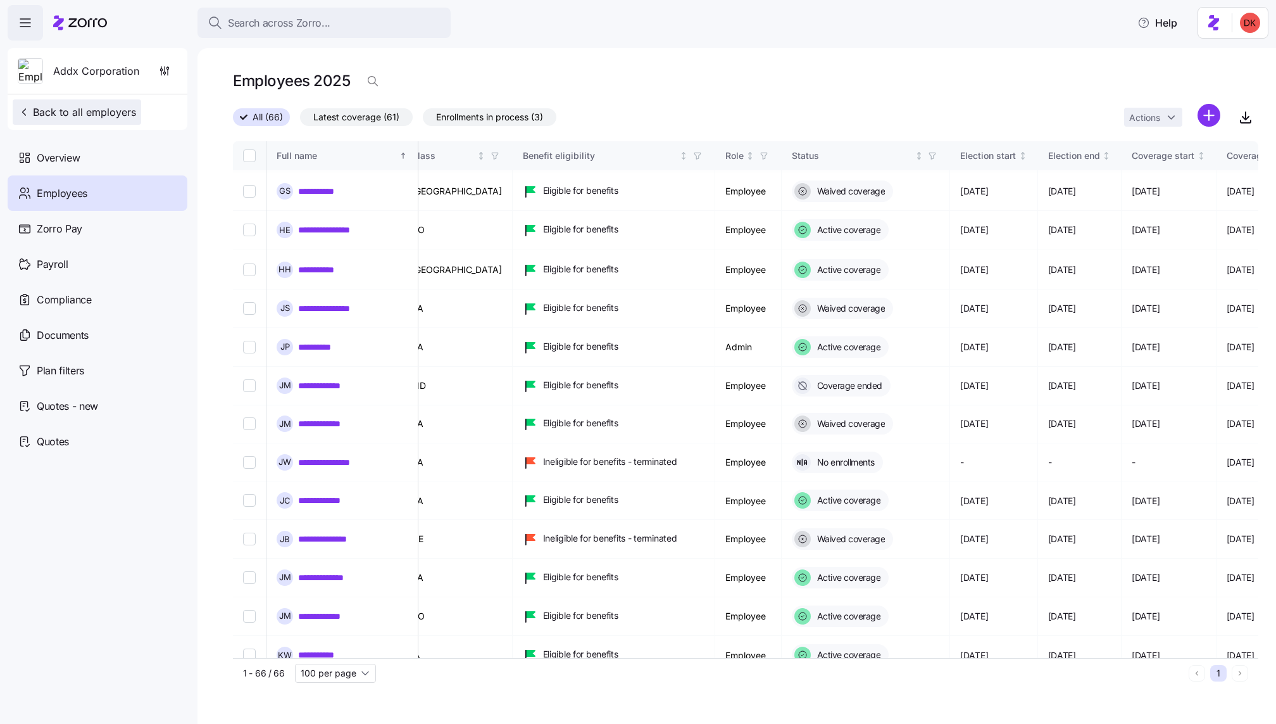
click at [112, 111] on span "Back to all employers" at bounding box center [77, 111] width 118 height 15
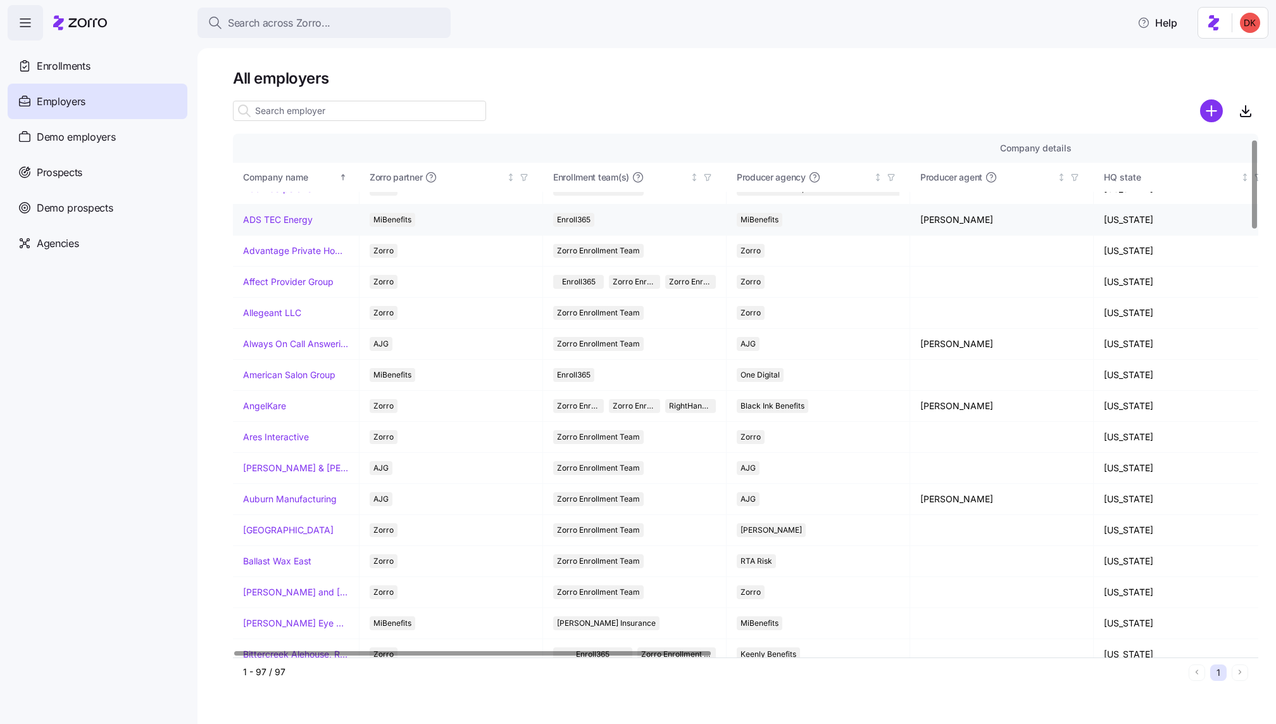
scroll to position [28, 0]
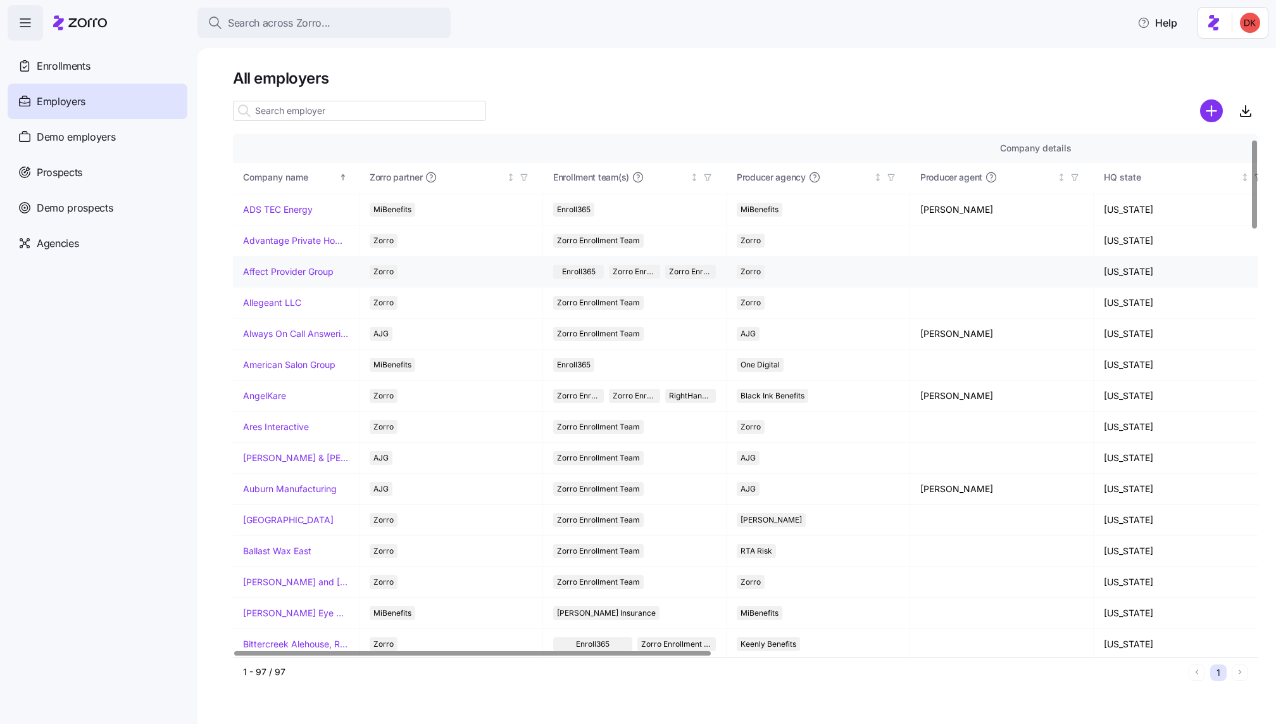
click at [267, 272] on link "Affect Provider Group" at bounding box center [288, 271] width 91 height 13
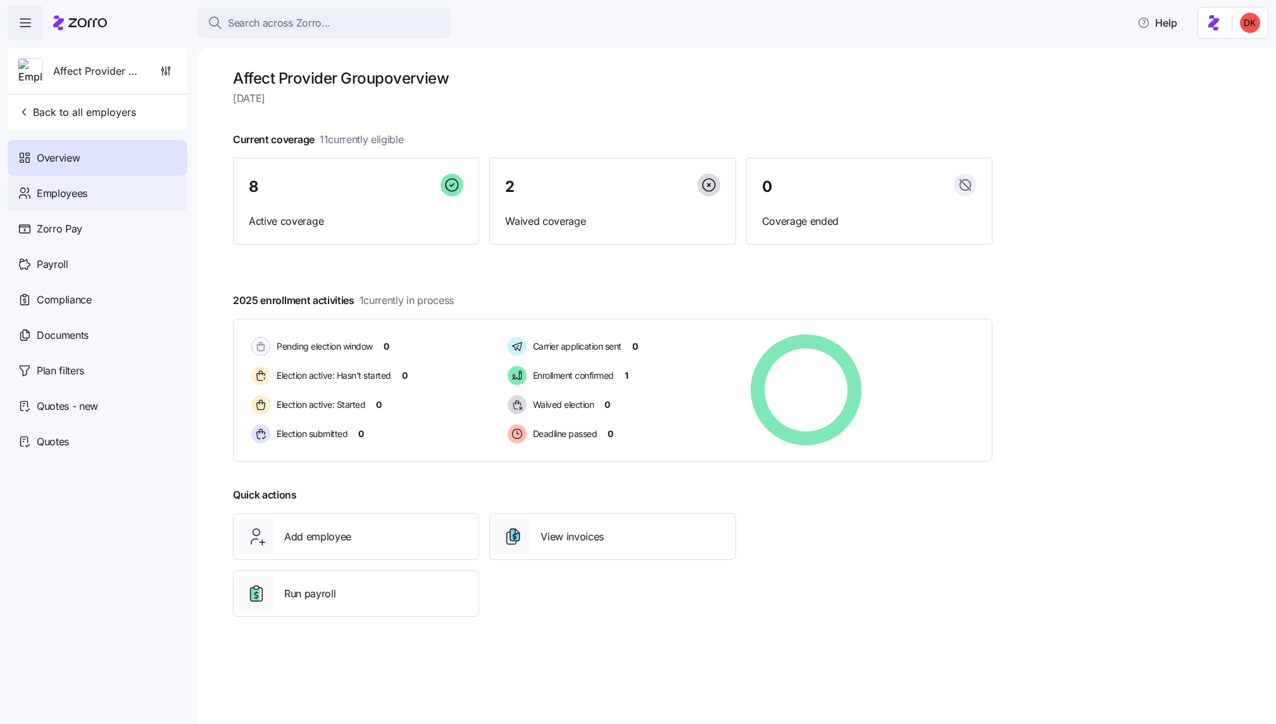
click at [96, 183] on div "Employees" at bounding box center [98, 192] width 180 height 35
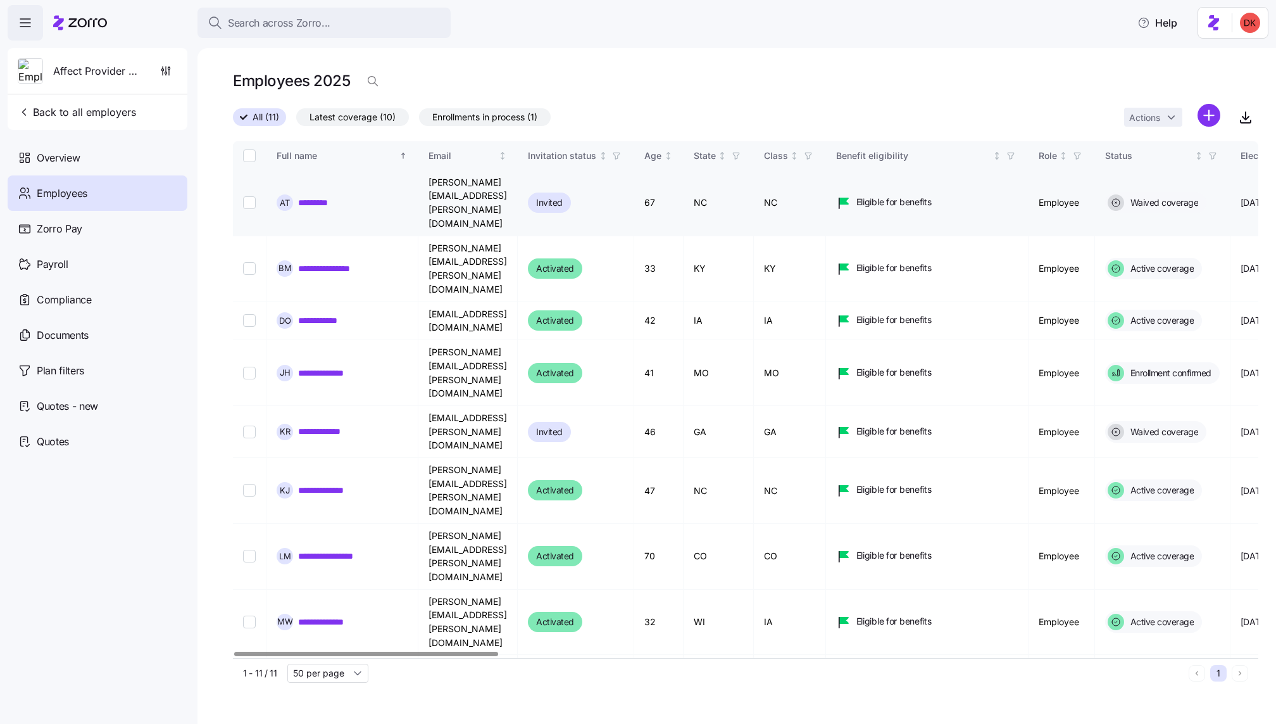
click at [244, 196] on input "Select record 1" at bounding box center [249, 202] width 13 height 13
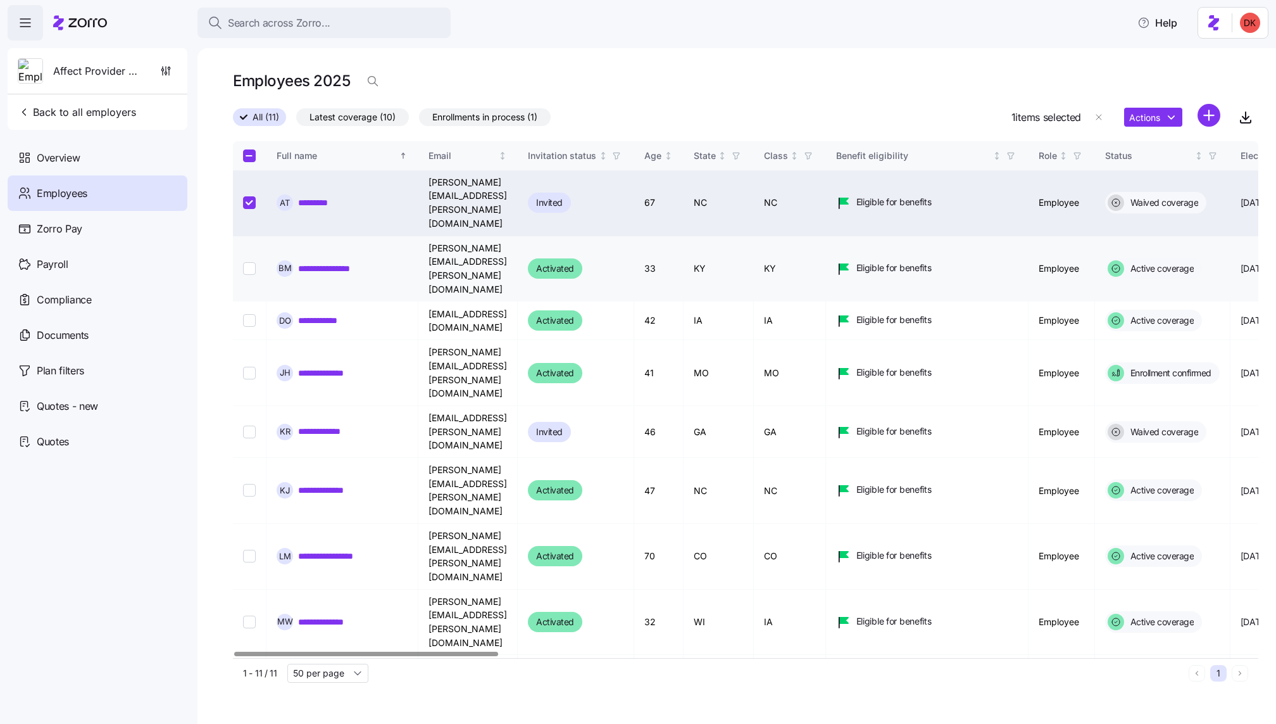
click at [246, 262] on input "Select record 2" at bounding box center [249, 268] width 13 height 13
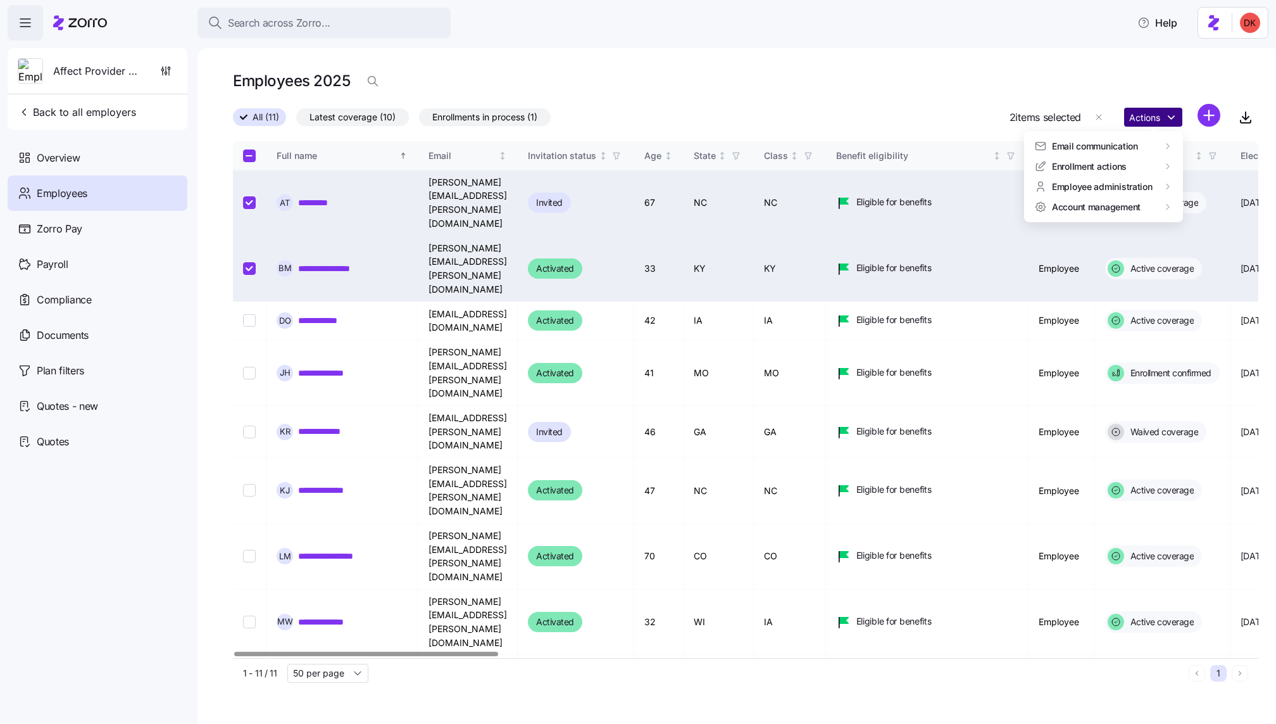
click at [1150, 115] on html "**********" at bounding box center [638, 358] width 1276 height 716
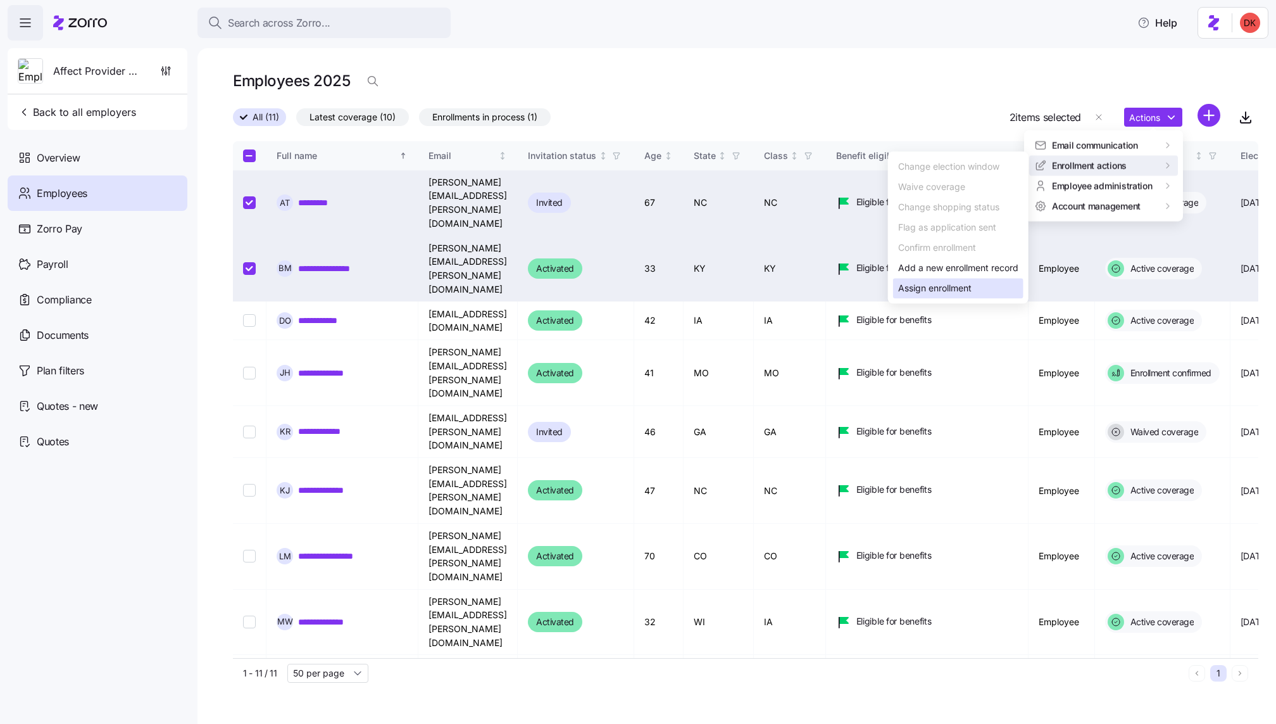
click at [977, 286] on div "Assign enrollment" at bounding box center [958, 288] width 130 height 20
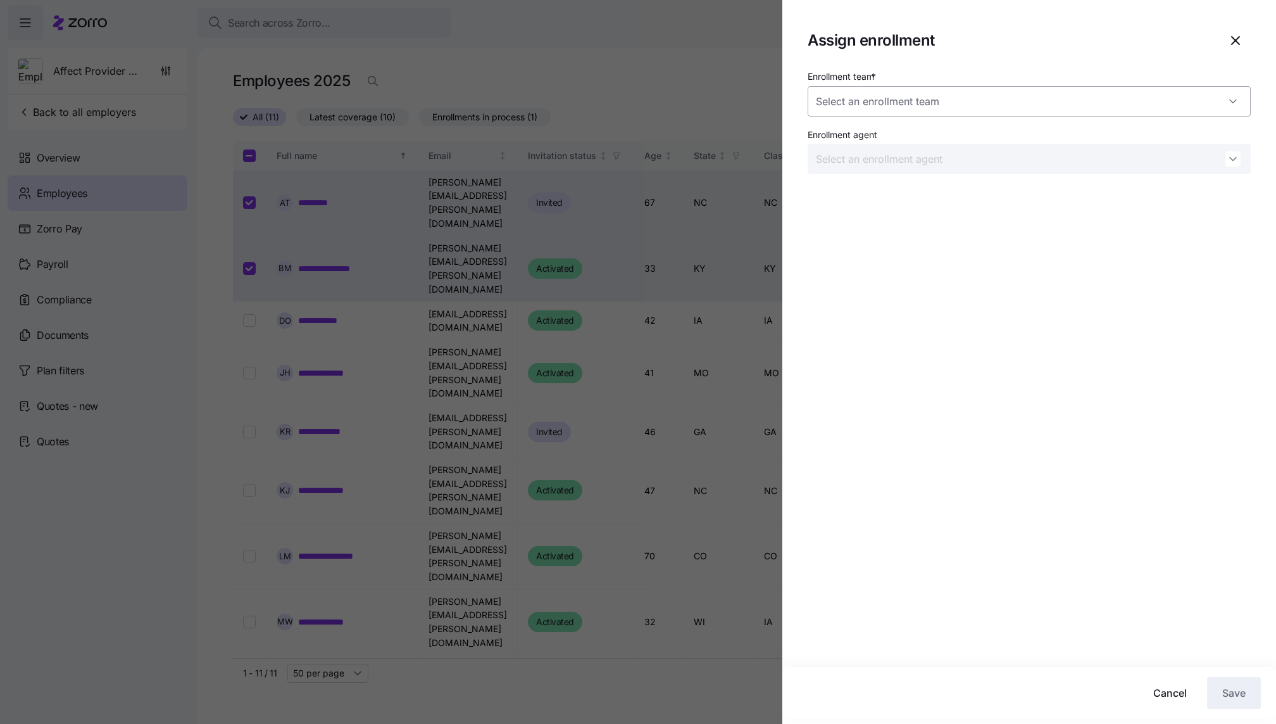
click at [998, 101] on input "Enrollment team *" at bounding box center [1029, 101] width 443 height 30
click at [964, 280] on div "Enrollment team * Enrollment agent" at bounding box center [1030, 367] width 494 height 598
click at [1242, 46] on icon "button" at bounding box center [1235, 40] width 15 height 15
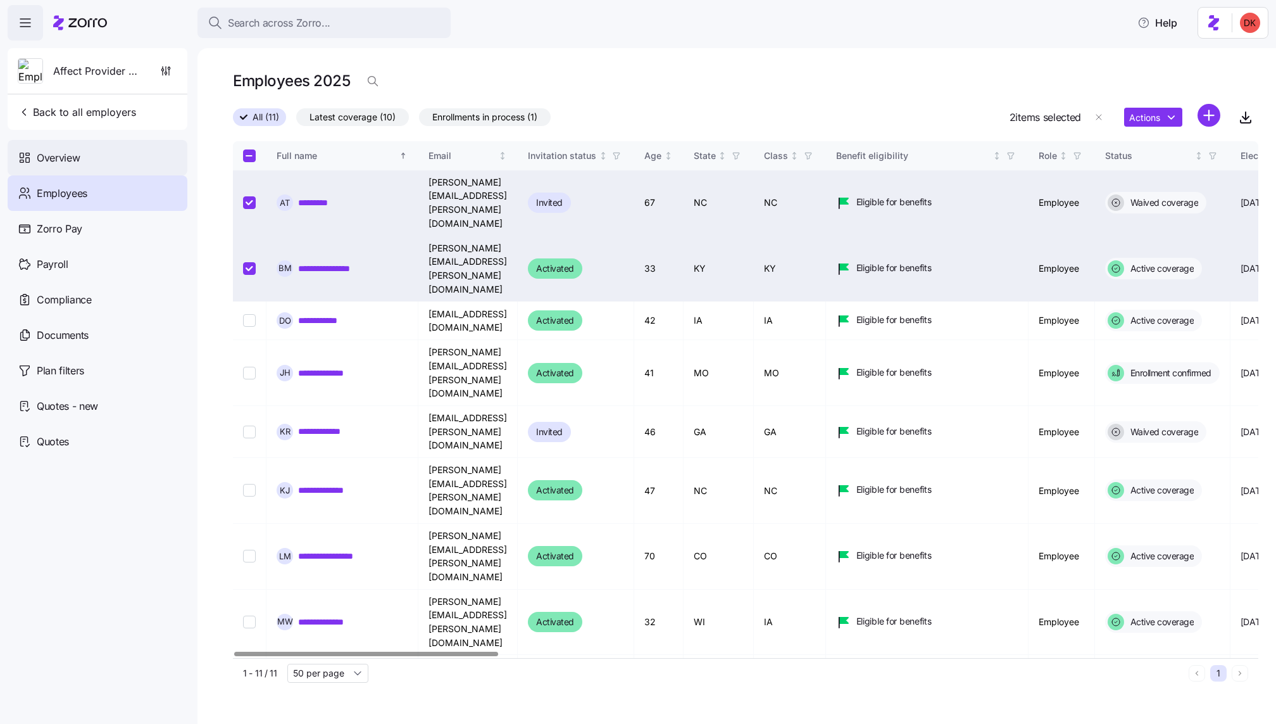
click at [92, 163] on div "Overview" at bounding box center [98, 157] width 180 height 35
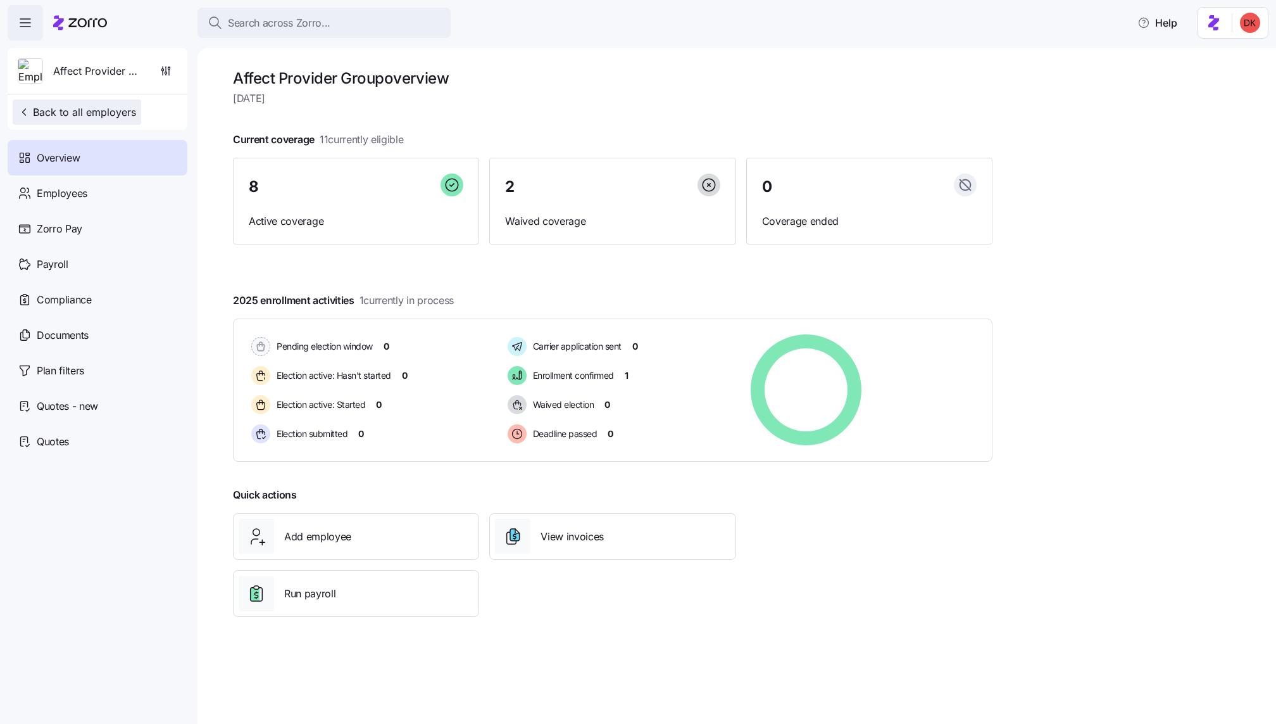
click at [82, 120] on button "Back to all employers" at bounding box center [77, 111] width 129 height 25
